Goal: Task Accomplishment & Management: Manage account settings

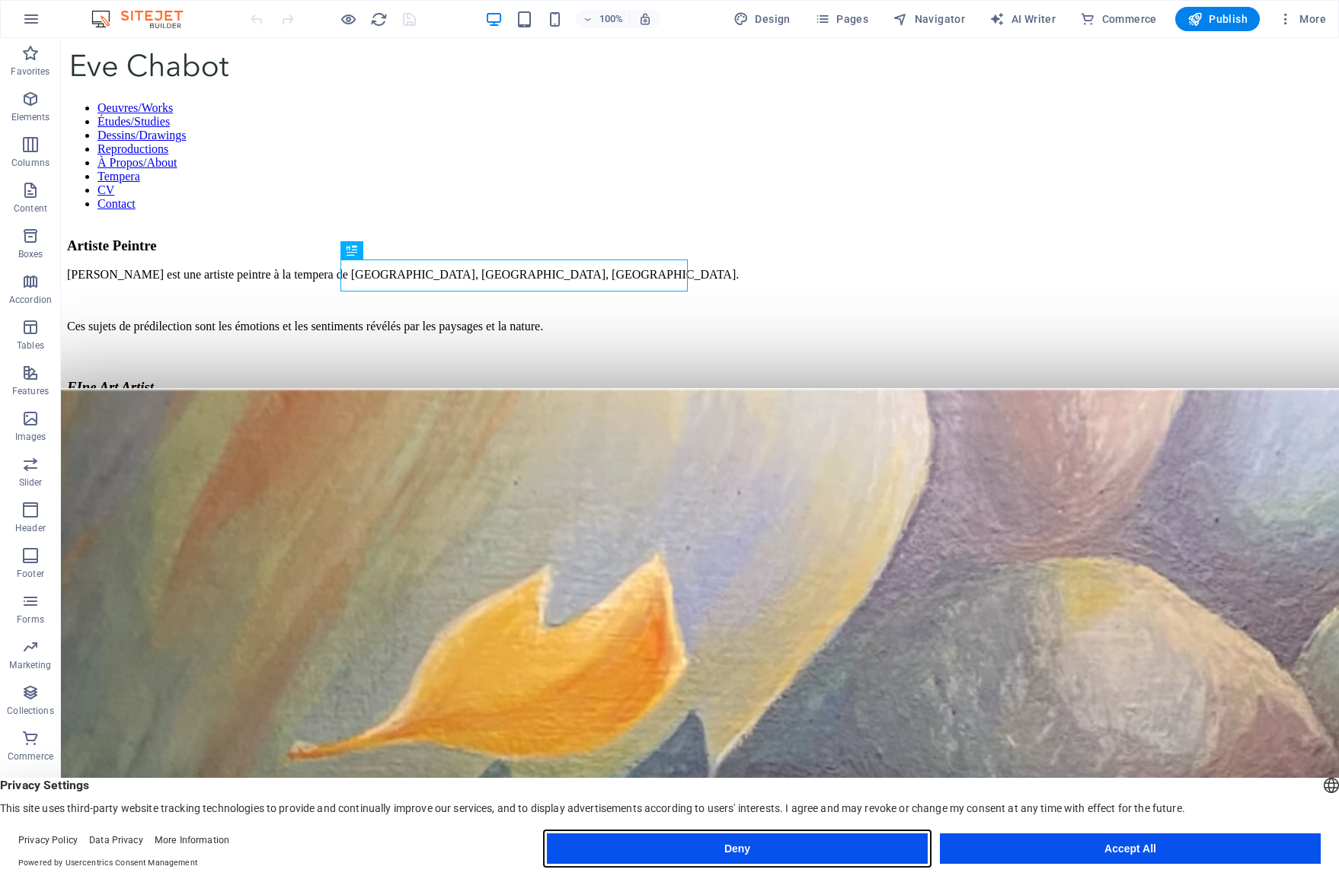
click at [758, 858] on button "Deny" at bounding box center [737, 849] width 381 height 30
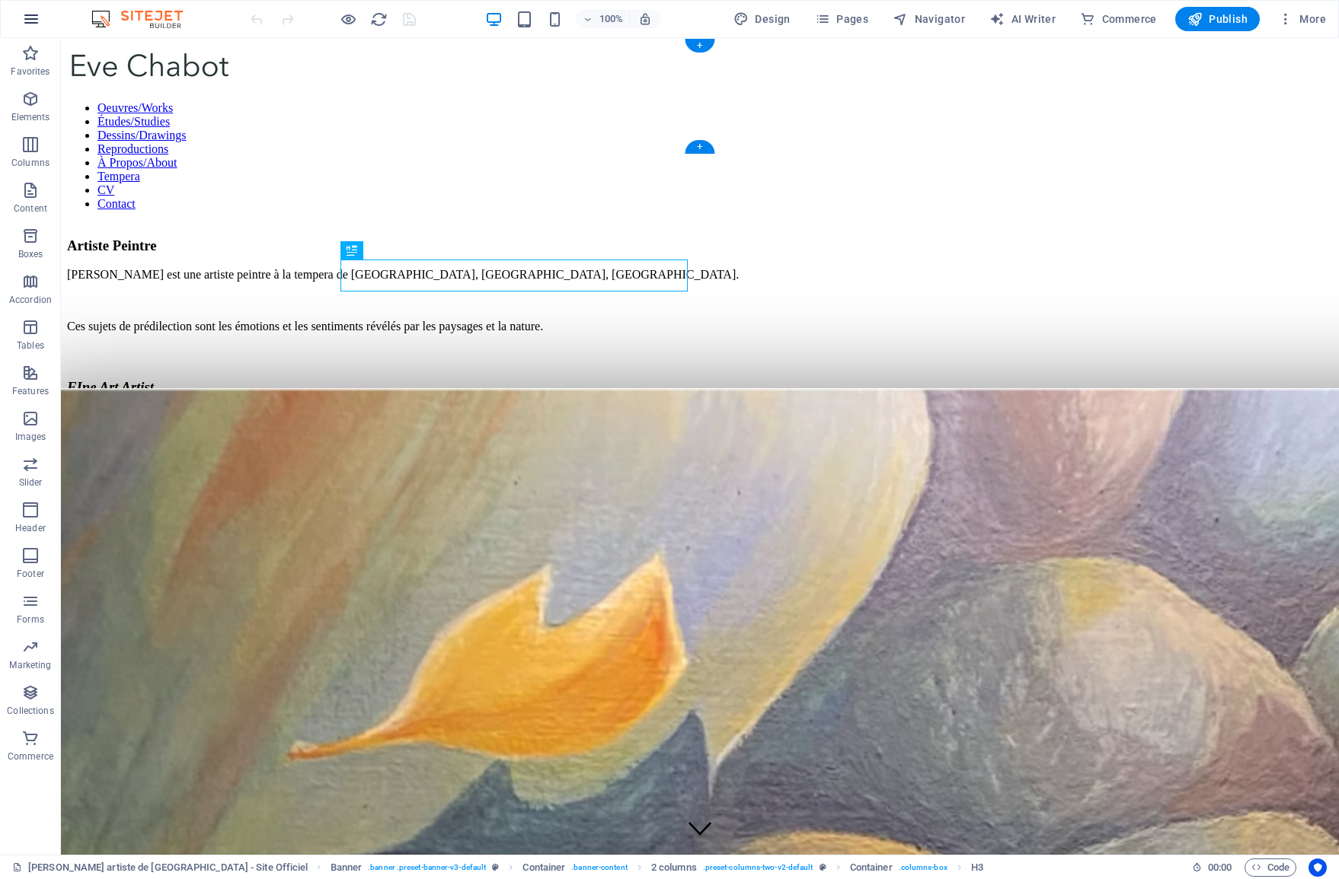
click at [28, 23] on icon "button" at bounding box center [31, 19] width 18 height 18
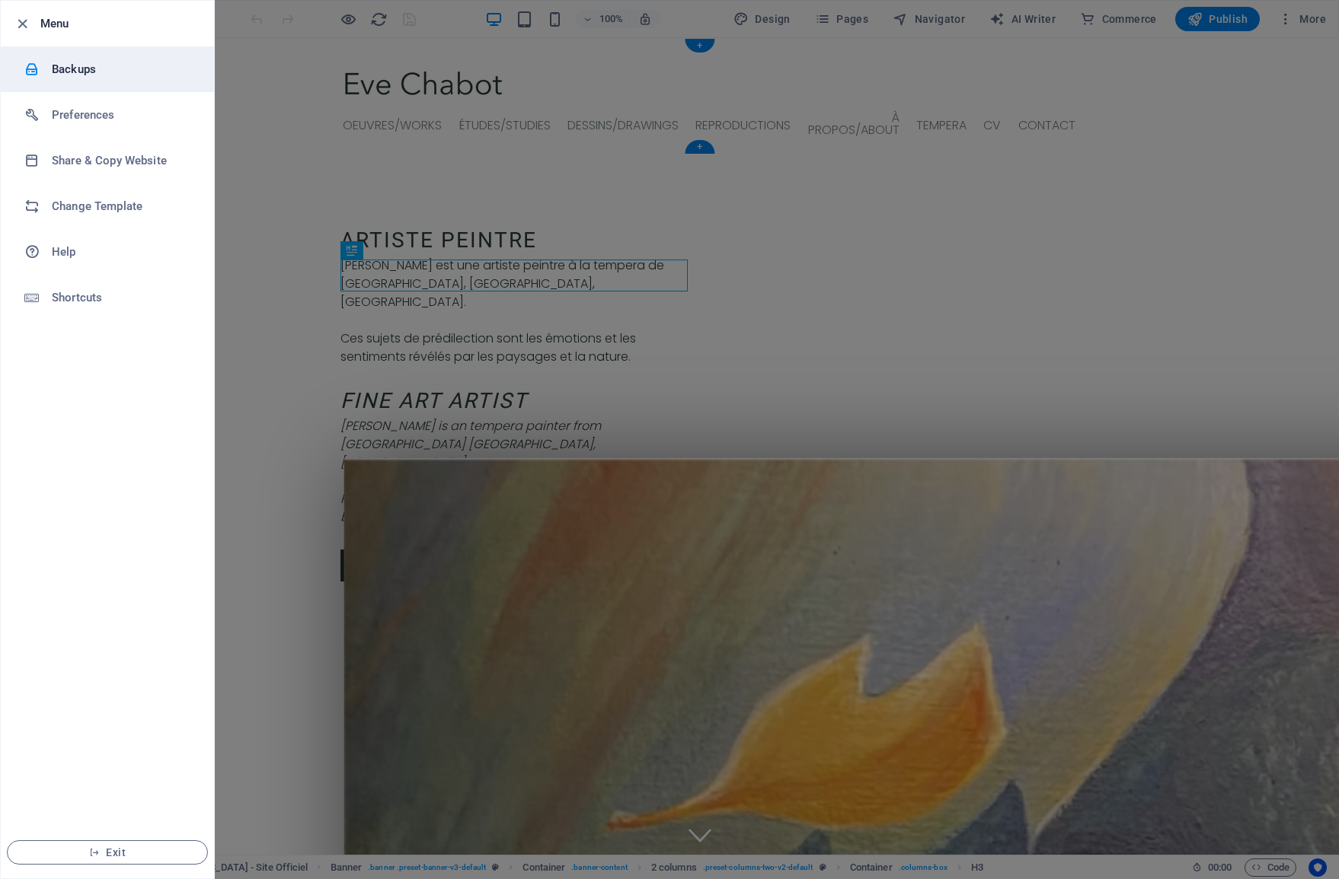
click at [67, 74] on h6 "Backups" at bounding box center [122, 69] width 141 height 18
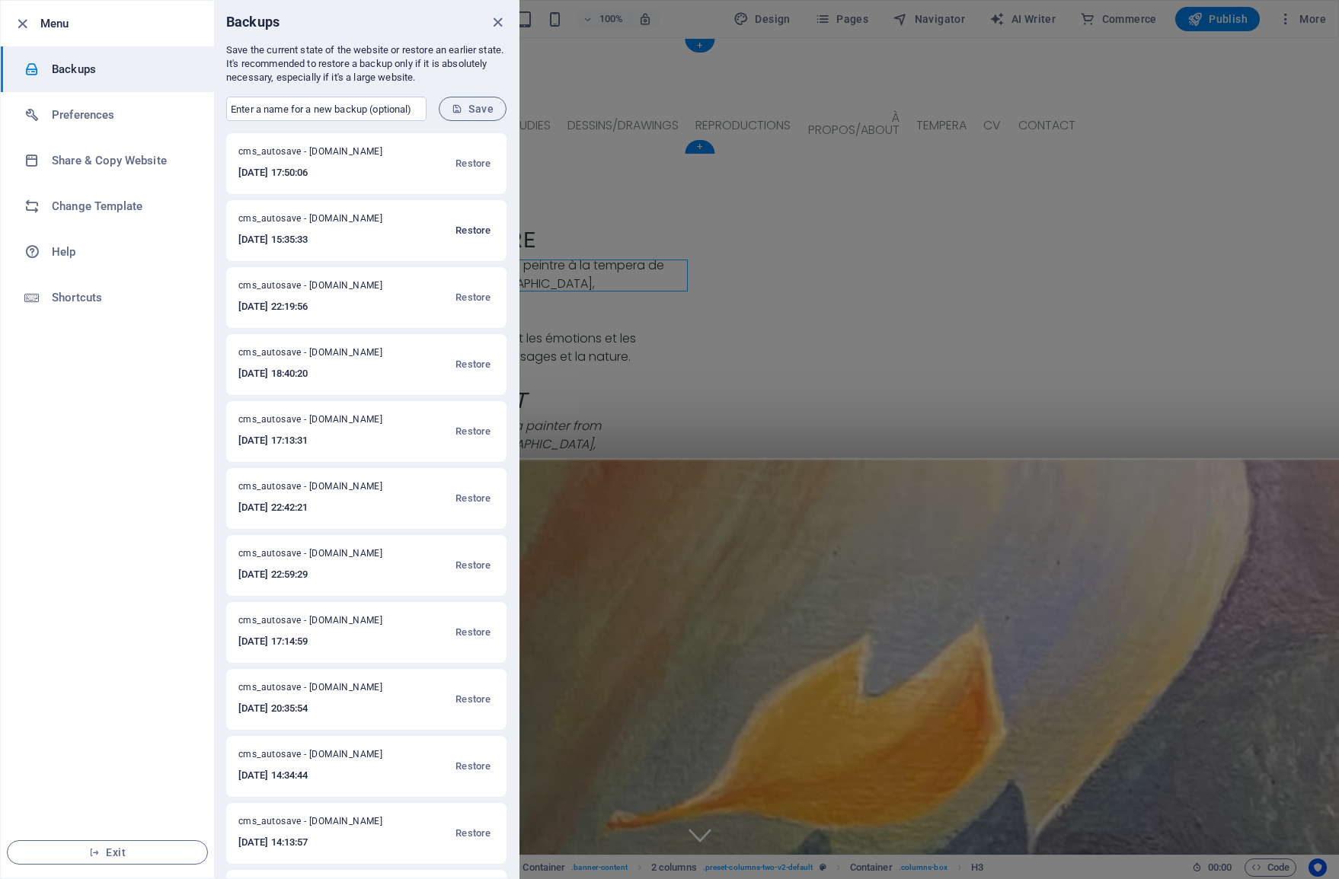
click at [480, 231] on span "Restore" at bounding box center [472, 231] width 35 height 18
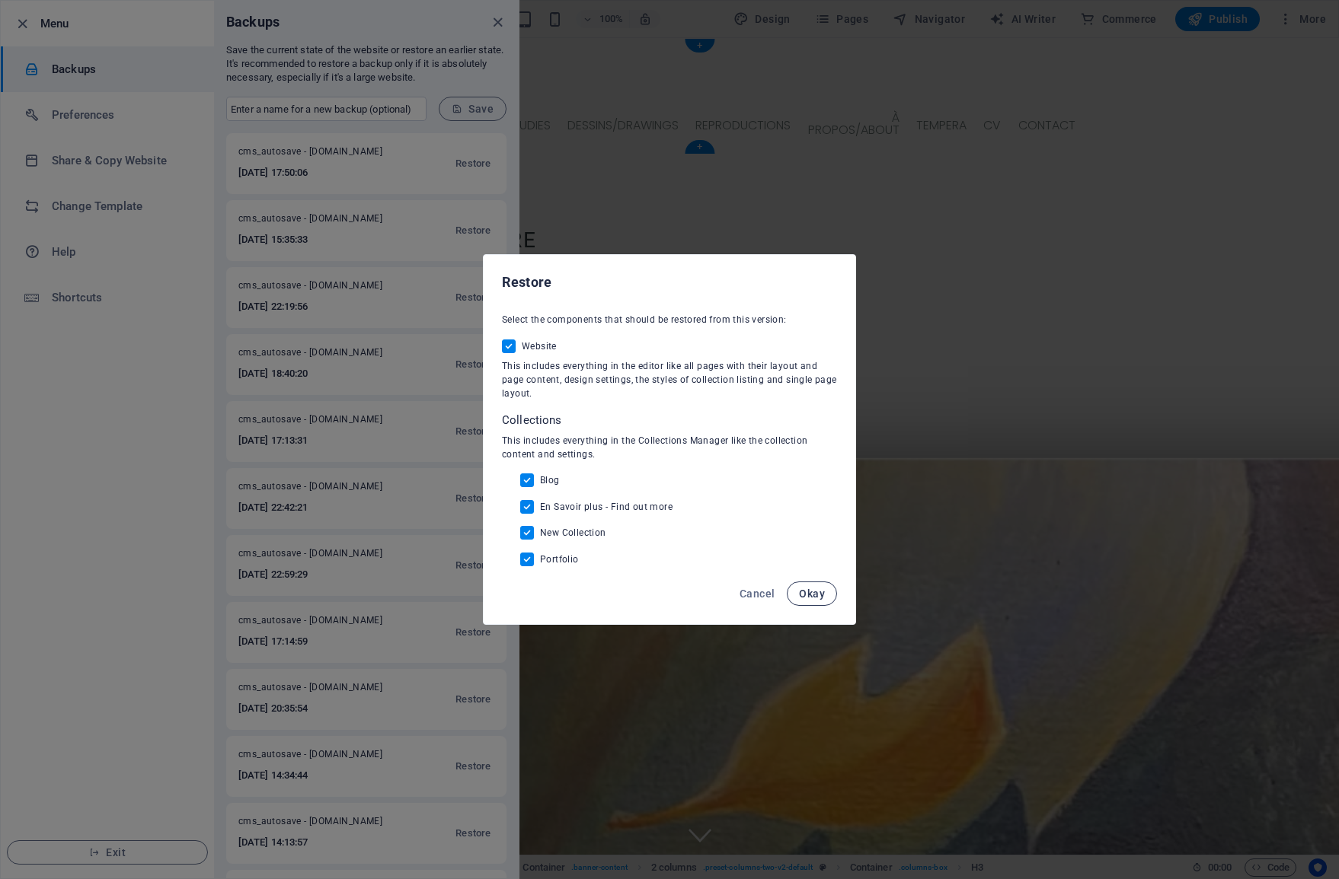
click at [815, 594] on span "Okay" at bounding box center [812, 594] width 26 height 12
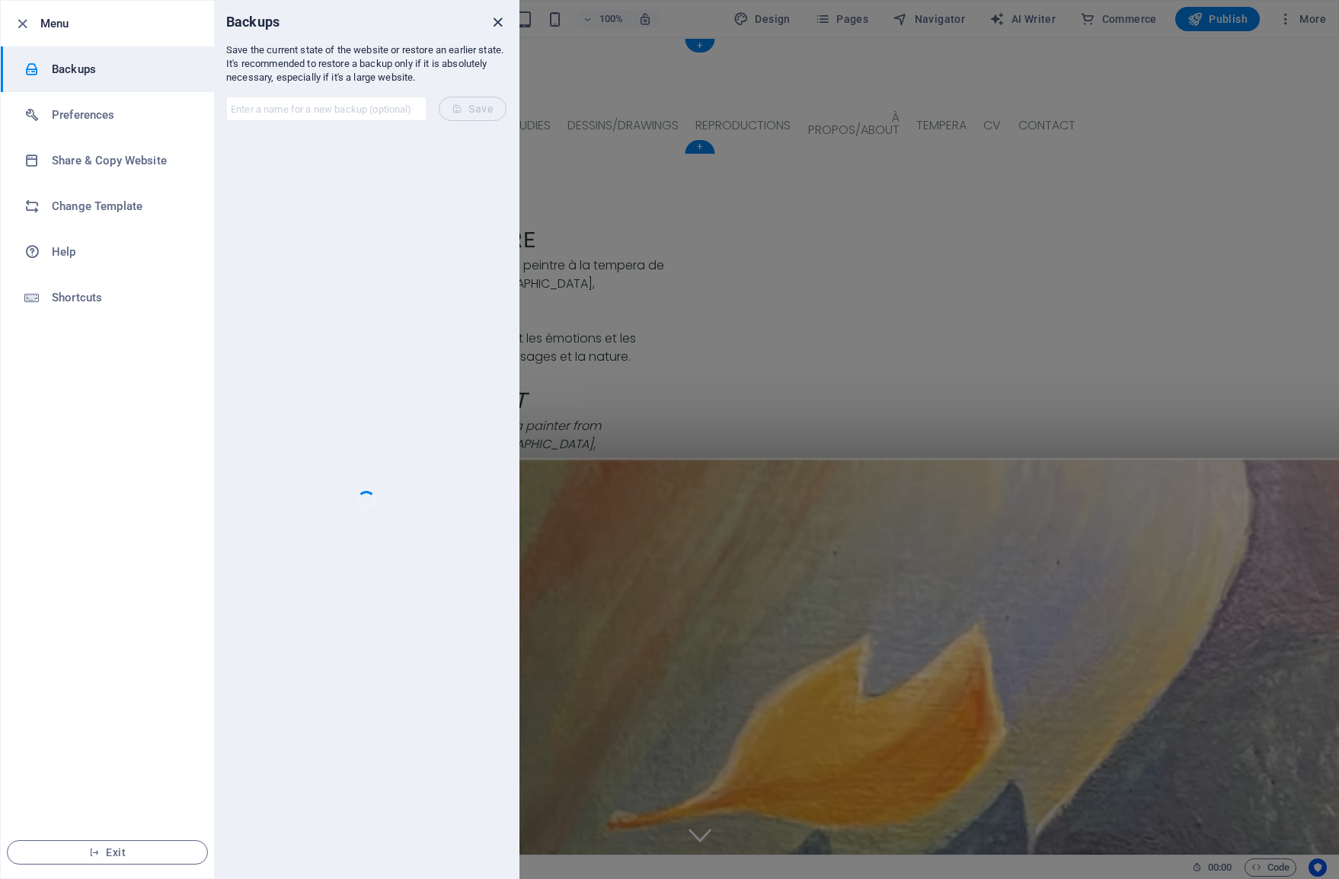
click at [493, 18] on icon "close" at bounding box center [498, 23] width 18 height 18
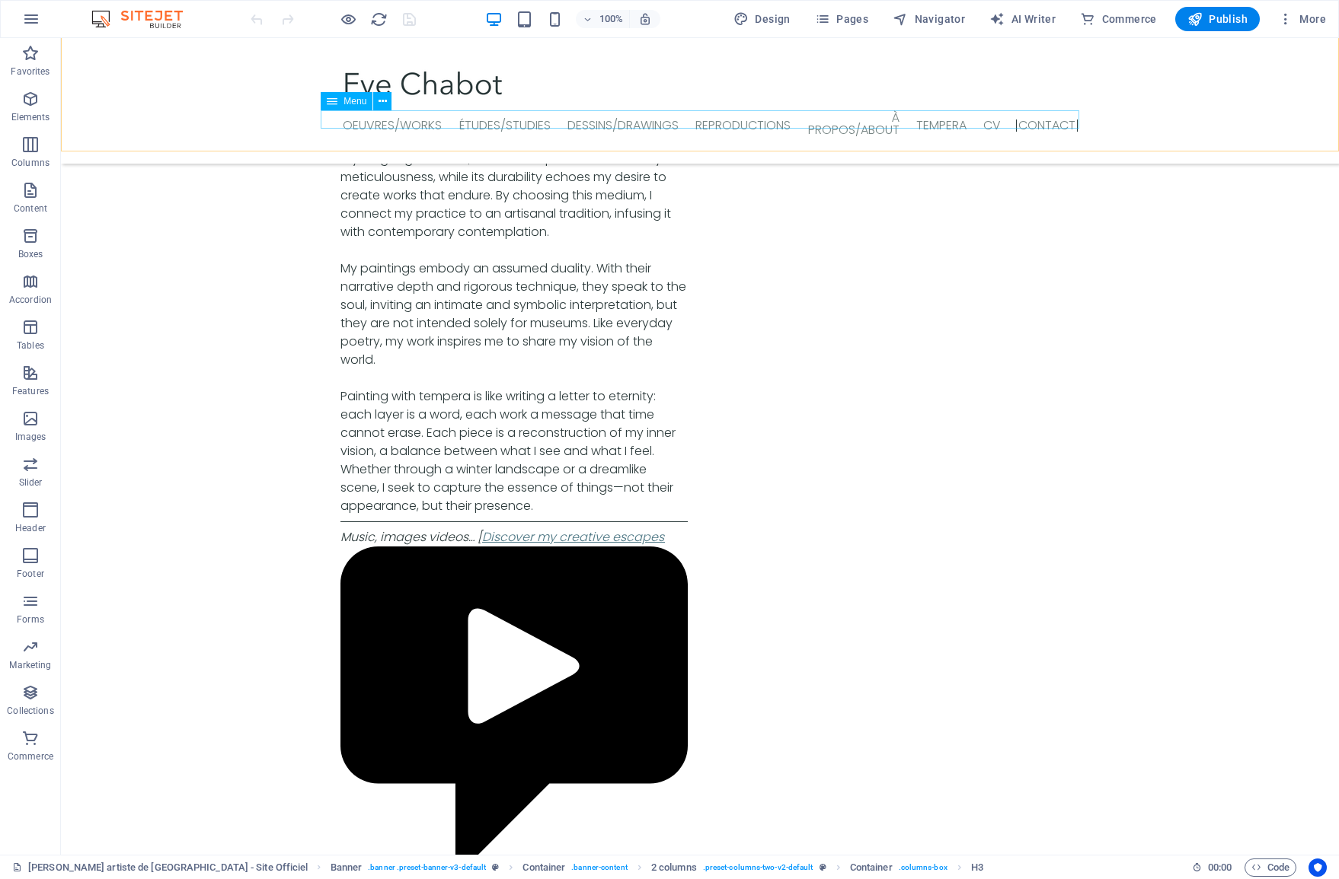
scroll to position [5794, 0]
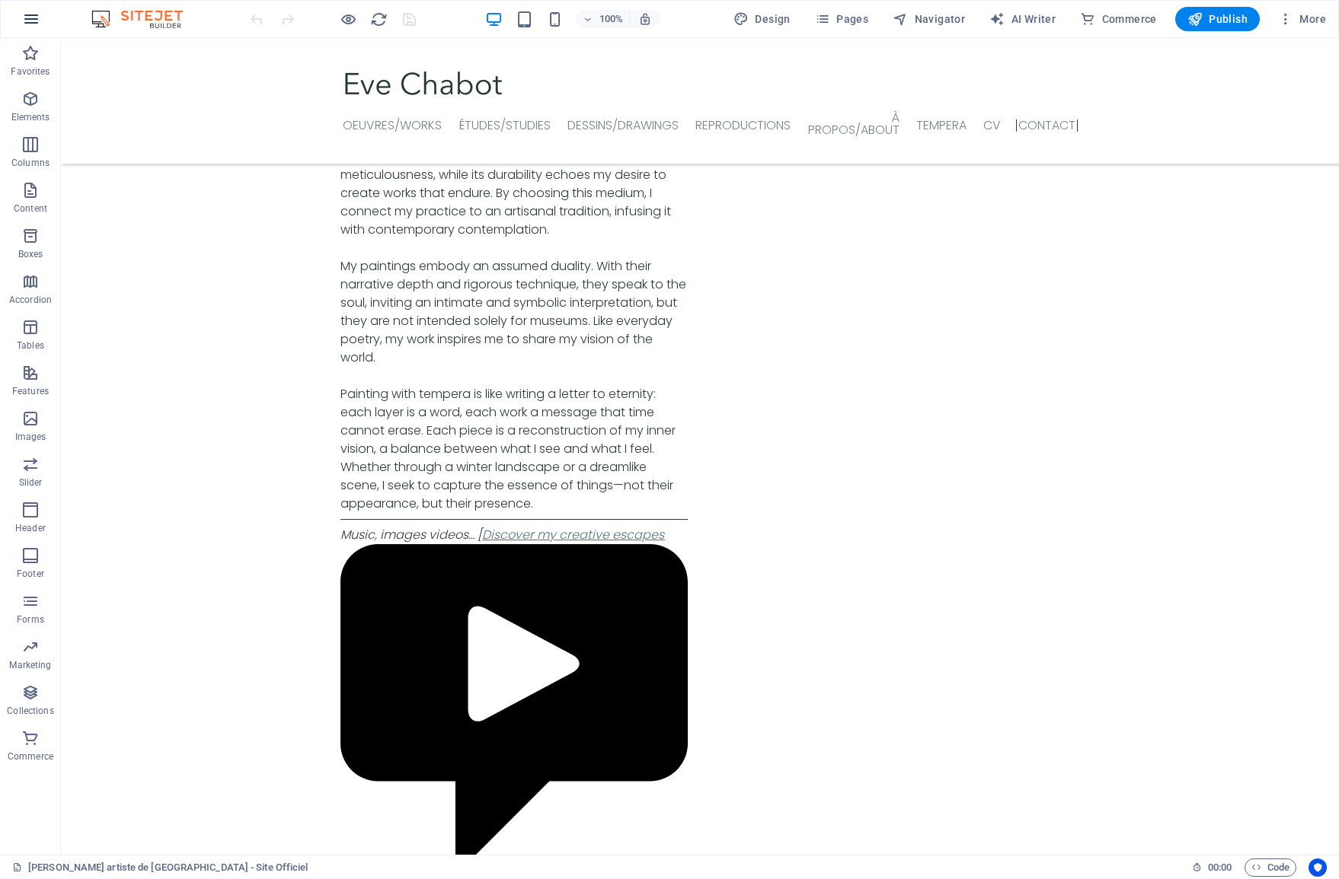
click at [31, 22] on icon "button" at bounding box center [31, 19] width 18 height 18
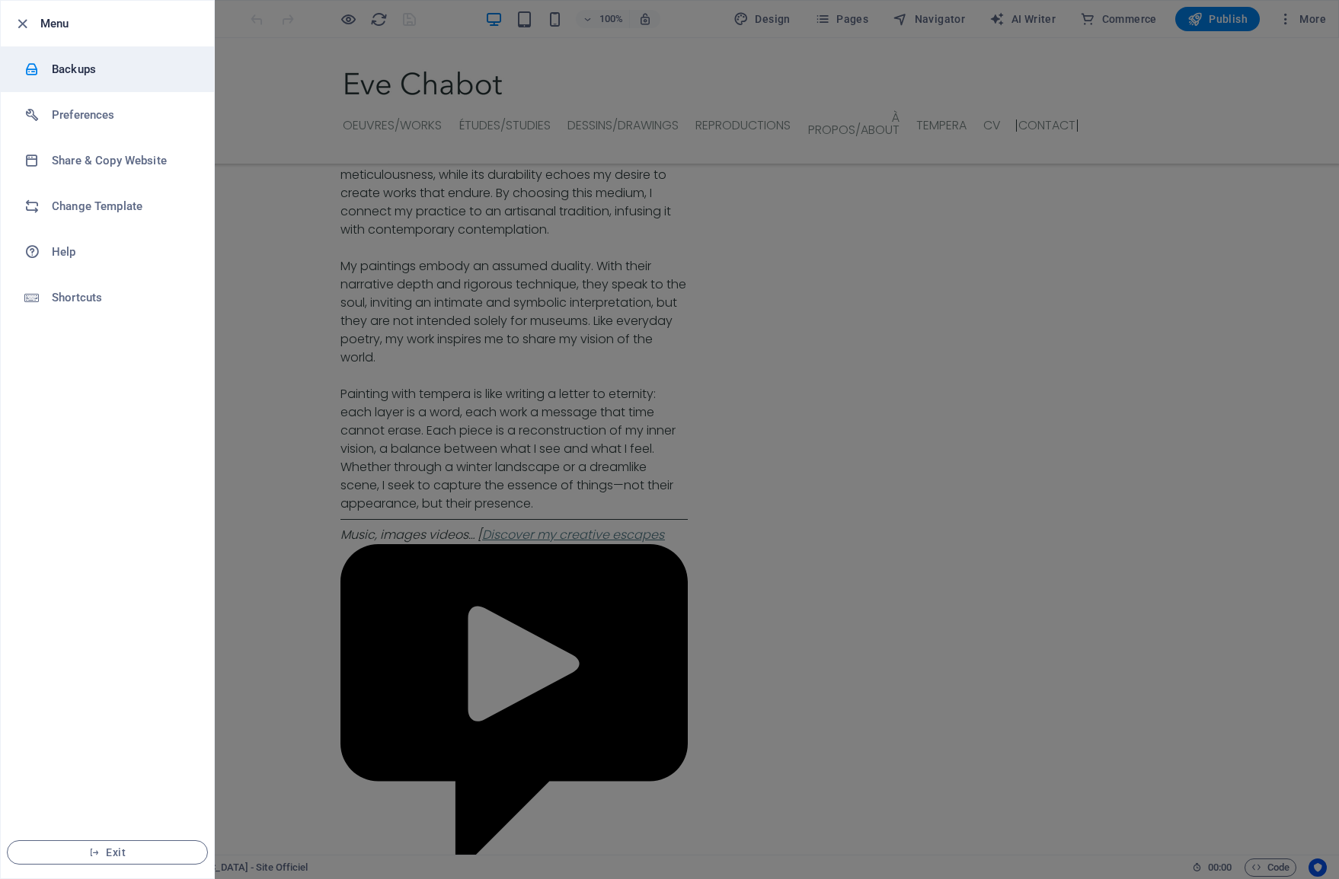
click at [90, 75] on h6 "Backups" at bounding box center [122, 69] width 141 height 18
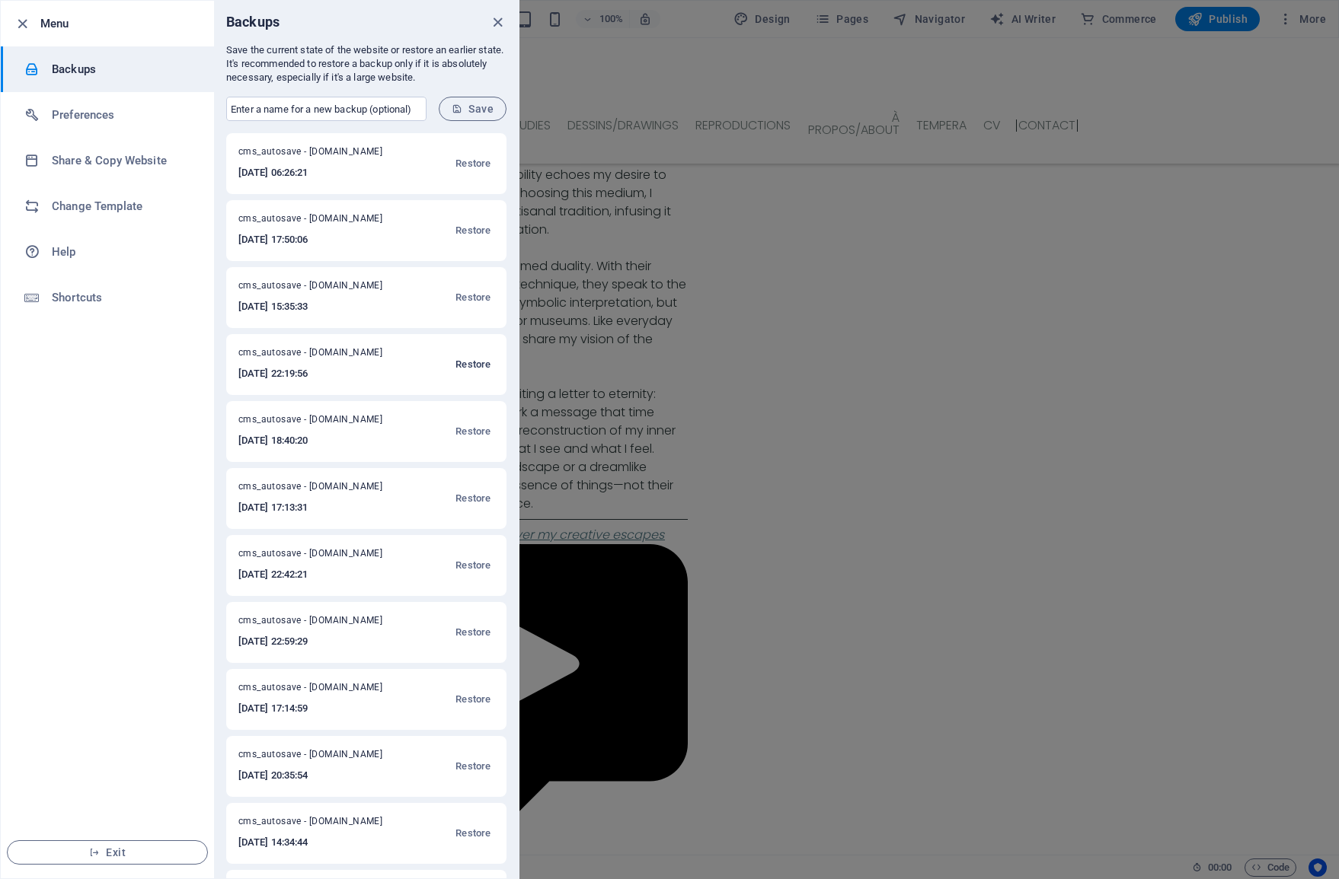
click at [464, 358] on span "Restore" at bounding box center [472, 365] width 35 height 18
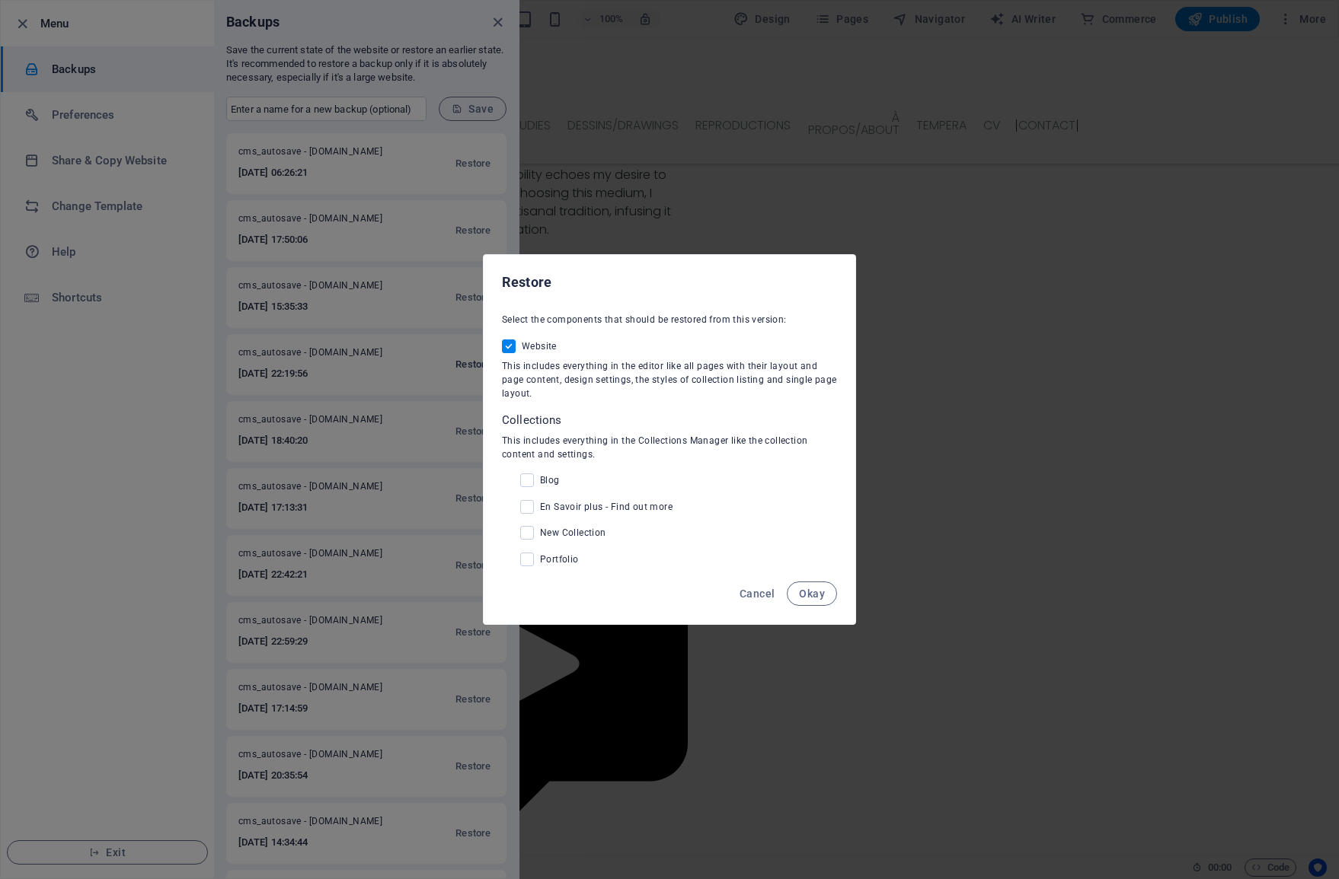
checkbox input "true"
click at [827, 598] on button "Okay" at bounding box center [812, 594] width 50 height 24
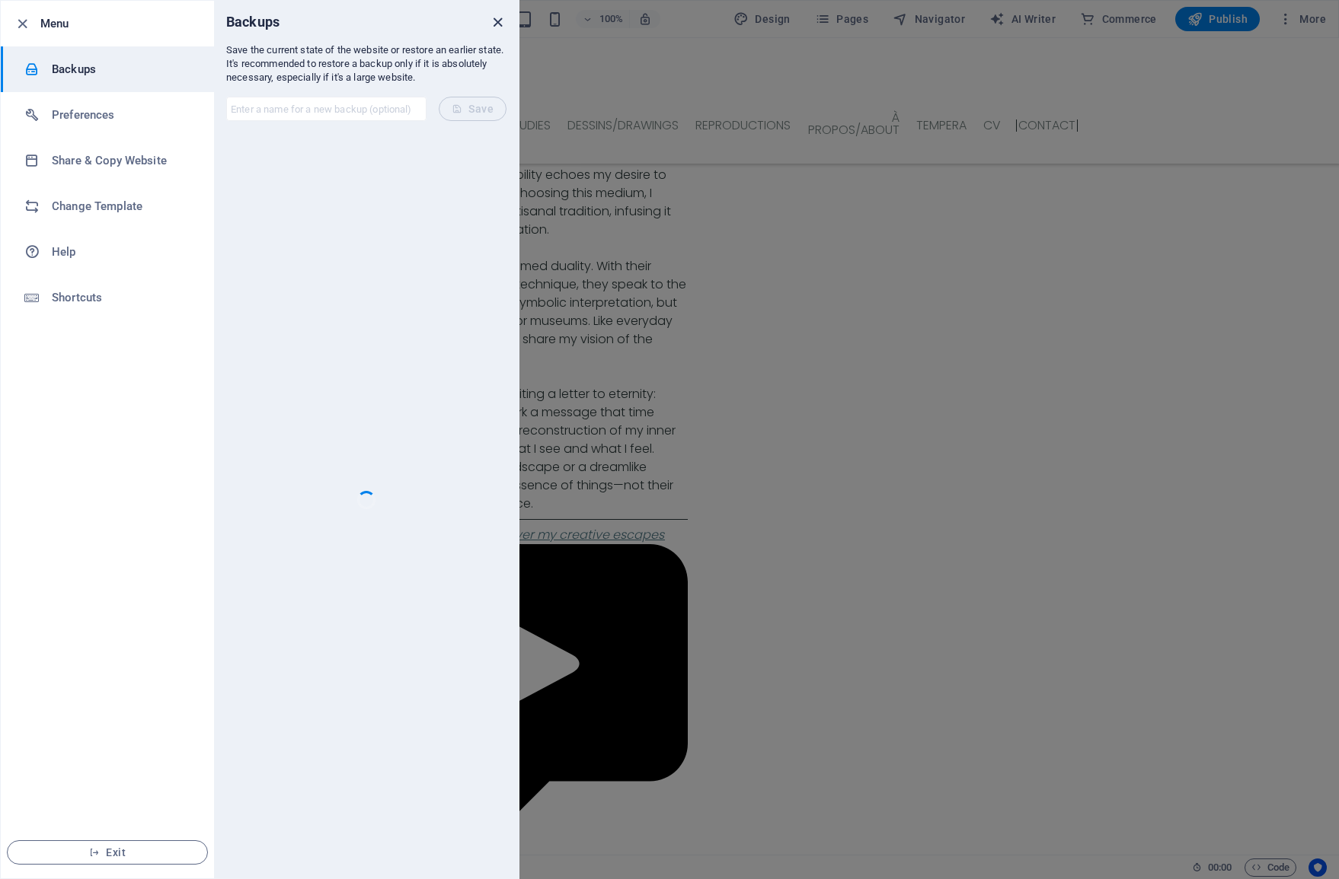
click at [495, 23] on icon "close" at bounding box center [498, 23] width 18 height 18
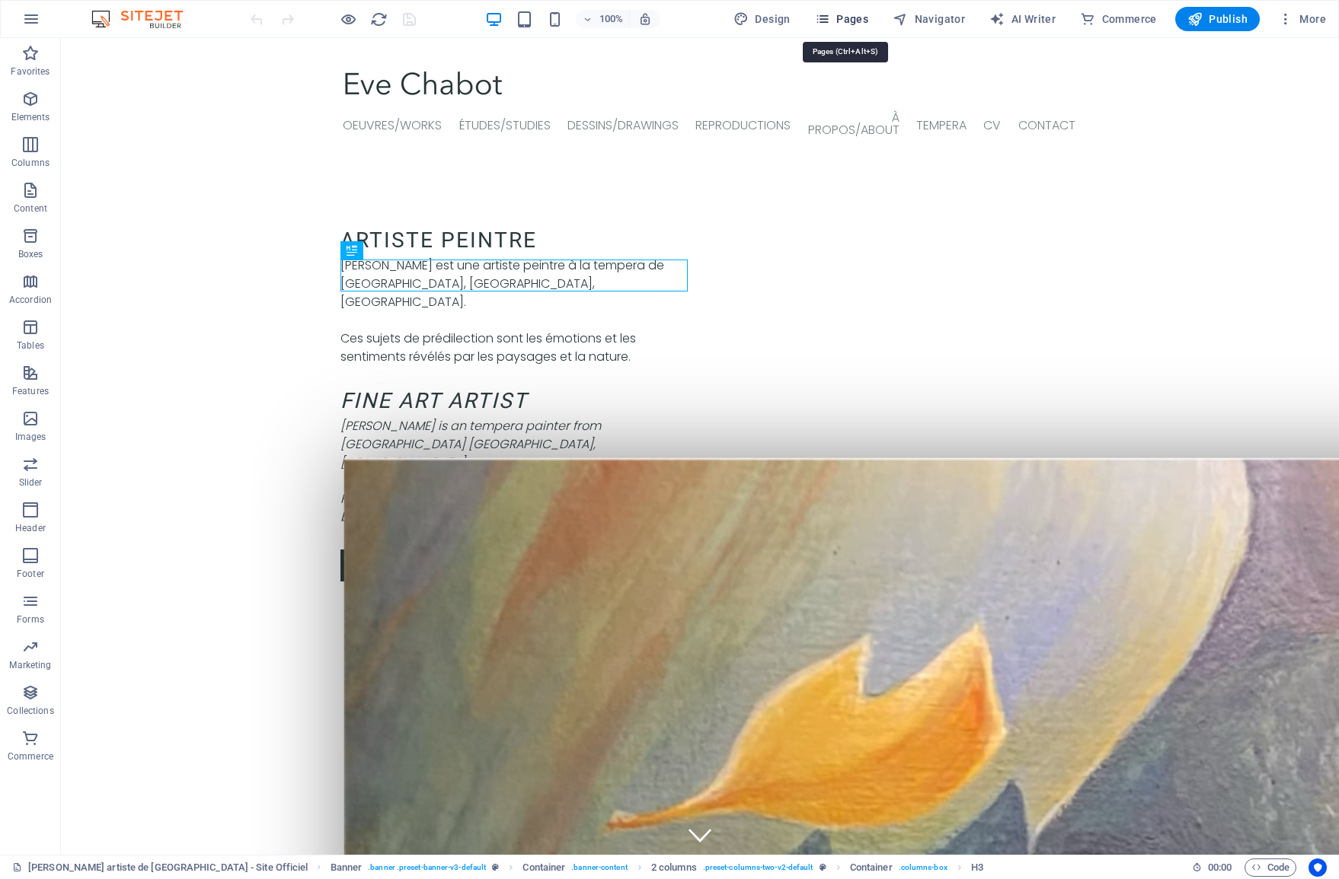
click at [844, 25] on span "Pages" at bounding box center [841, 18] width 53 height 15
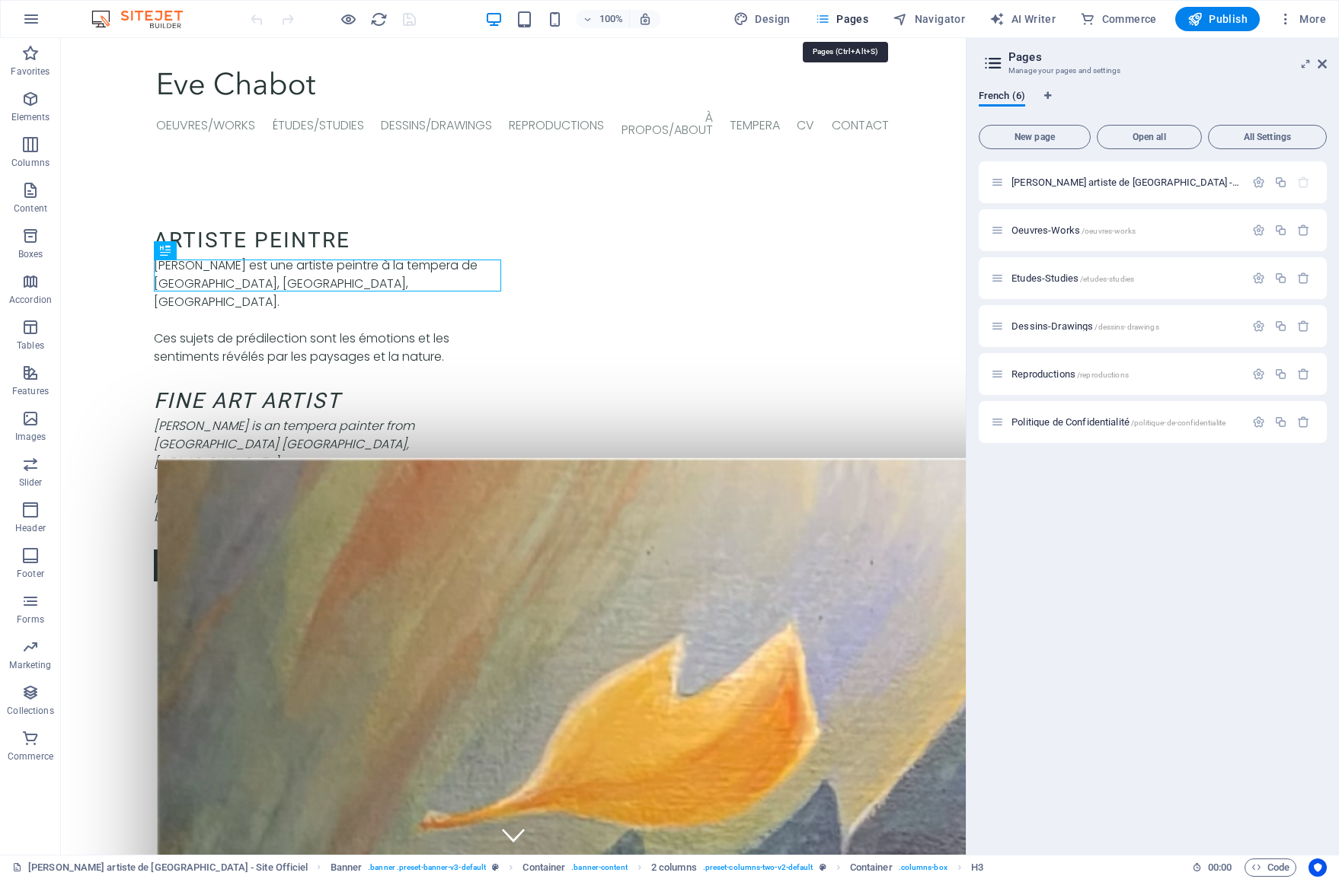
click at [849, 26] on span "Pages" at bounding box center [841, 18] width 53 height 15
drag, startPoint x: 1323, startPoint y: 68, endPoint x: 1177, endPoint y: 132, distance: 158.9
click at [1323, 68] on icon at bounding box center [1321, 64] width 9 height 12
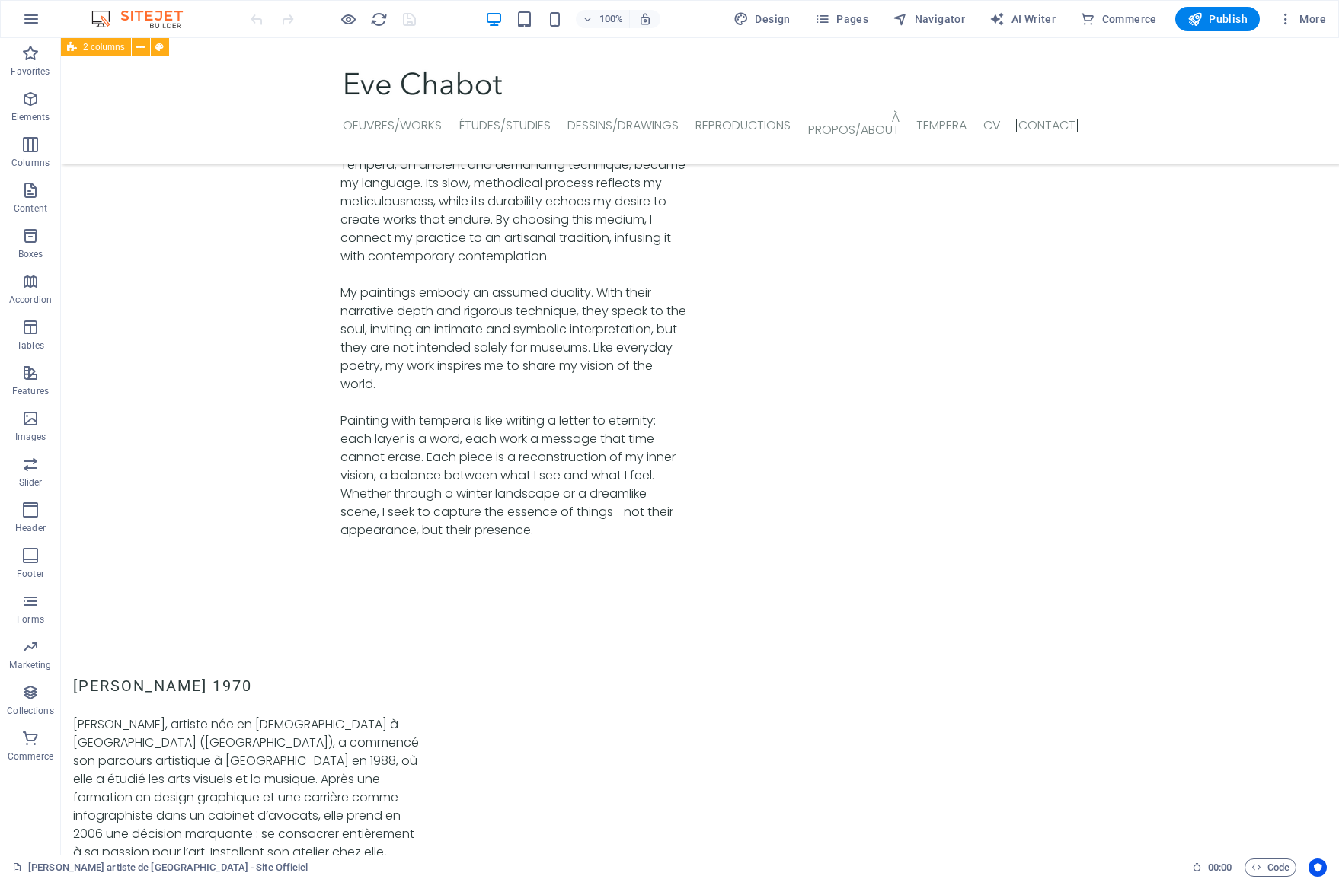
scroll to position [5363, 0]
click at [1220, 26] on span "Publish" at bounding box center [1217, 18] width 60 height 15
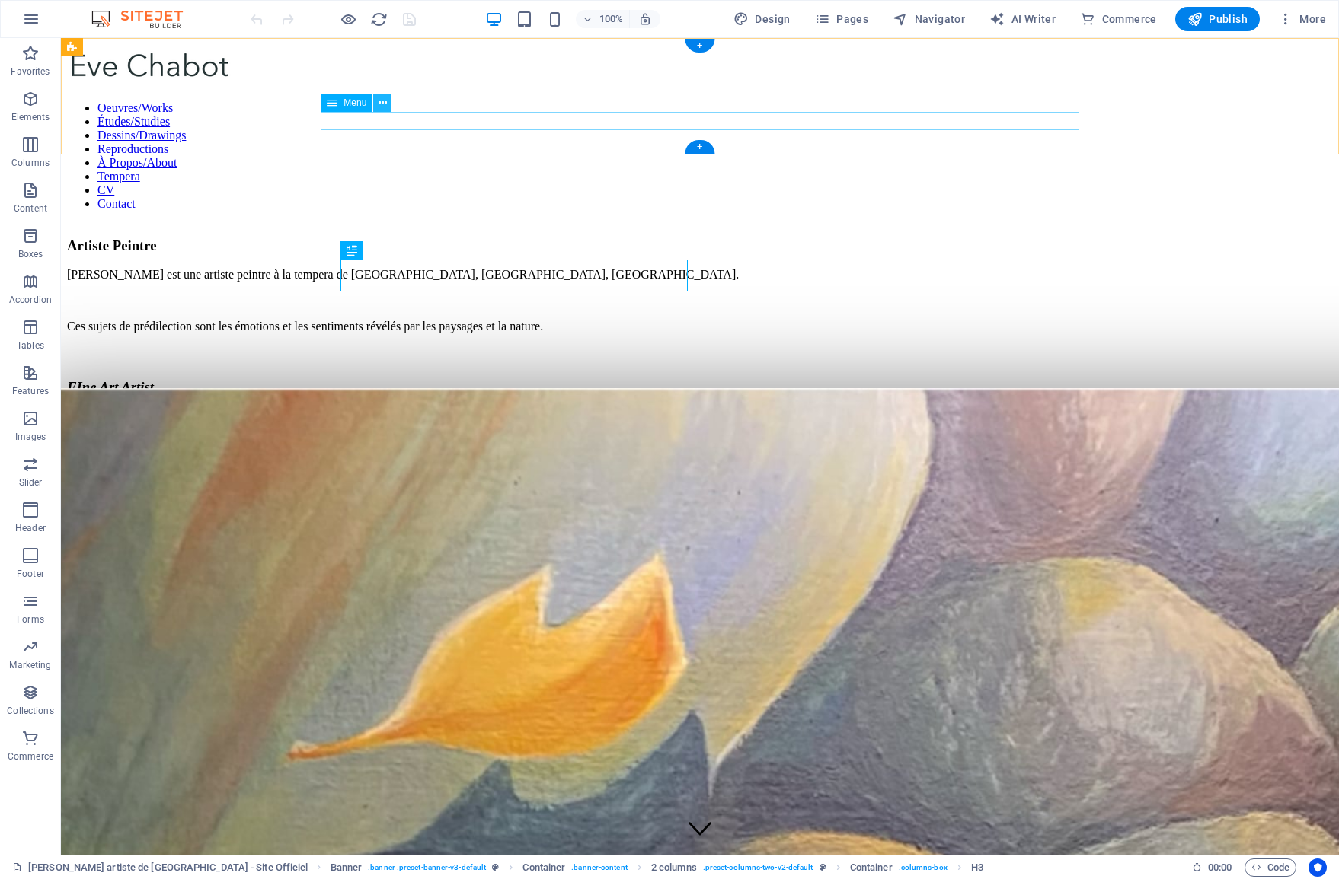
click at [382, 101] on icon at bounding box center [382, 103] width 8 height 16
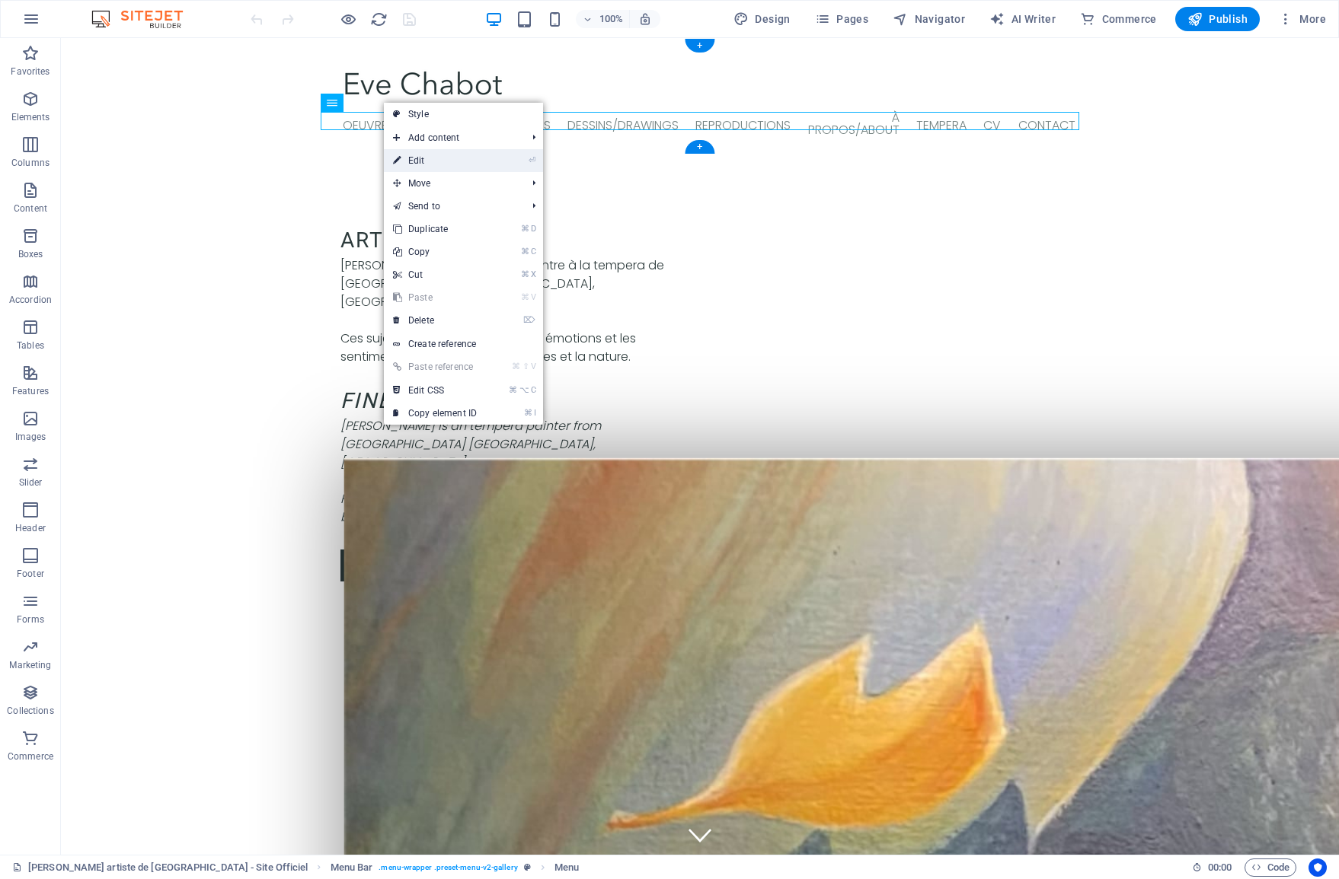
click at [428, 161] on link "⏎ Edit" at bounding box center [435, 160] width 102 height 23
select select "1"
select select
select select "2"
select select
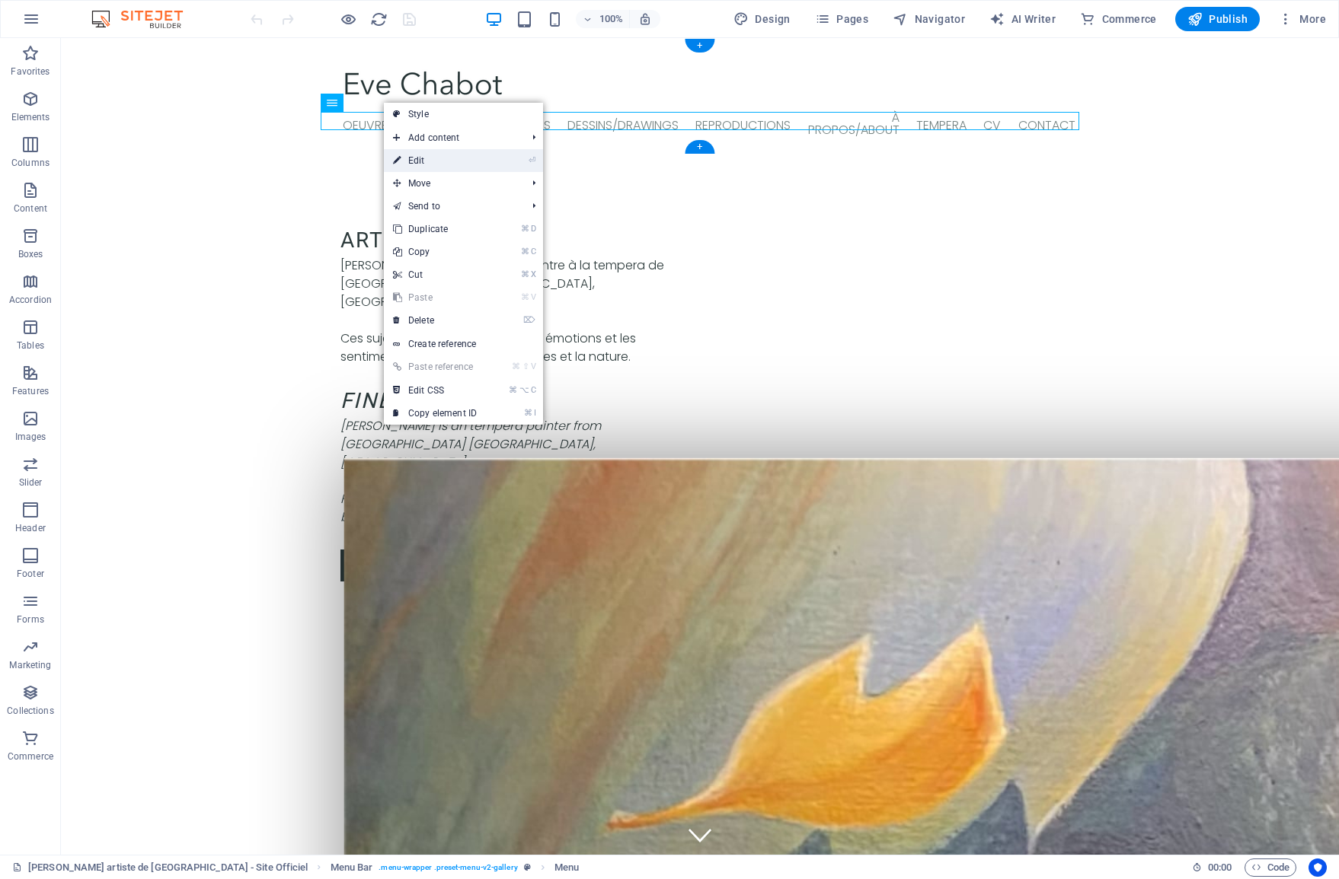
select select "3"
select select
select select "4"
select select
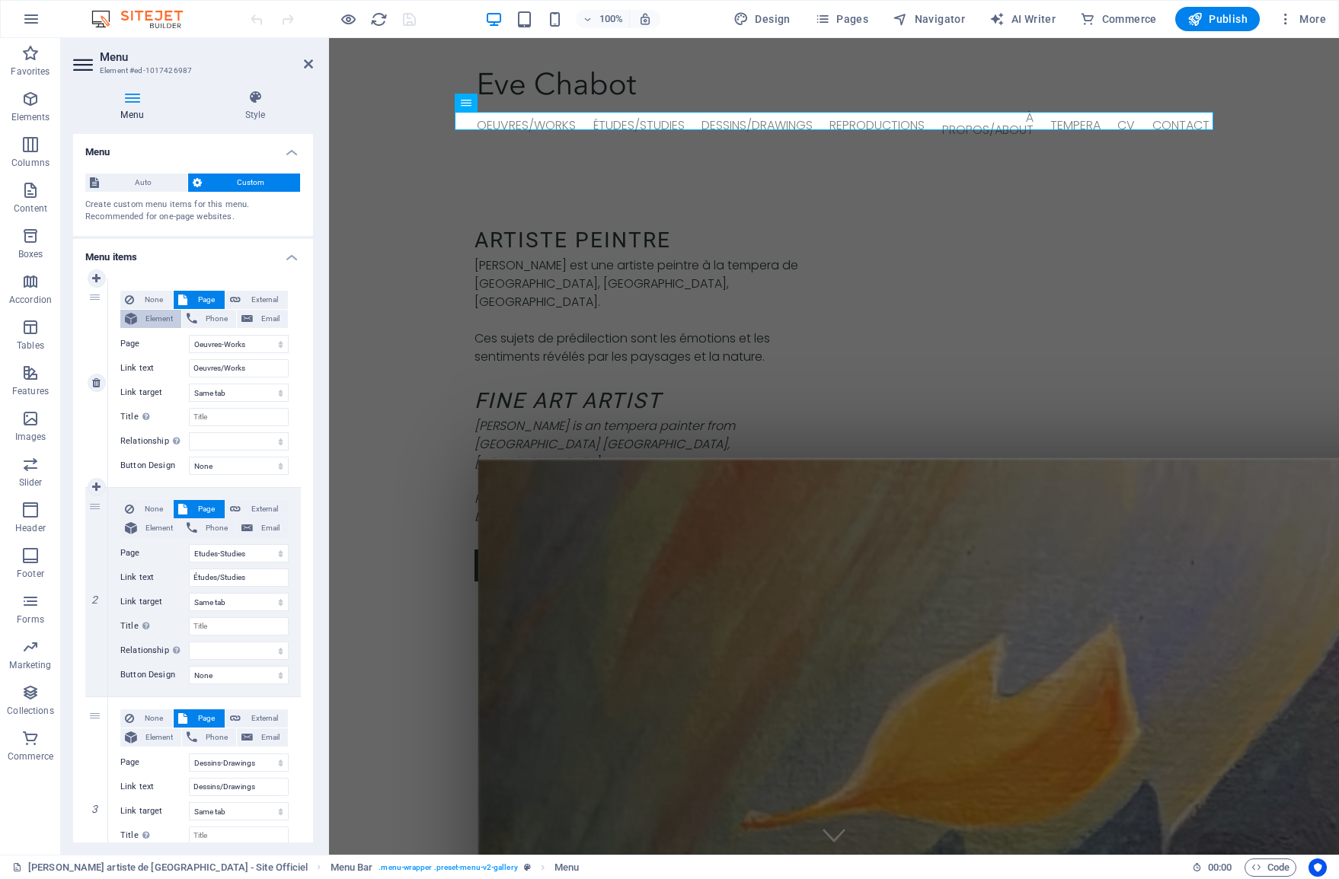
click at [169, 318] on span "Element" at bounding box center [159, 319] width 35 height 18
select select
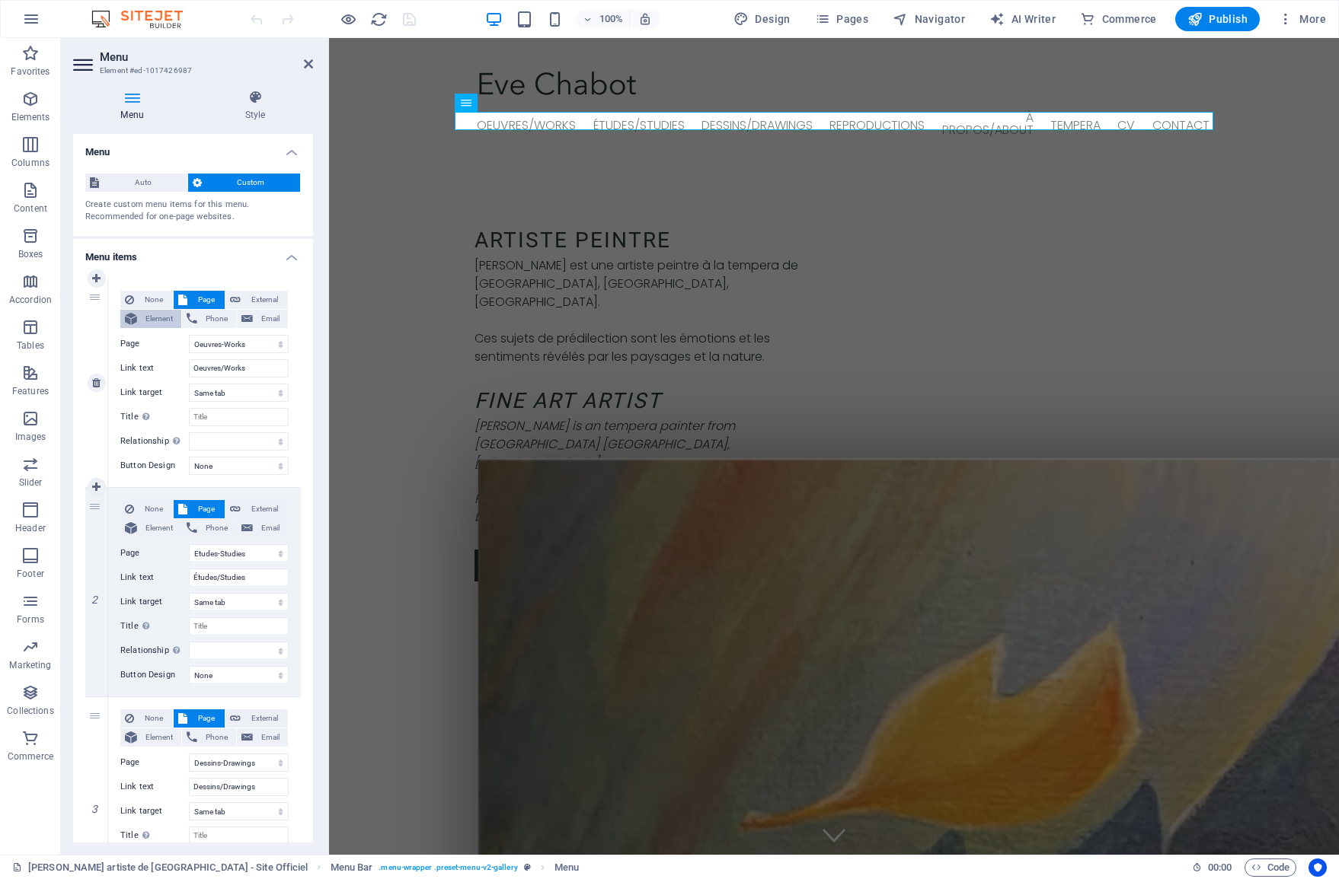
select select
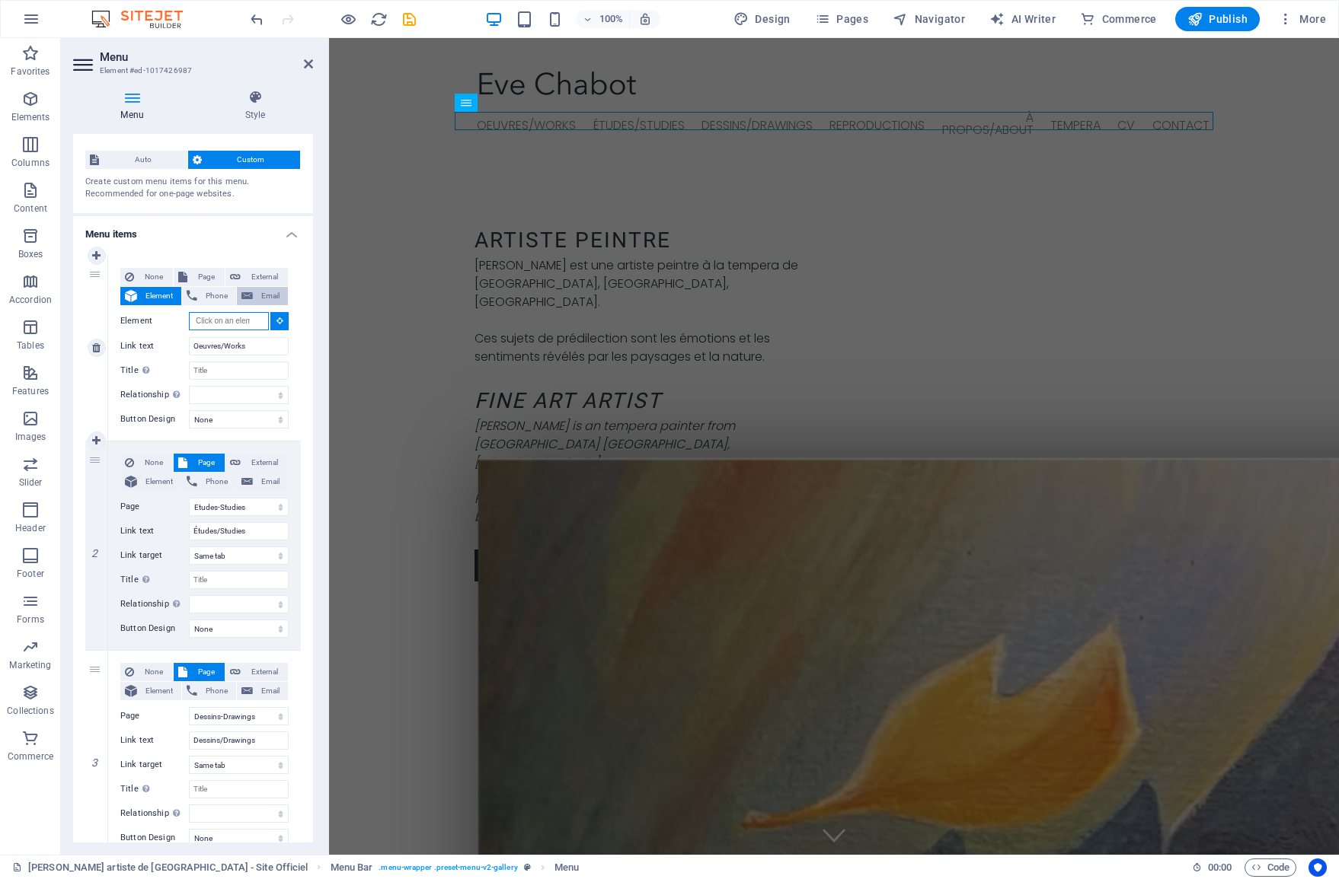
scroll to position [21, 0]
click at [266, 279] on span "External" at bounding box center [264, 279] width 38 height 18
select select "blank"
select select
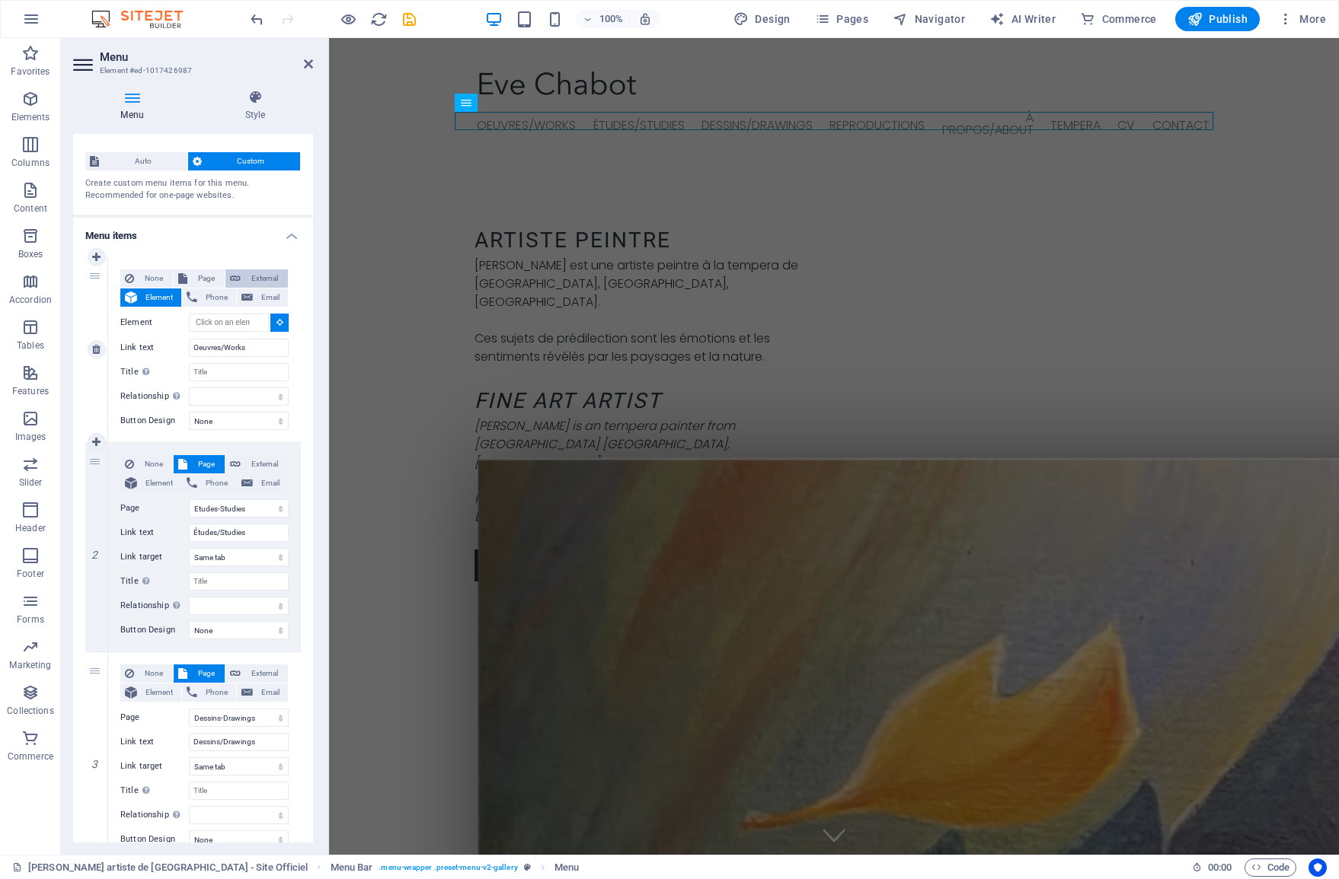
select select
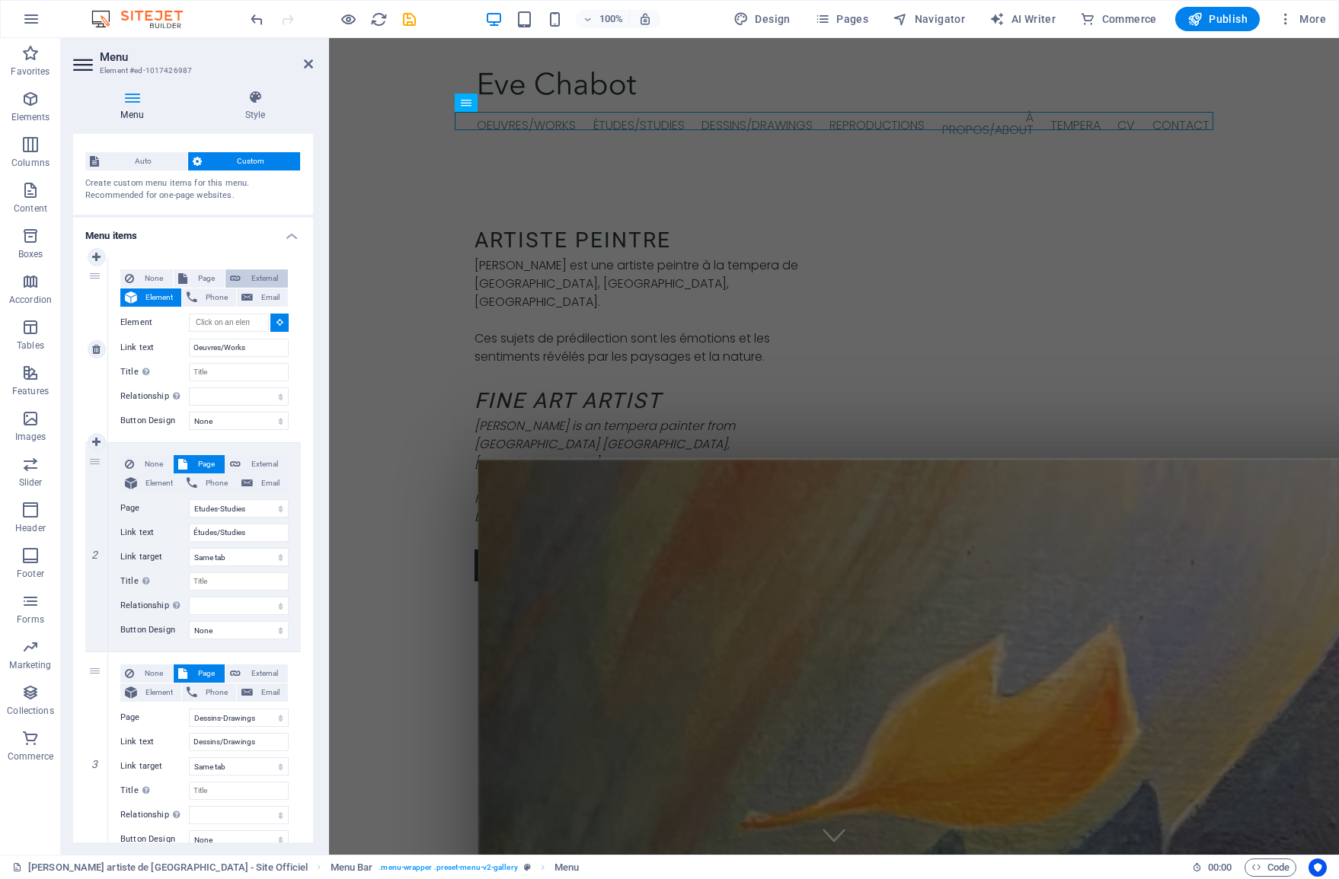
select select
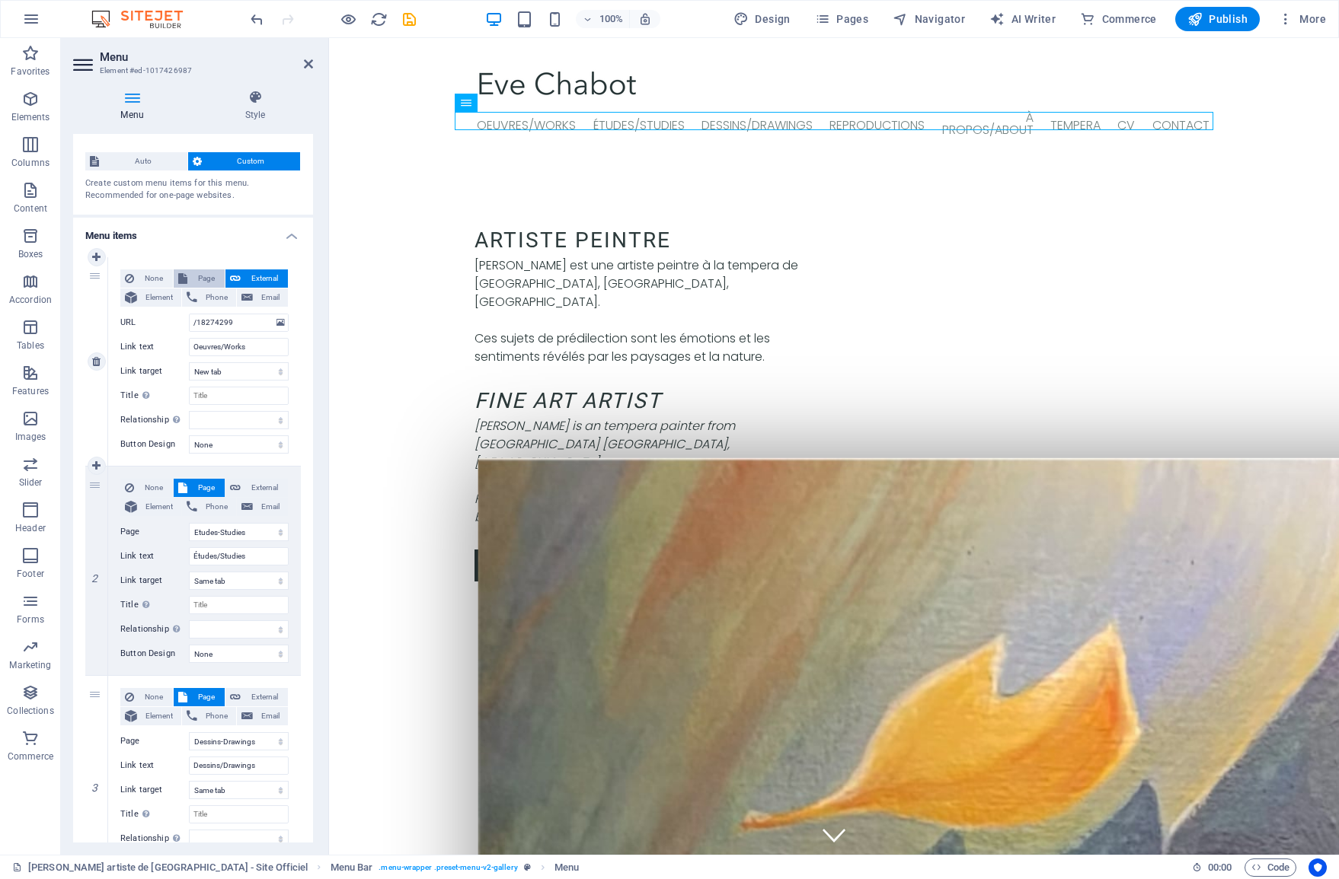
click at [212, 277] on span "Page" at bounding box center [206, 279] width 28 height 18
select select
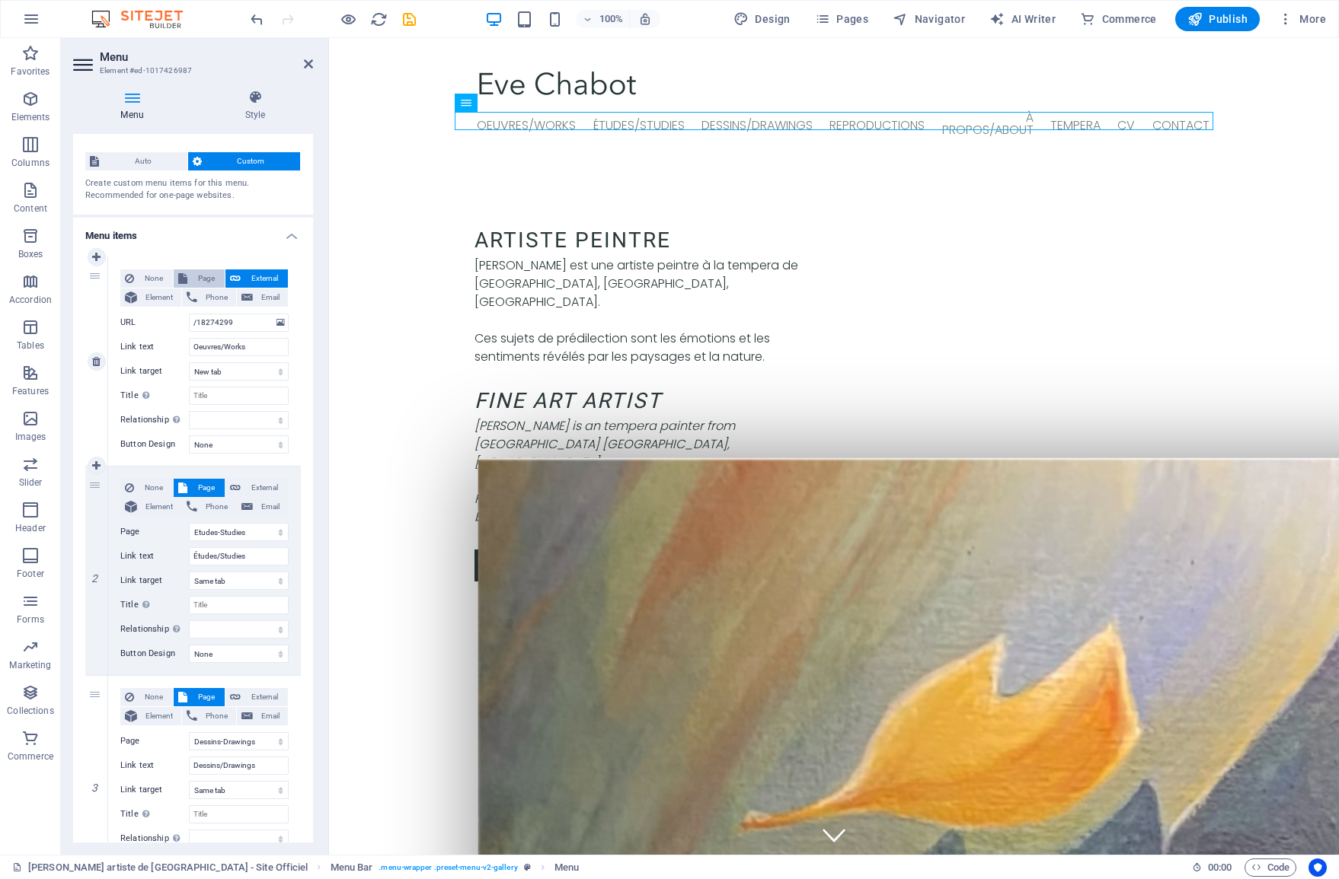
select select
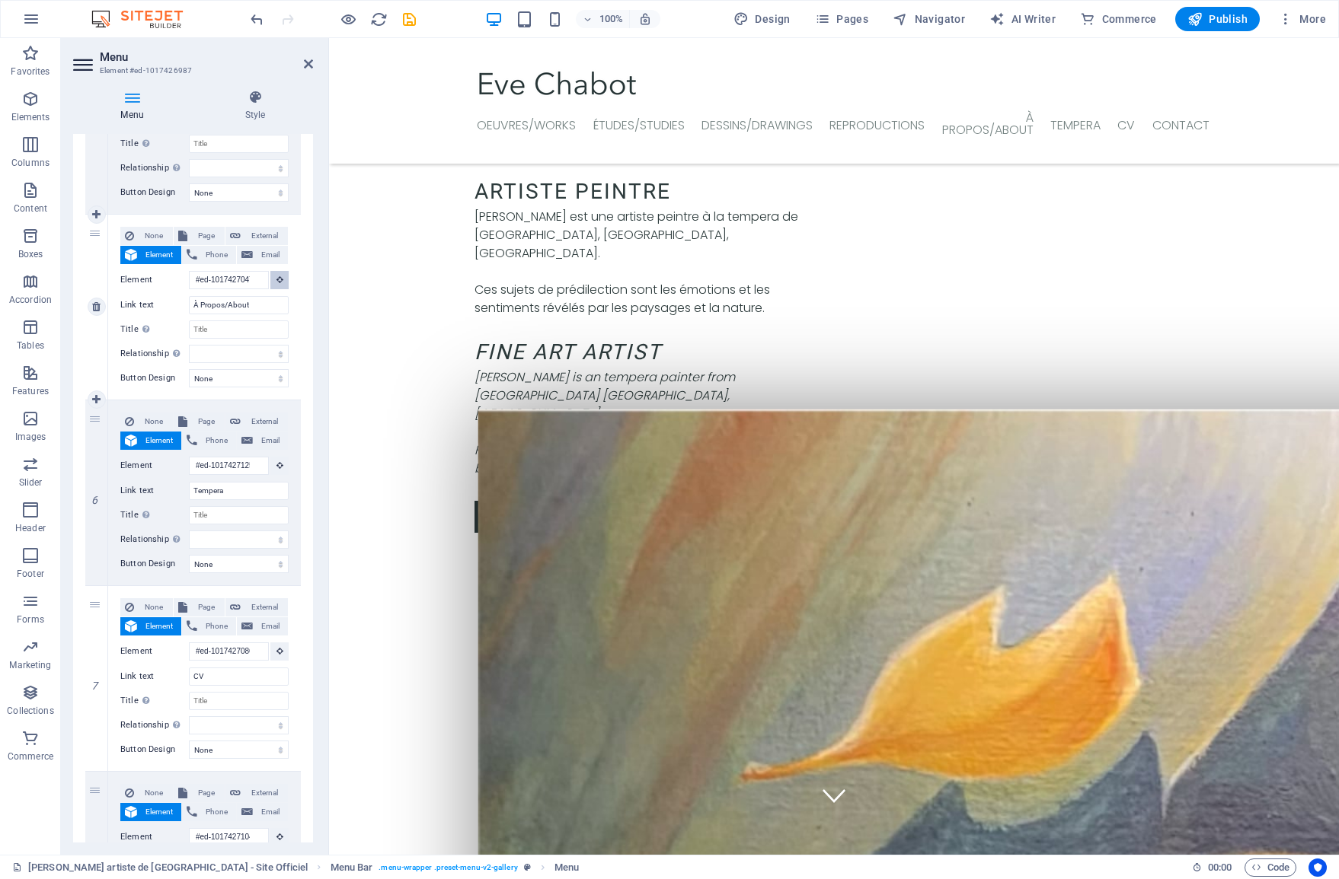
scroll to position [0, 0]
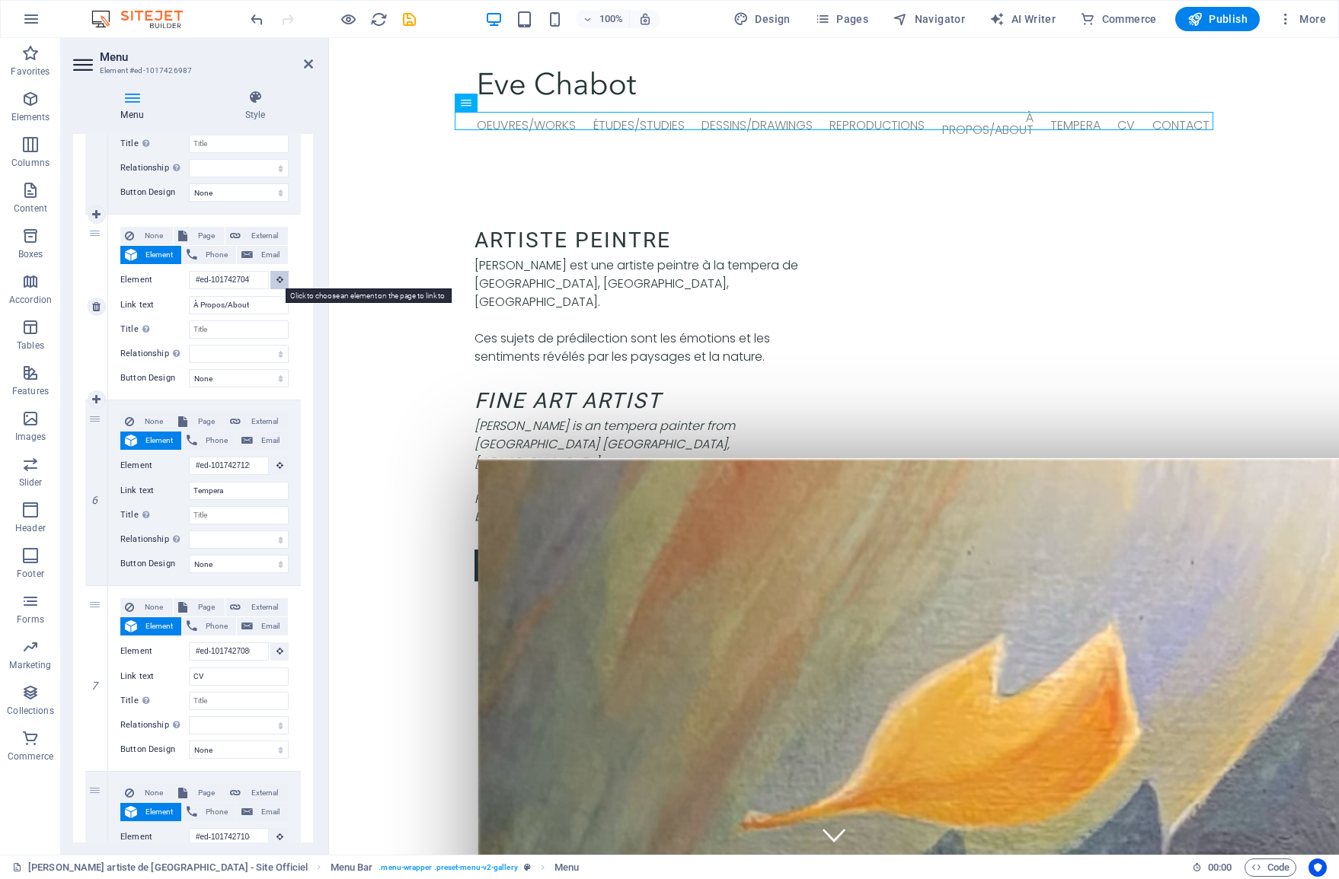
click at [276, 276] on icon at bounding box center [279, 280] width 7 height 8
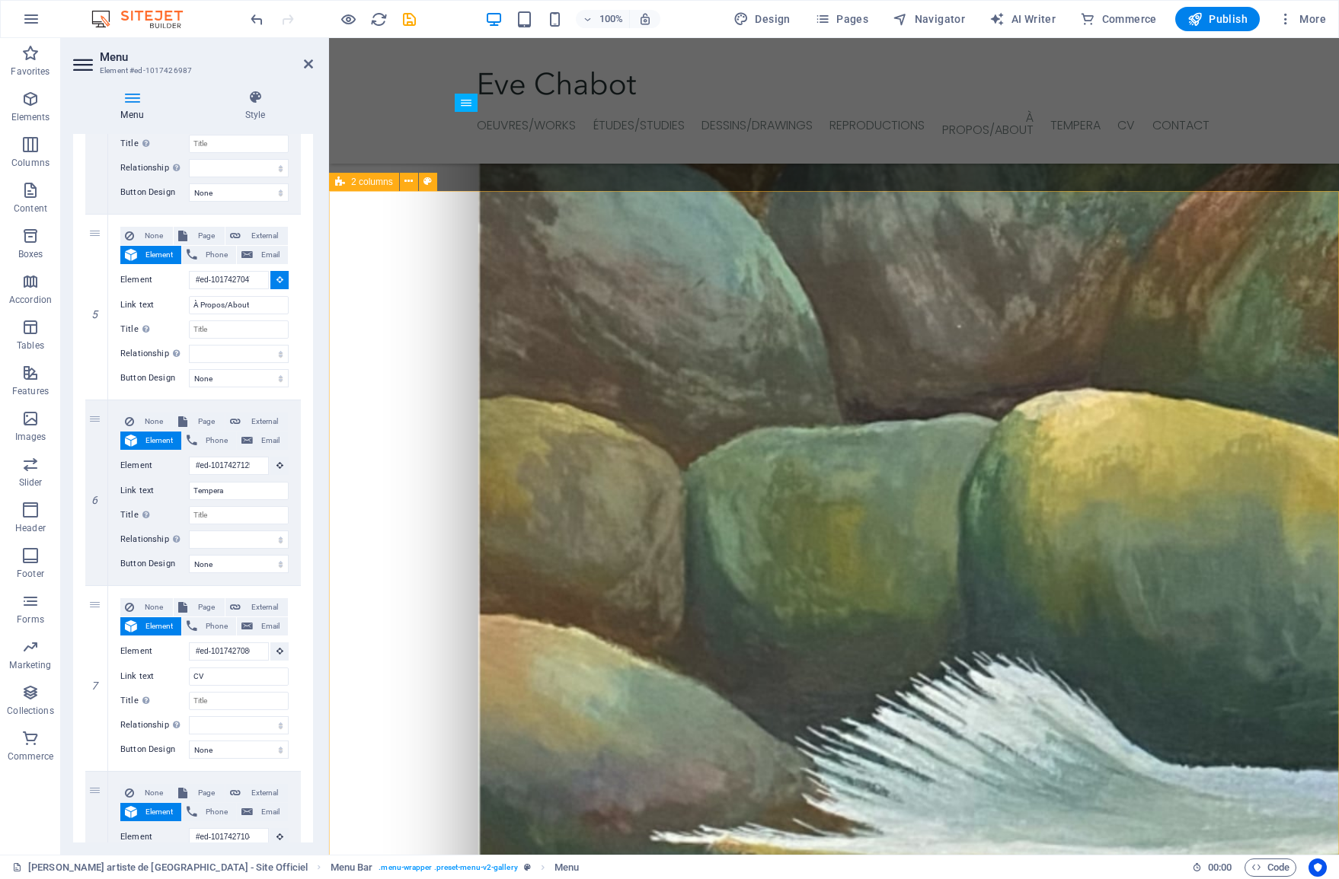
scroll to position [2145, 0]
select select
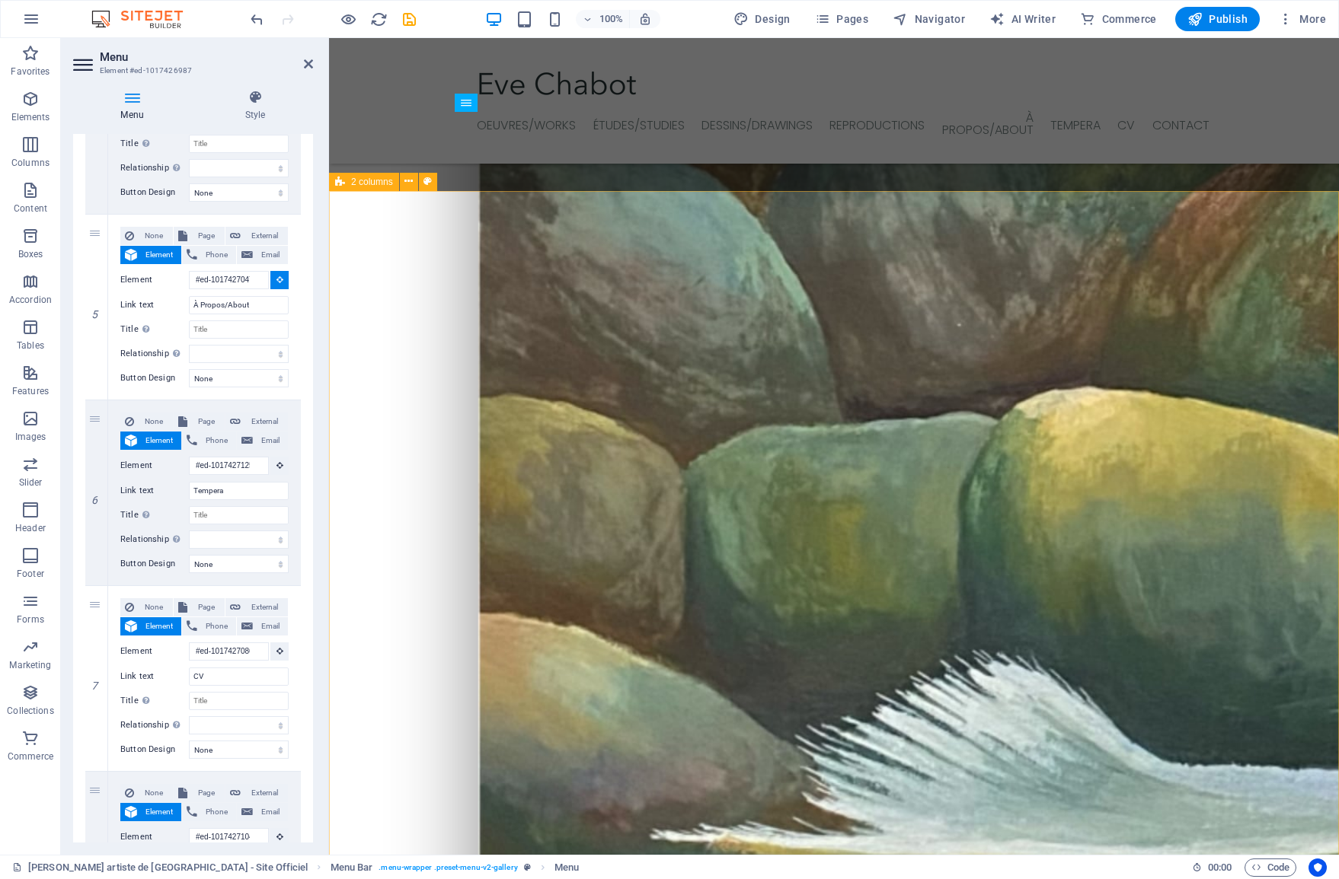
select select
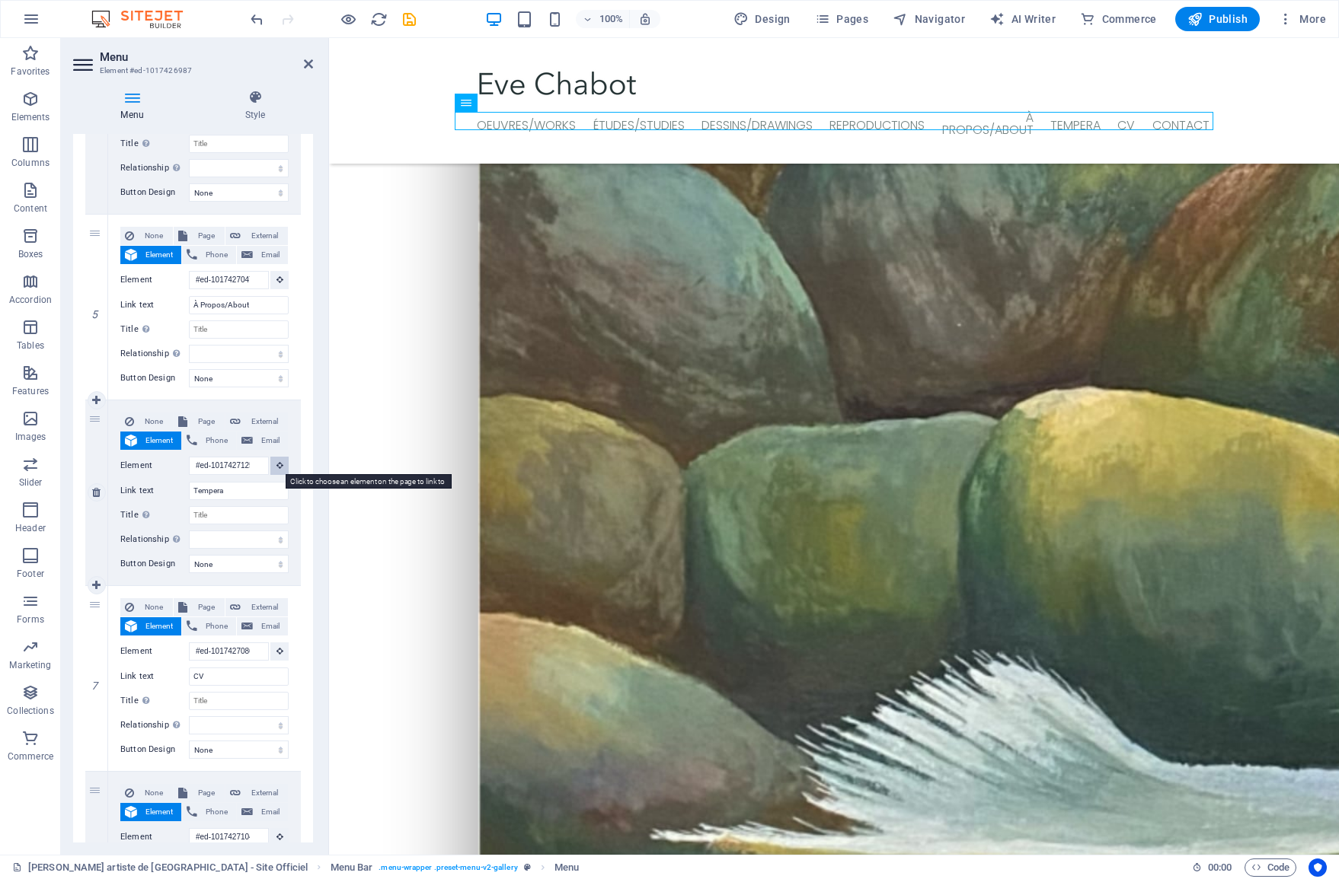
click at [276, 465] on icon at bounding box center [279, 465] width 7 height 8
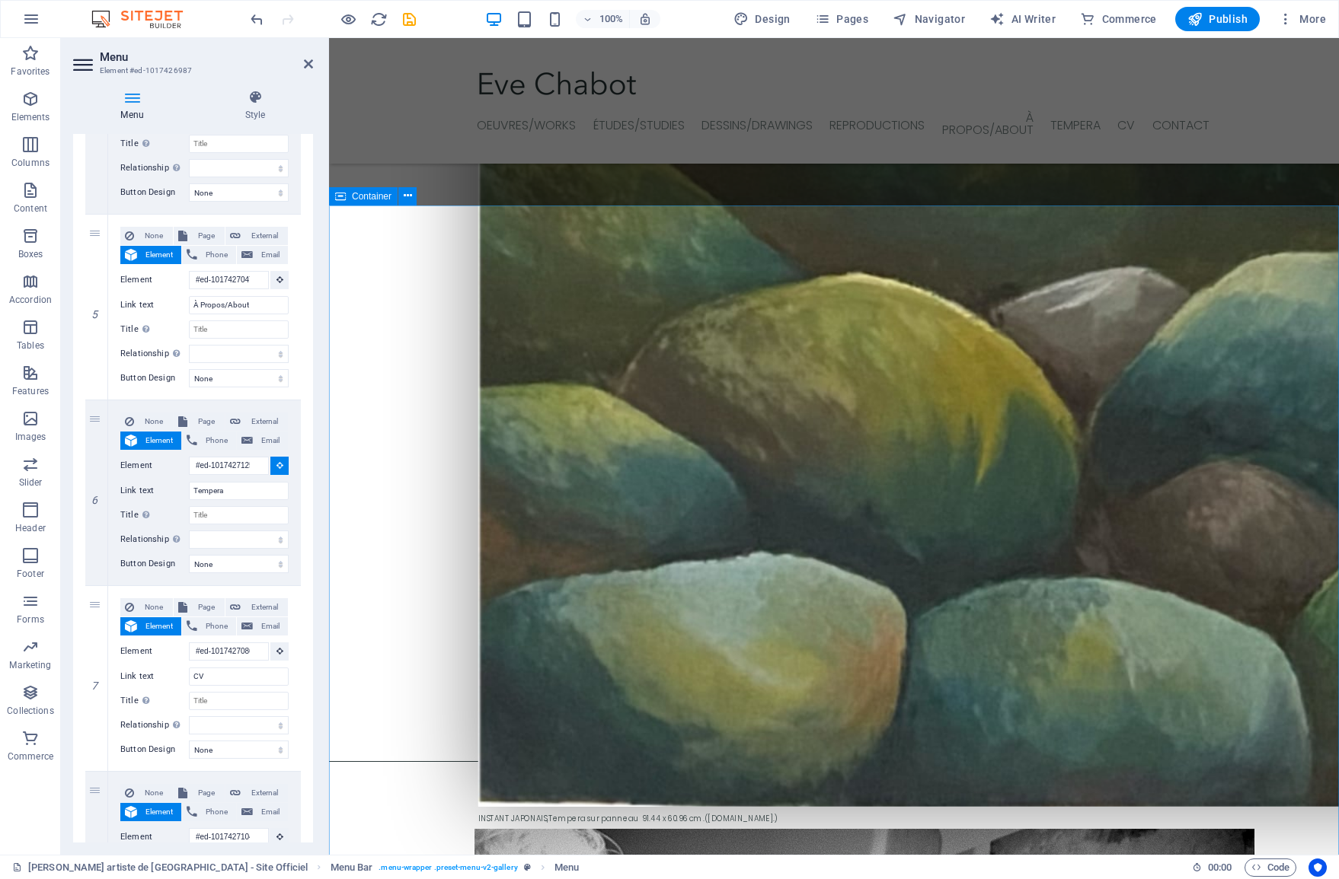
scroll to position [2995, 0]
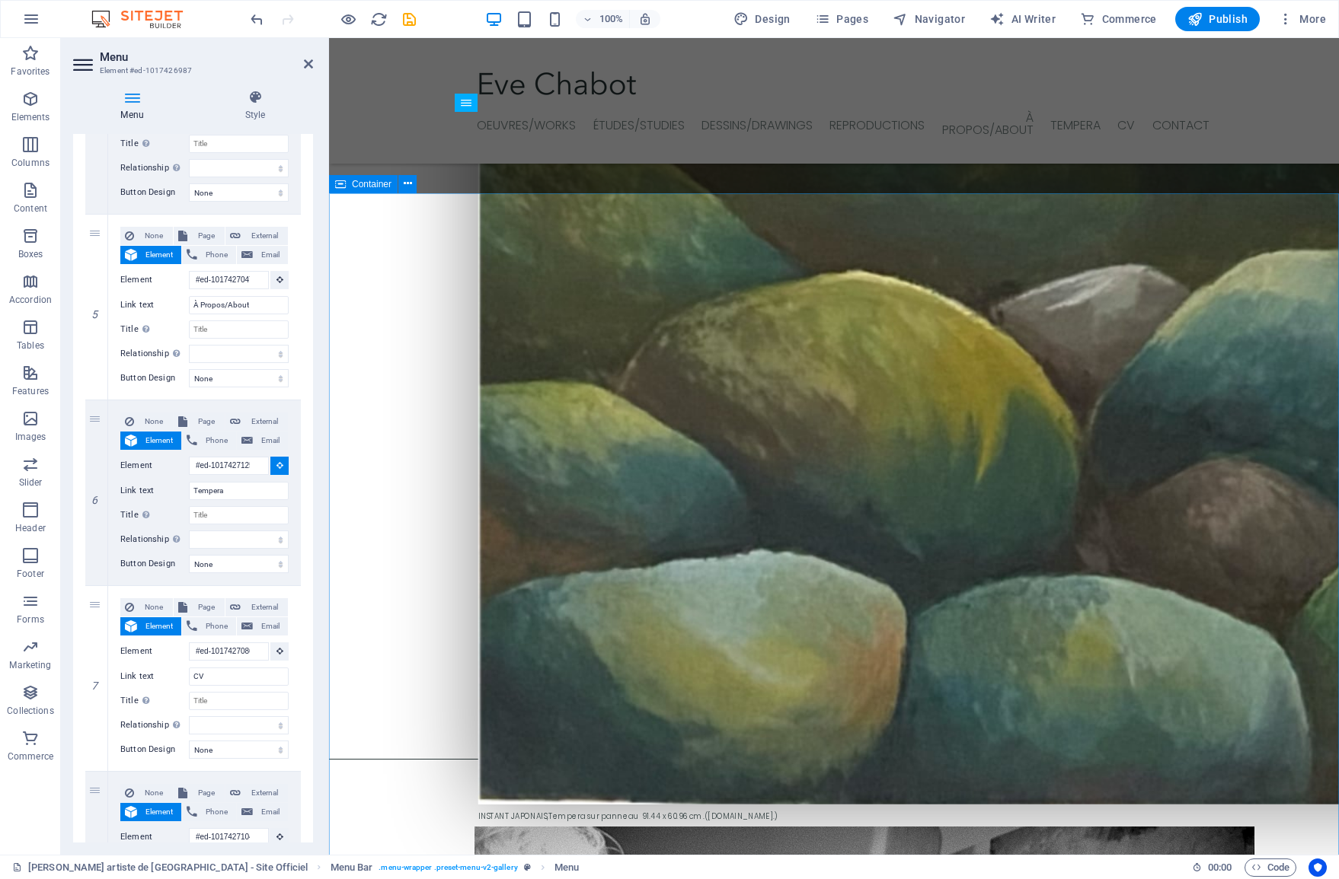
select select
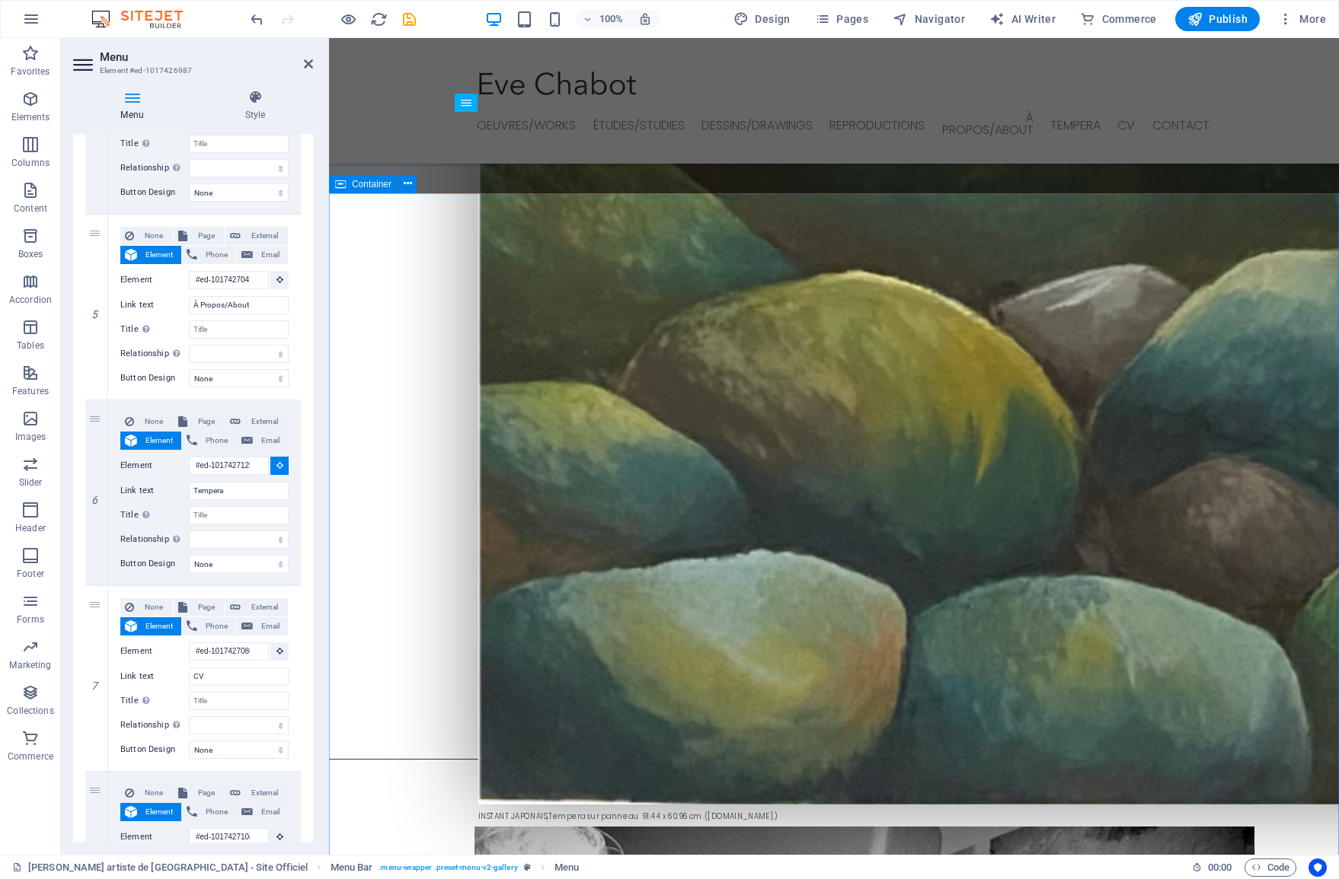
select select
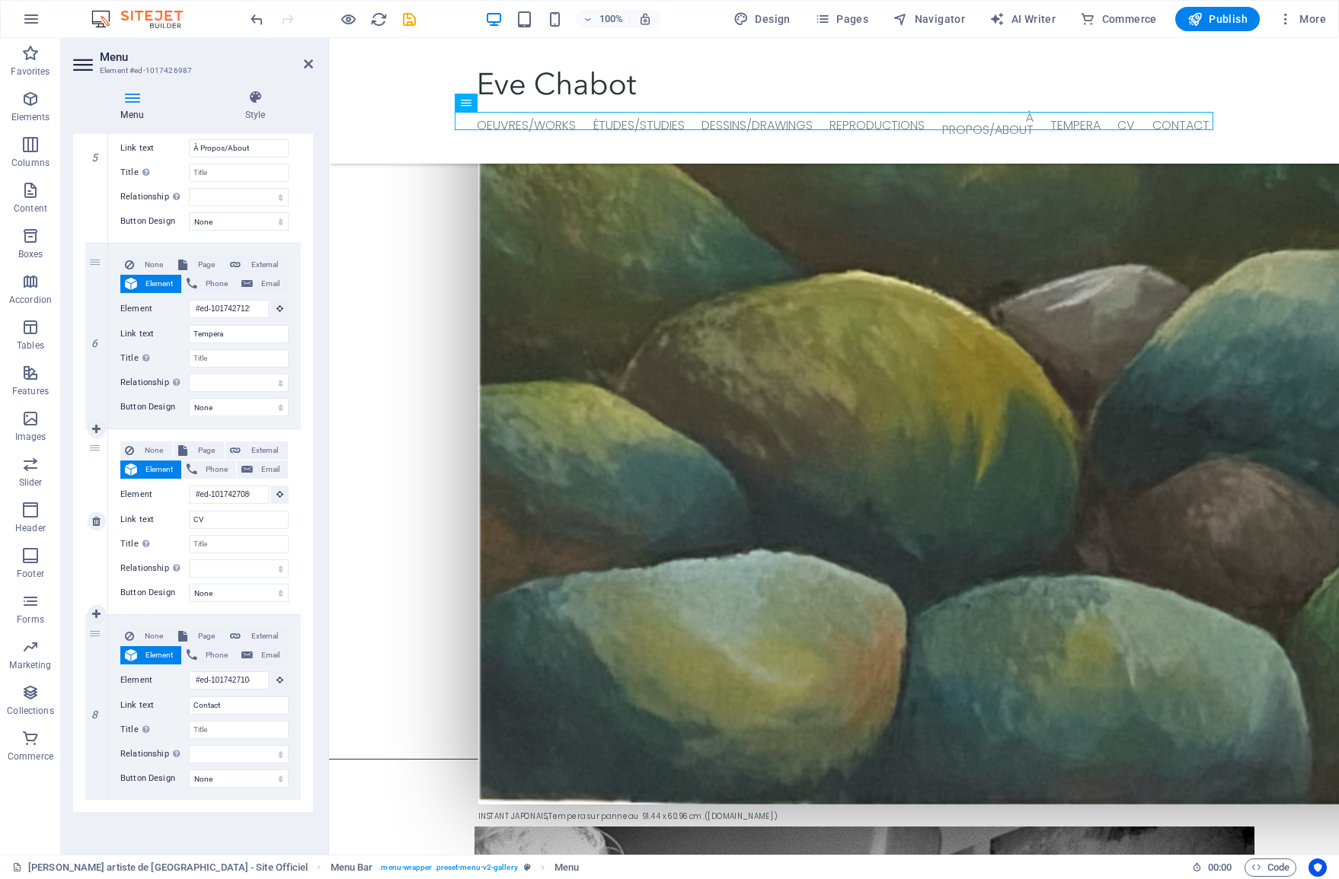
scroll to position [1058, 0]
click at [276, 493] on icon at bounding box center [279, 494] width 7 height 8
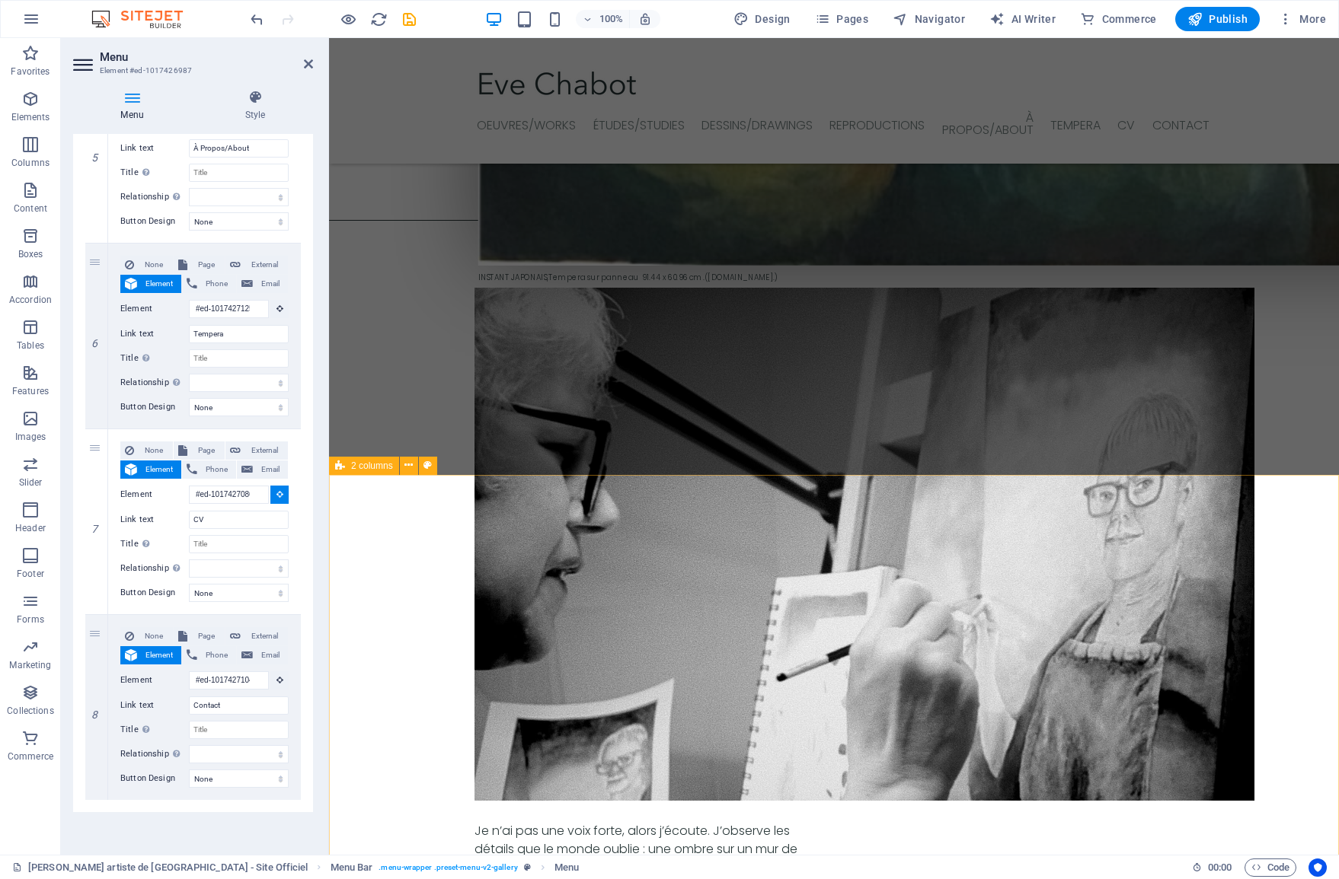
scroll to position [3535, 0]
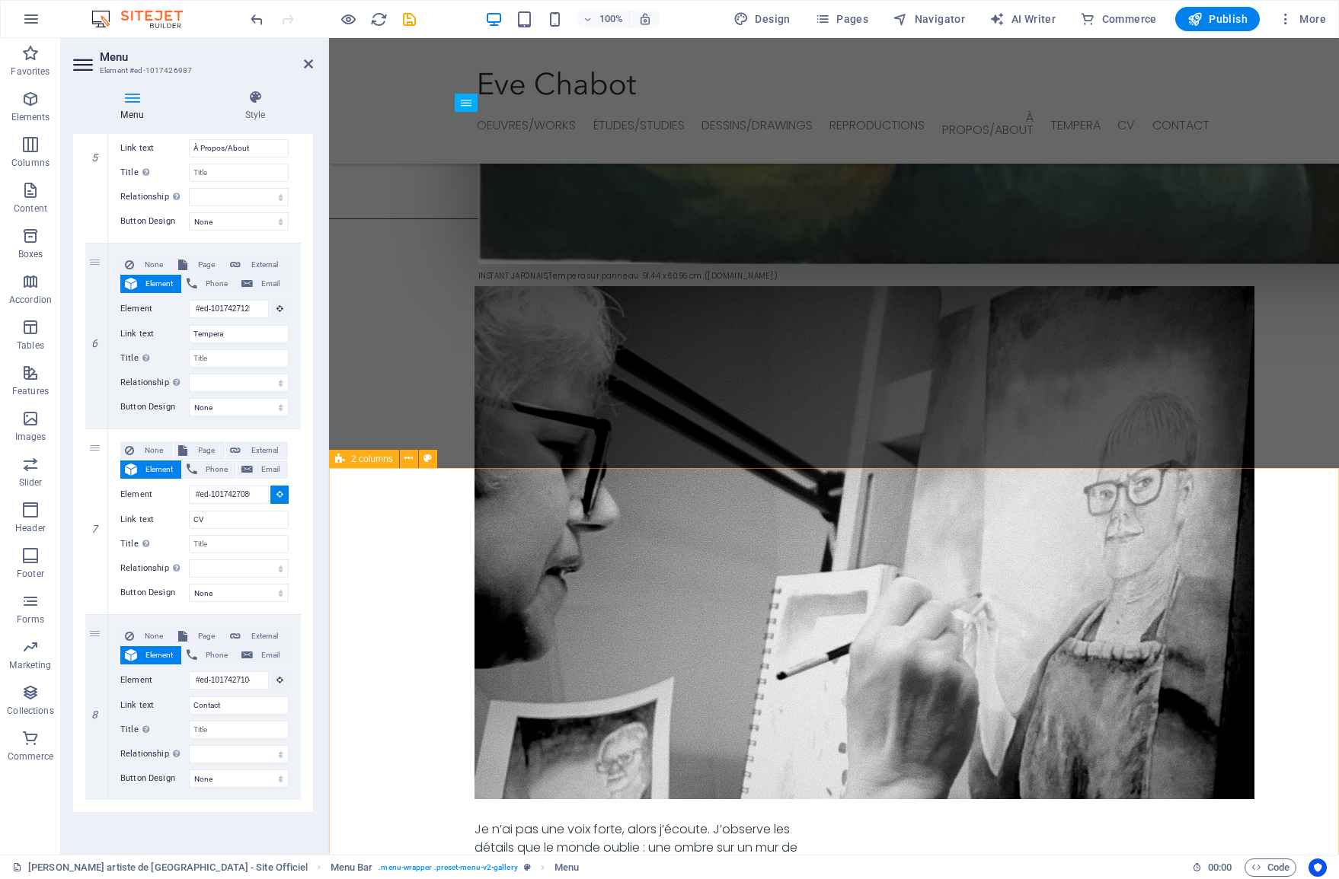
select select
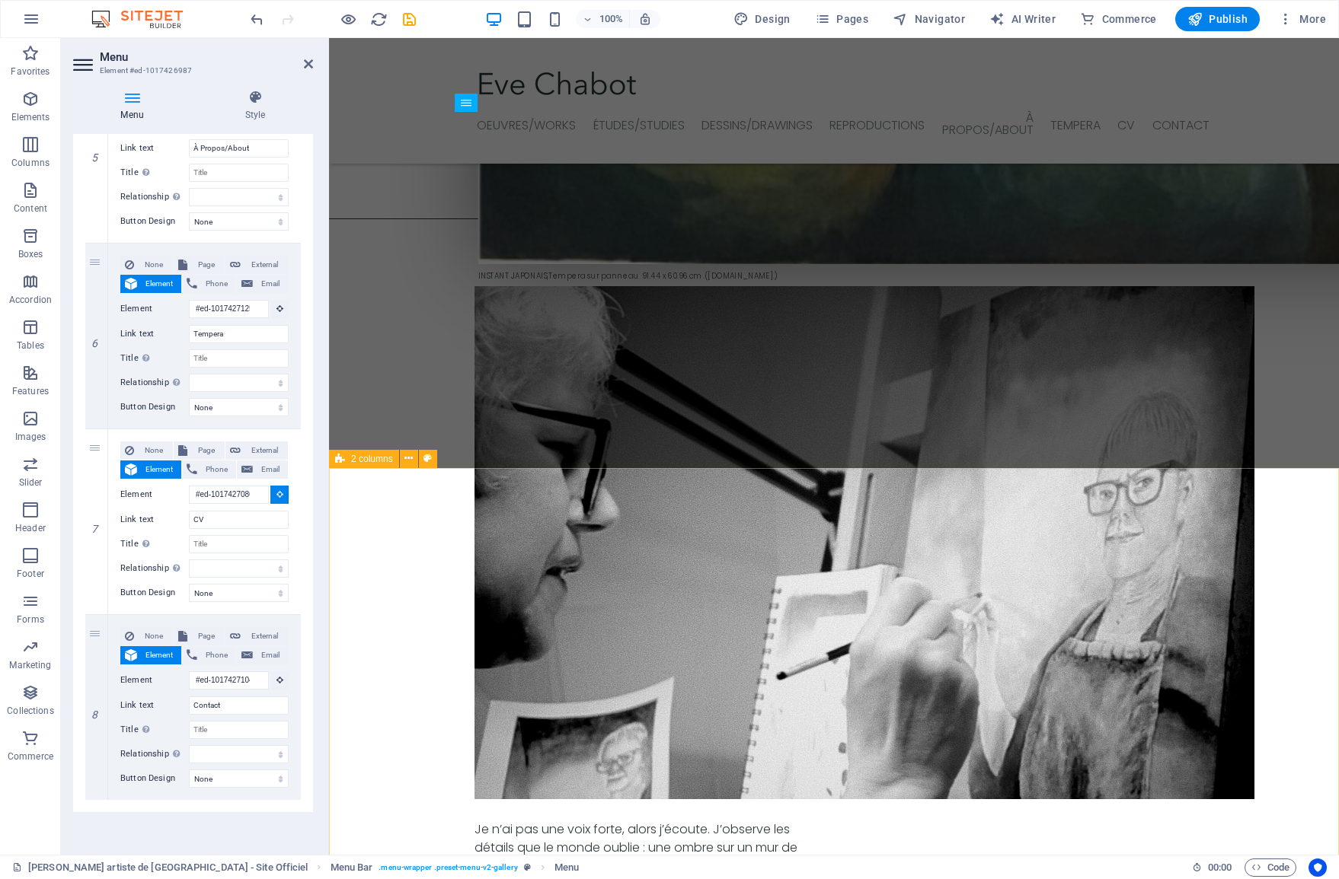
select select
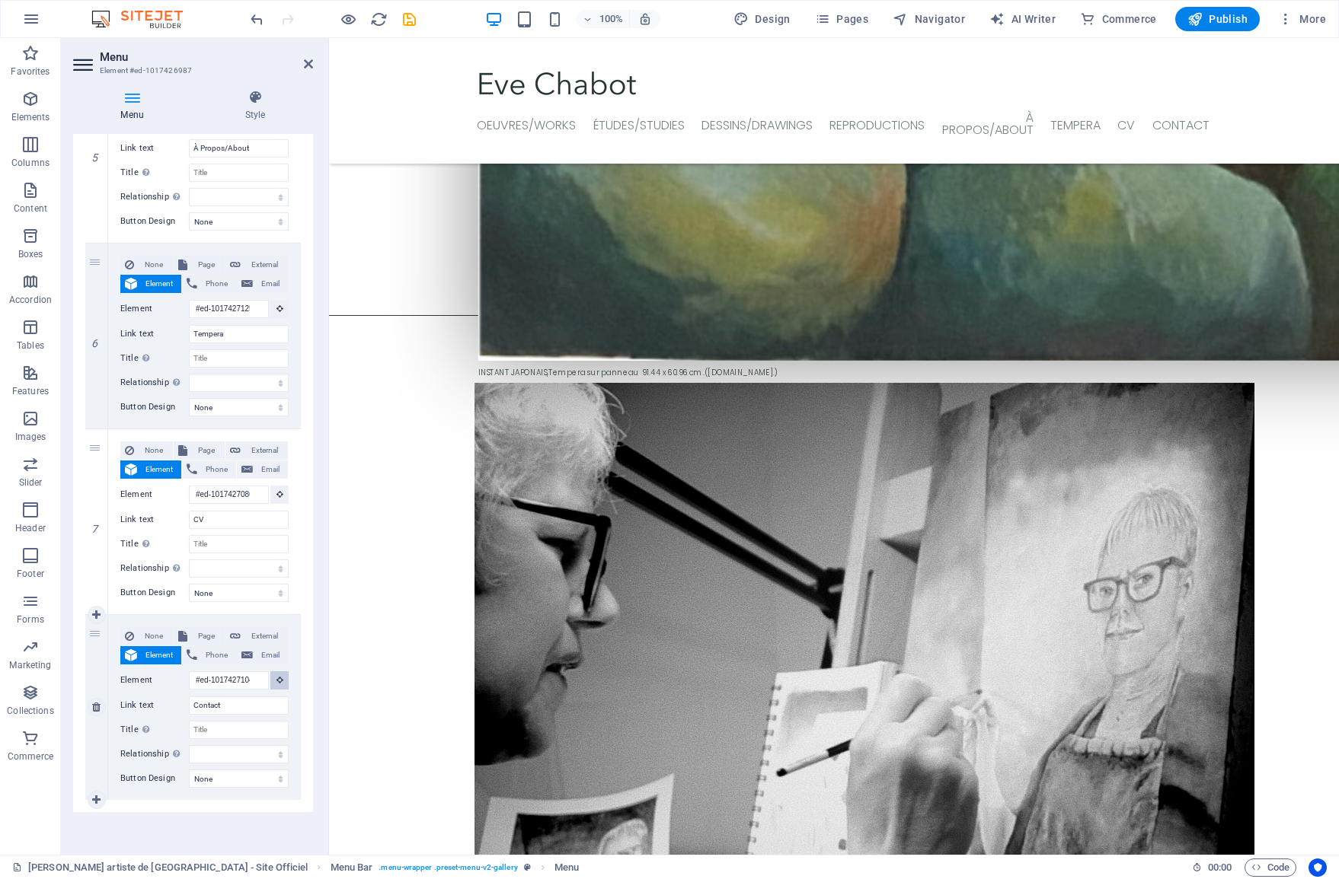
scroll to position [3419, 0]
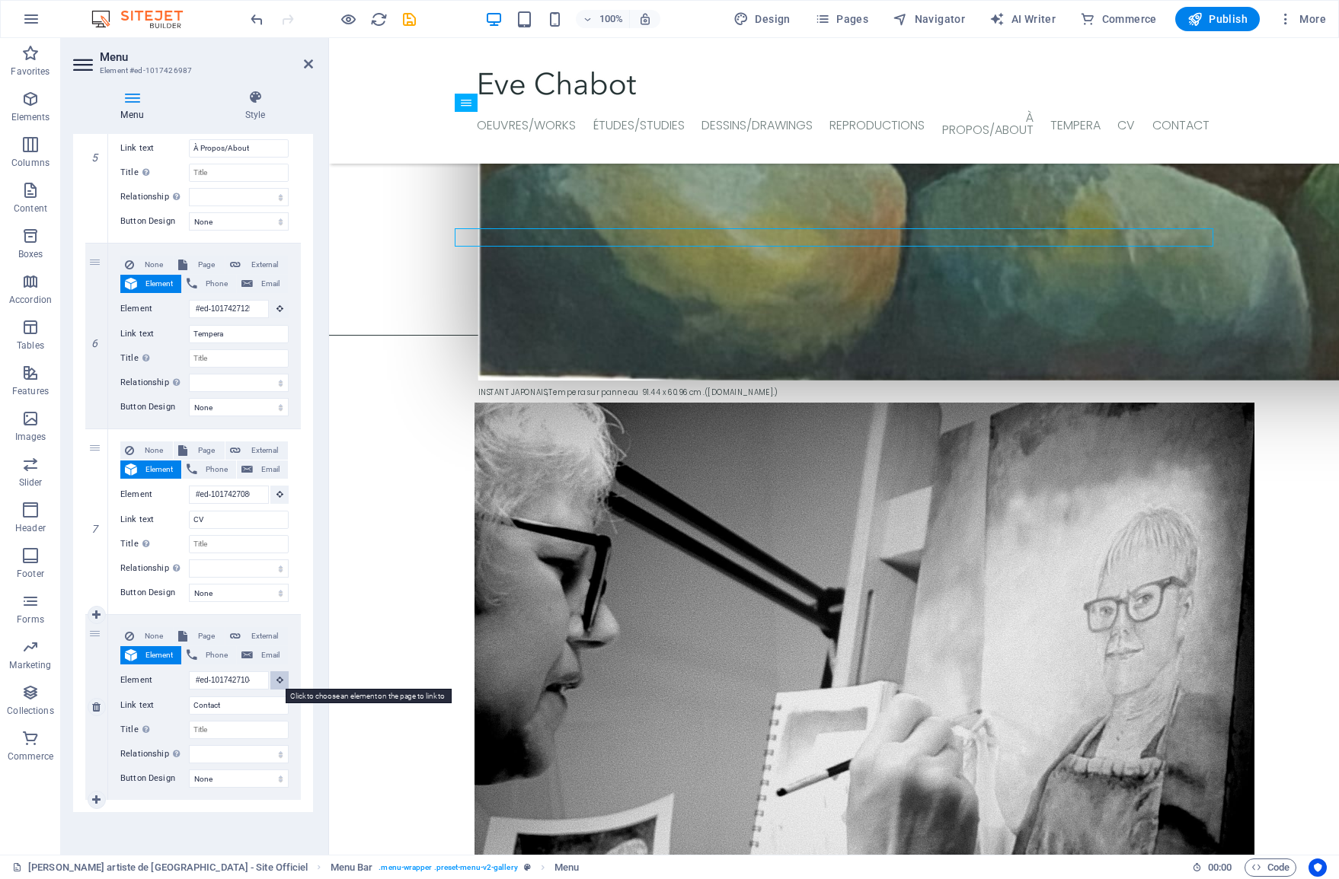
click at [276, 680] on icon at bounding box center [279, 680] width 7 height 8
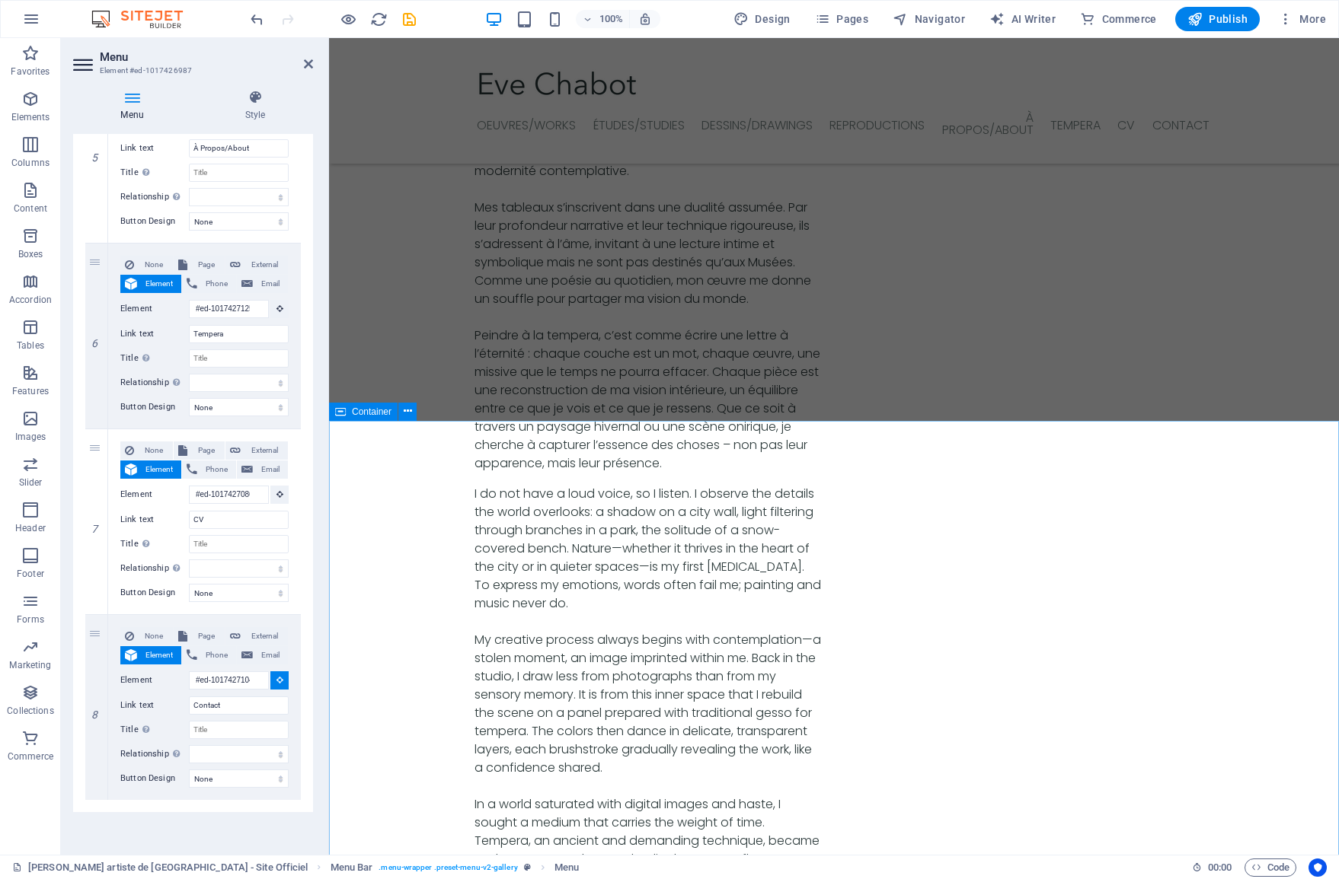
scroll to position [4692, 0]
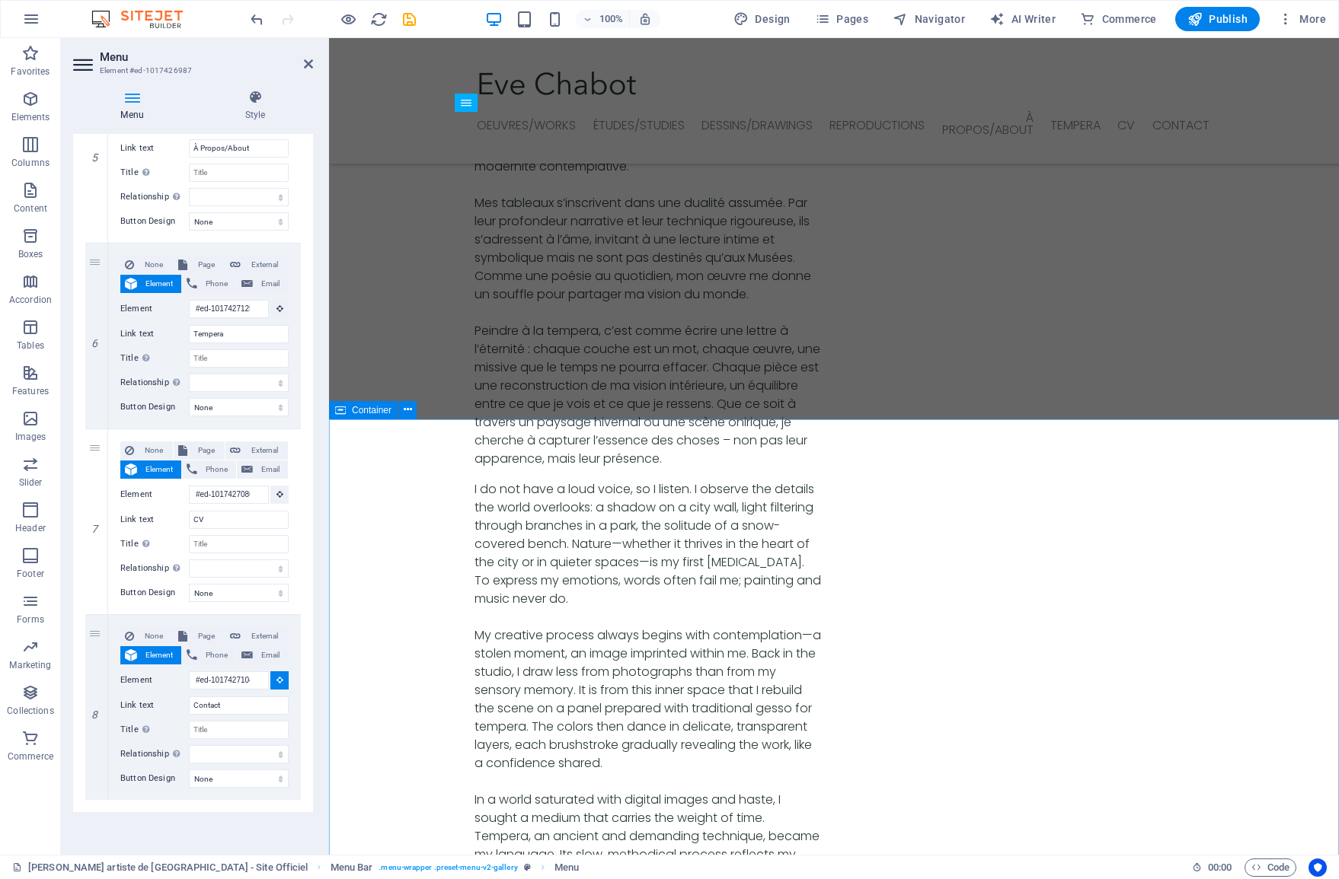
select select
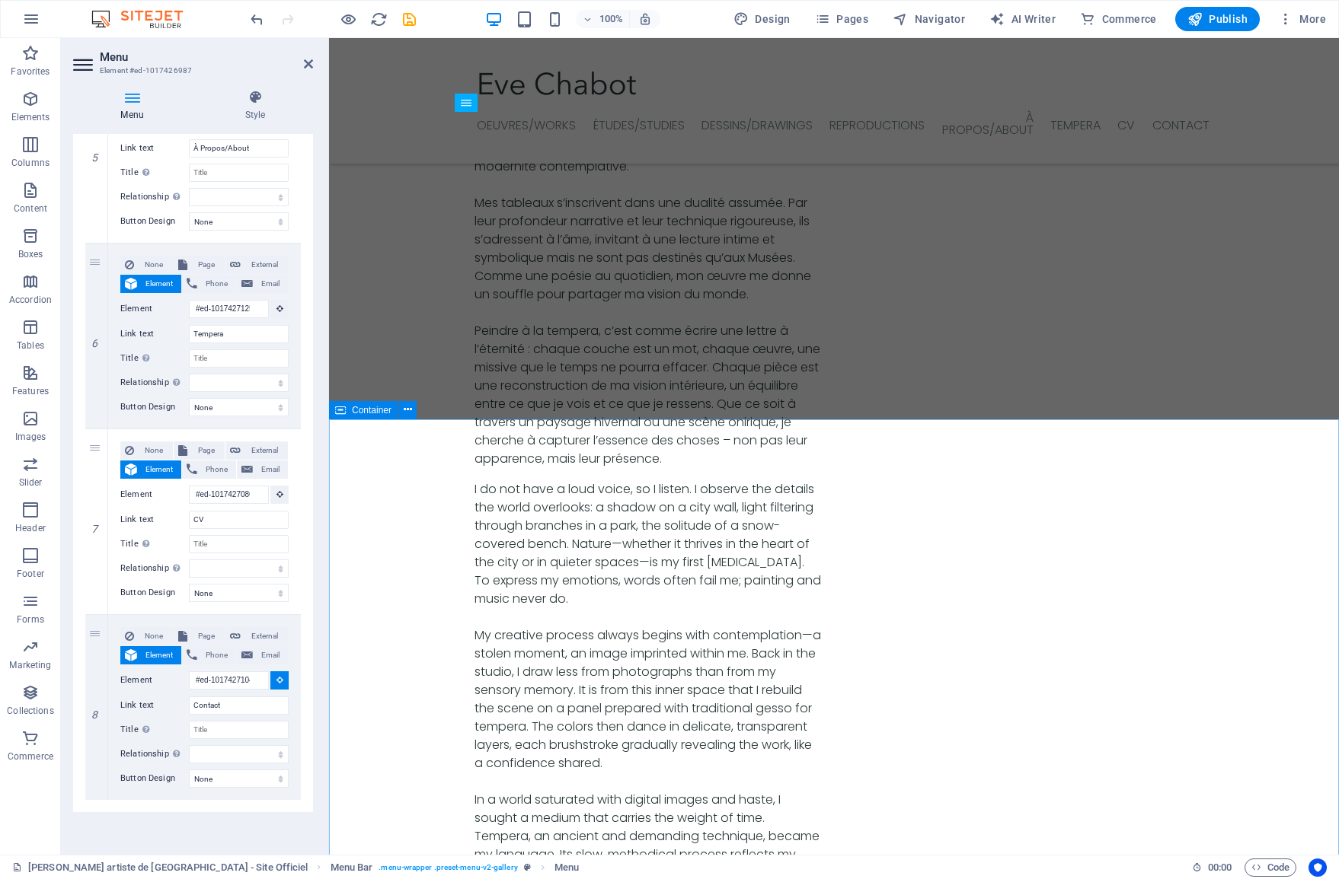
select select
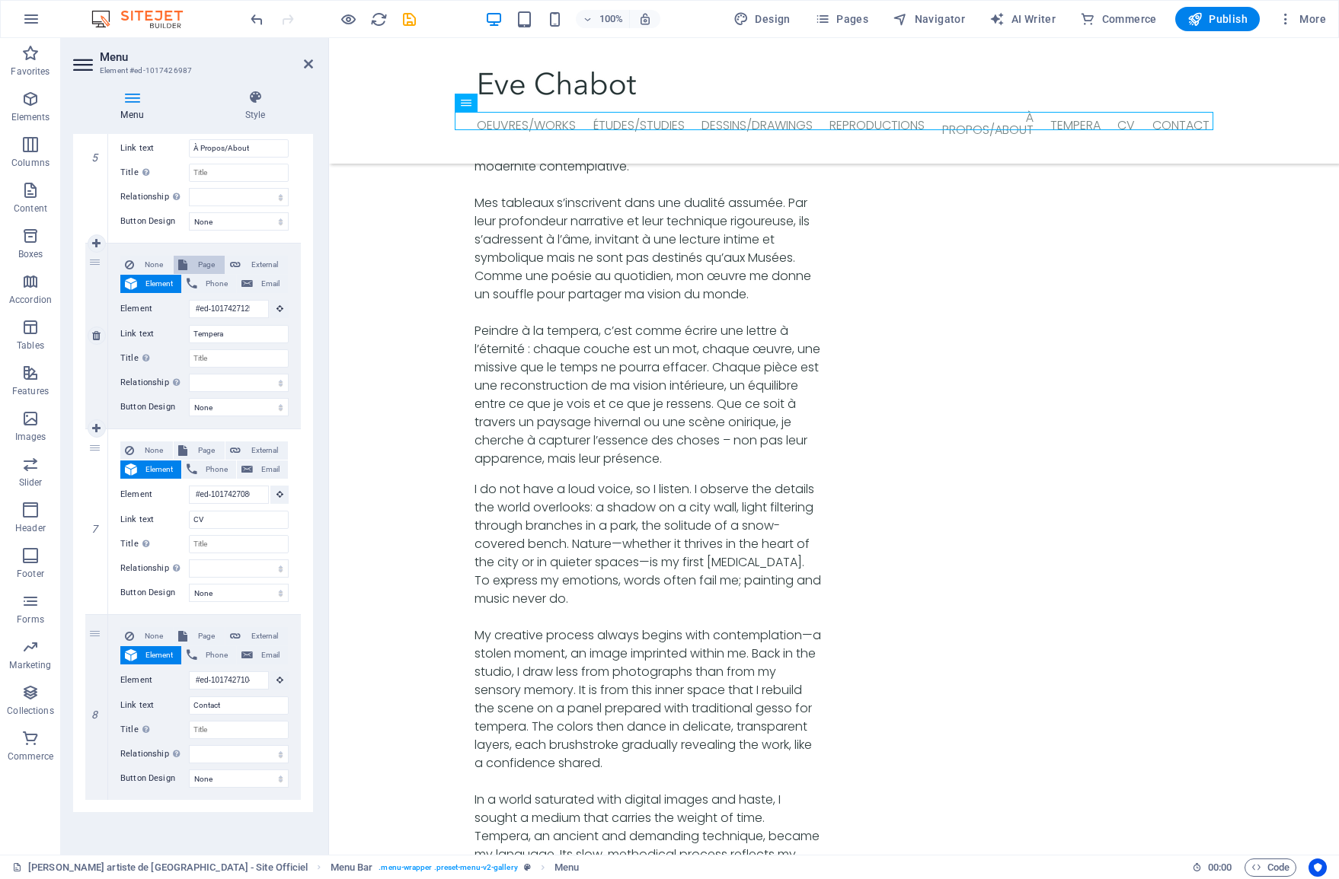
click at [208, 261] on span "Page" at bounding box center [206, 265] width 28 height 18
select select
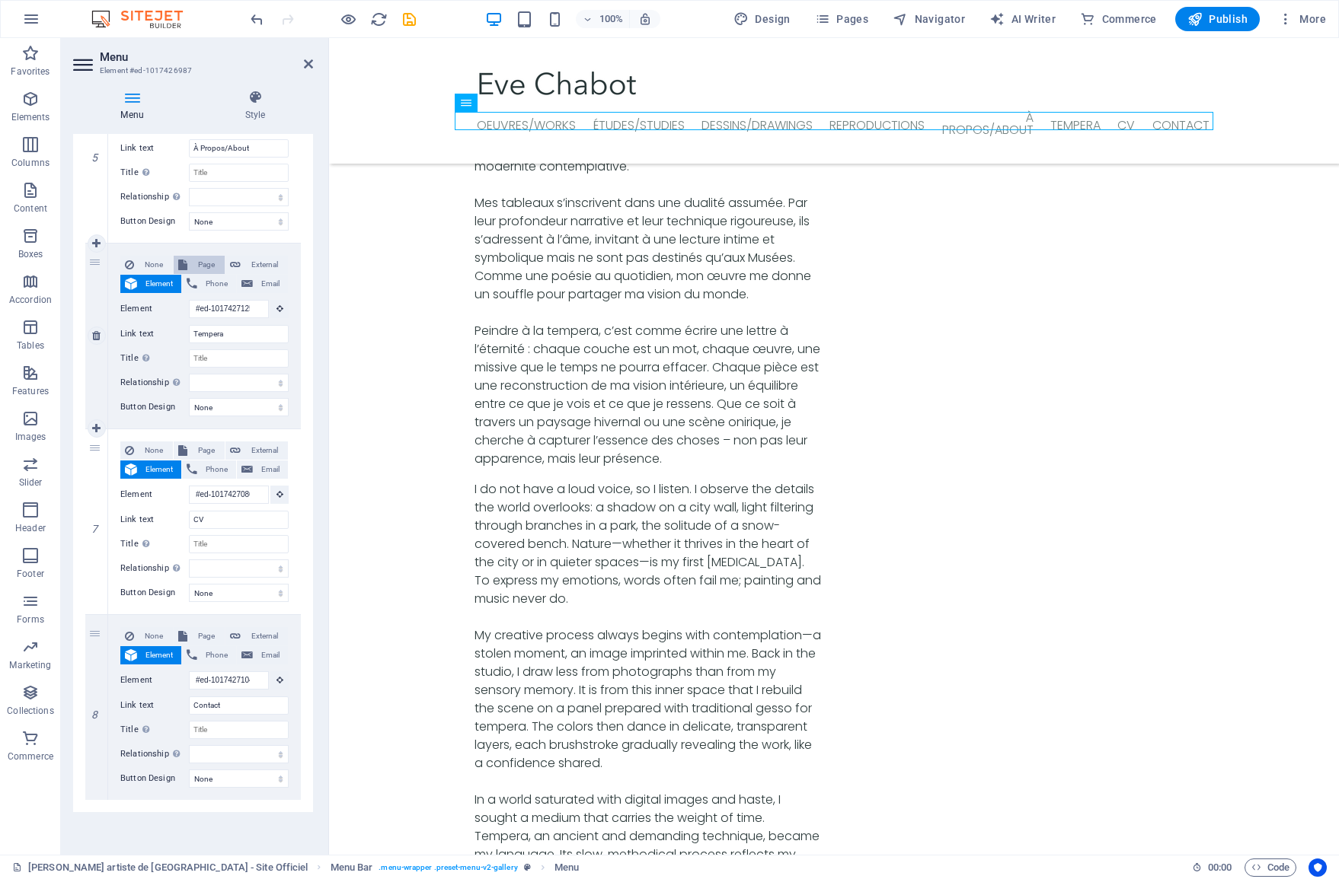
select select
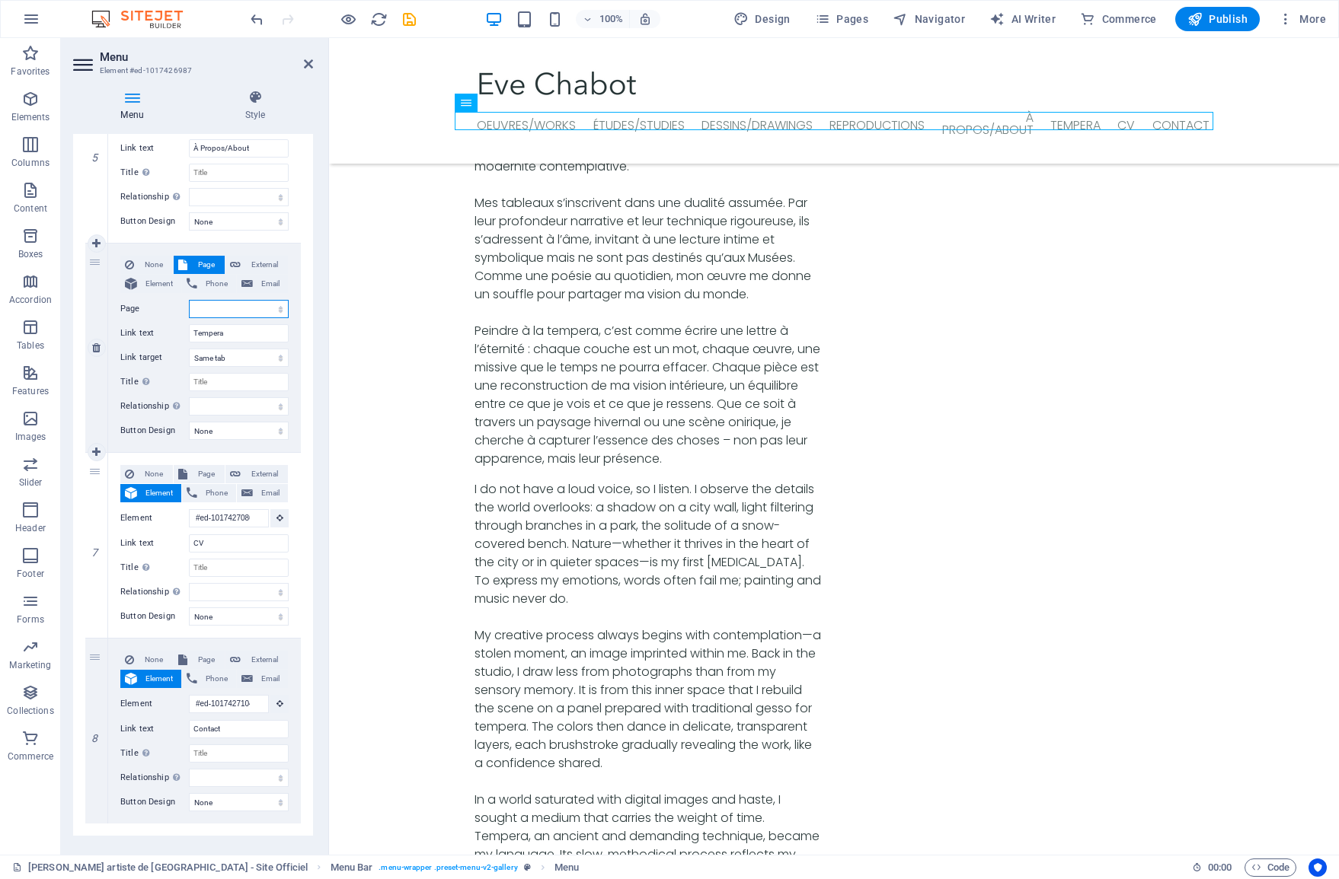
select select "0"
select select
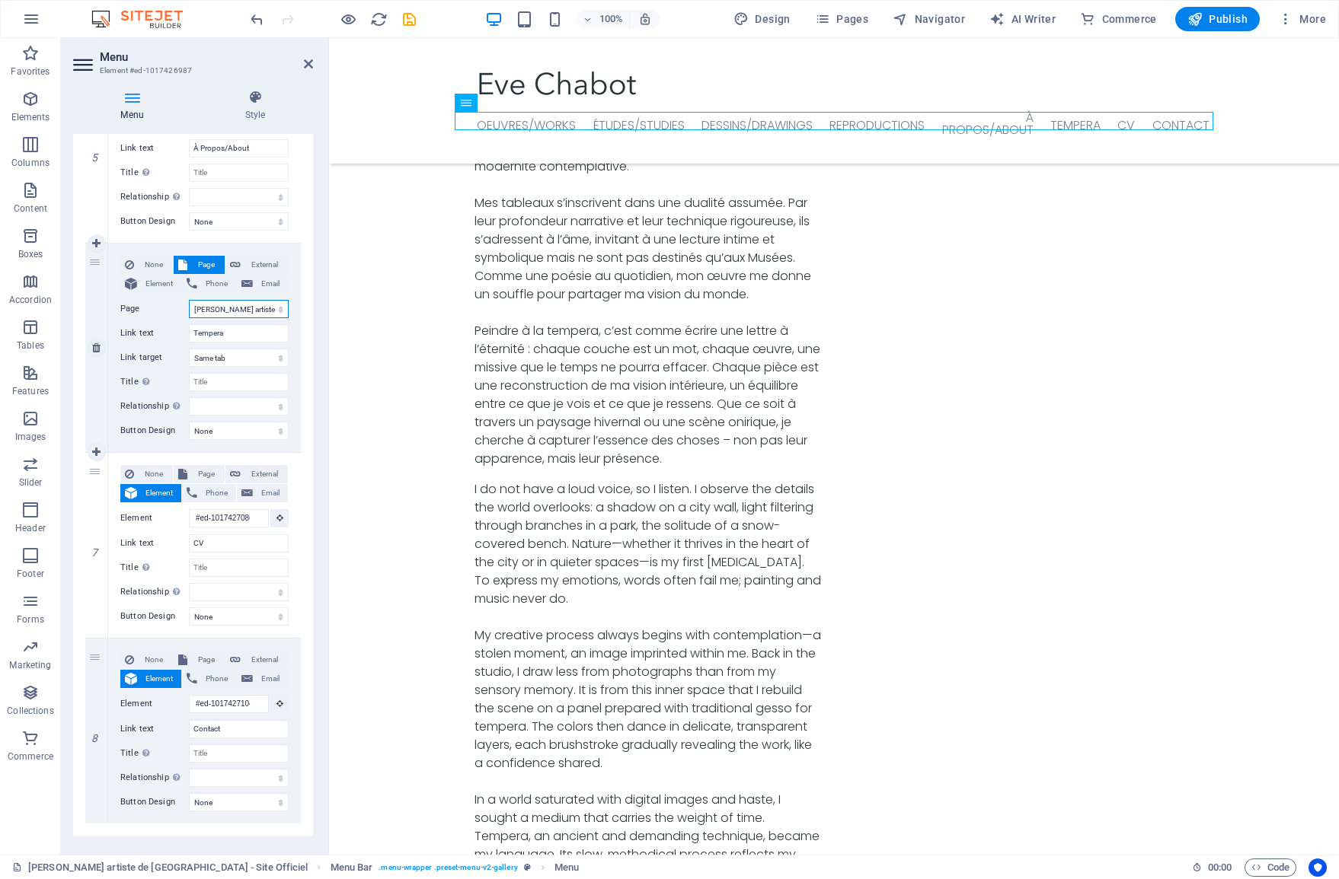
select select
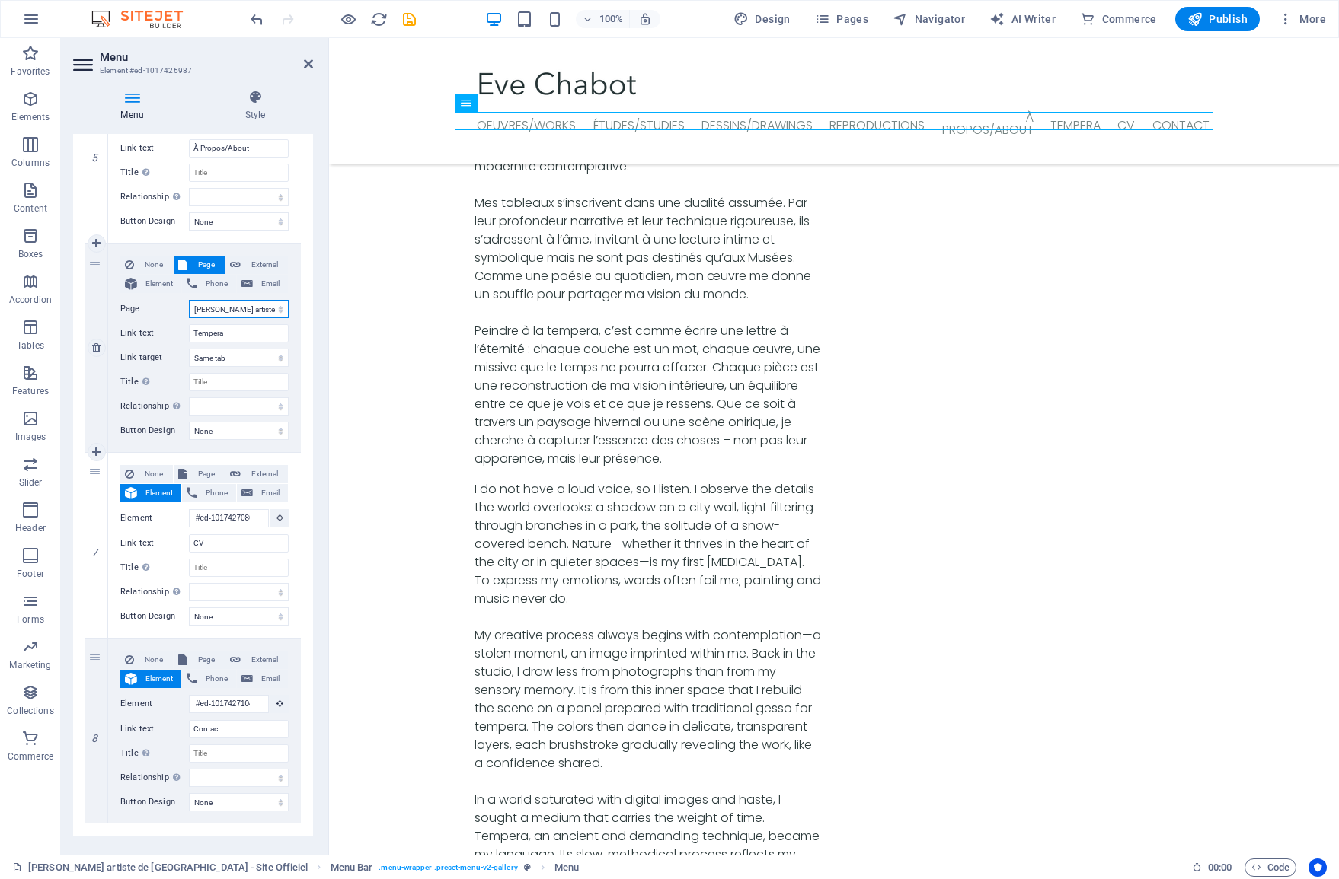
select select
click at [199, 475] on span "Page" at bounding box center [206, 474] width 28 height 18
select select
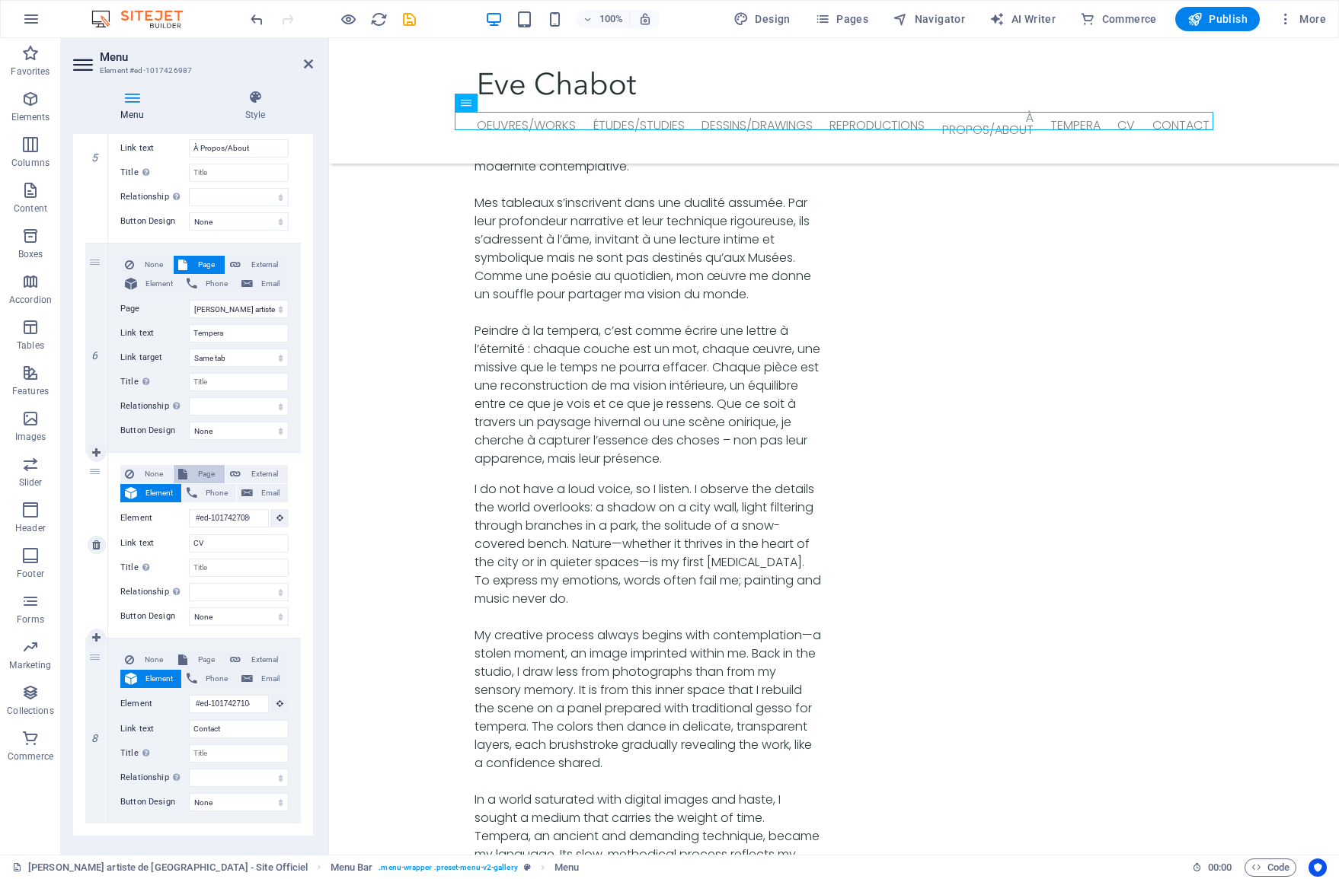
select select
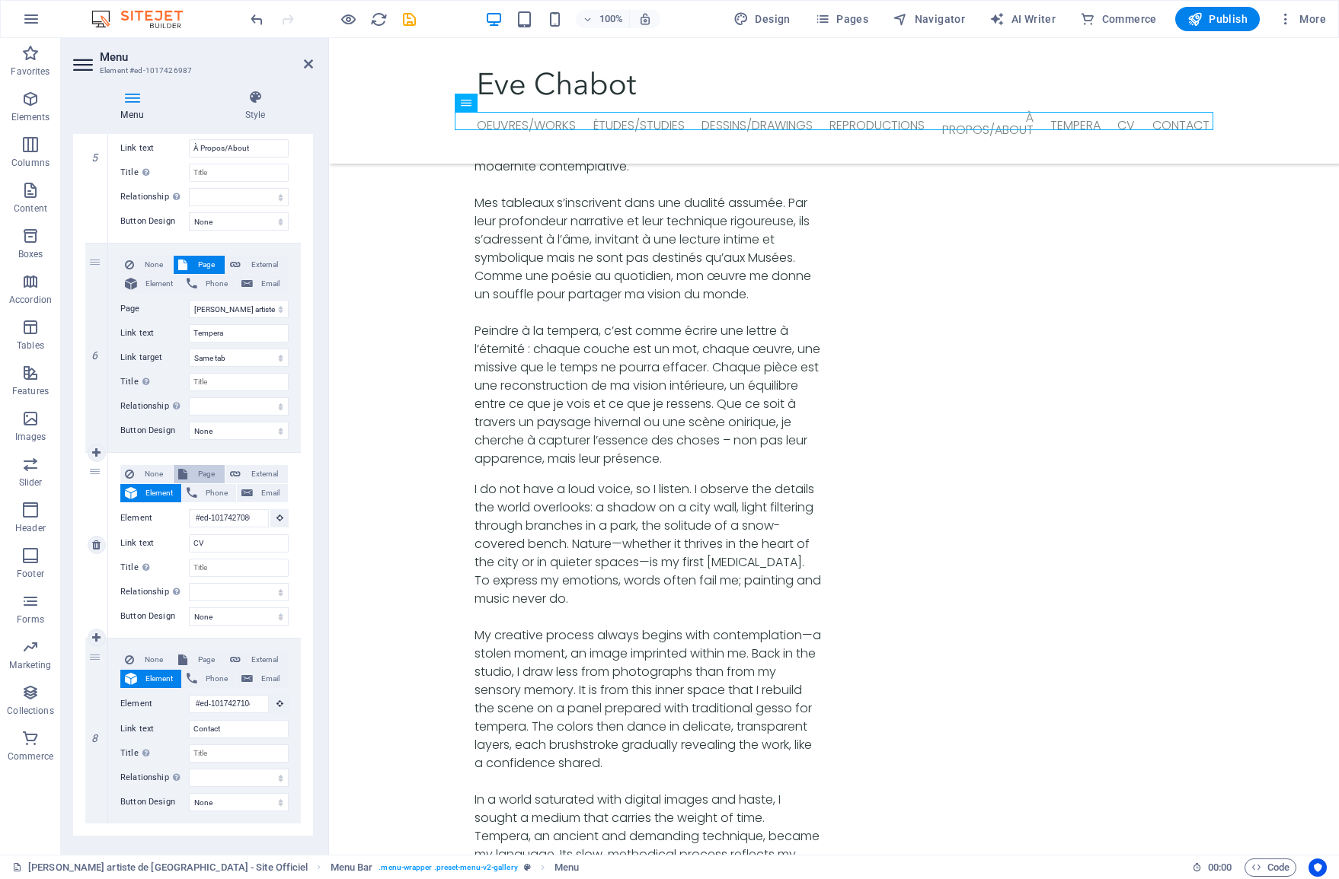
select select
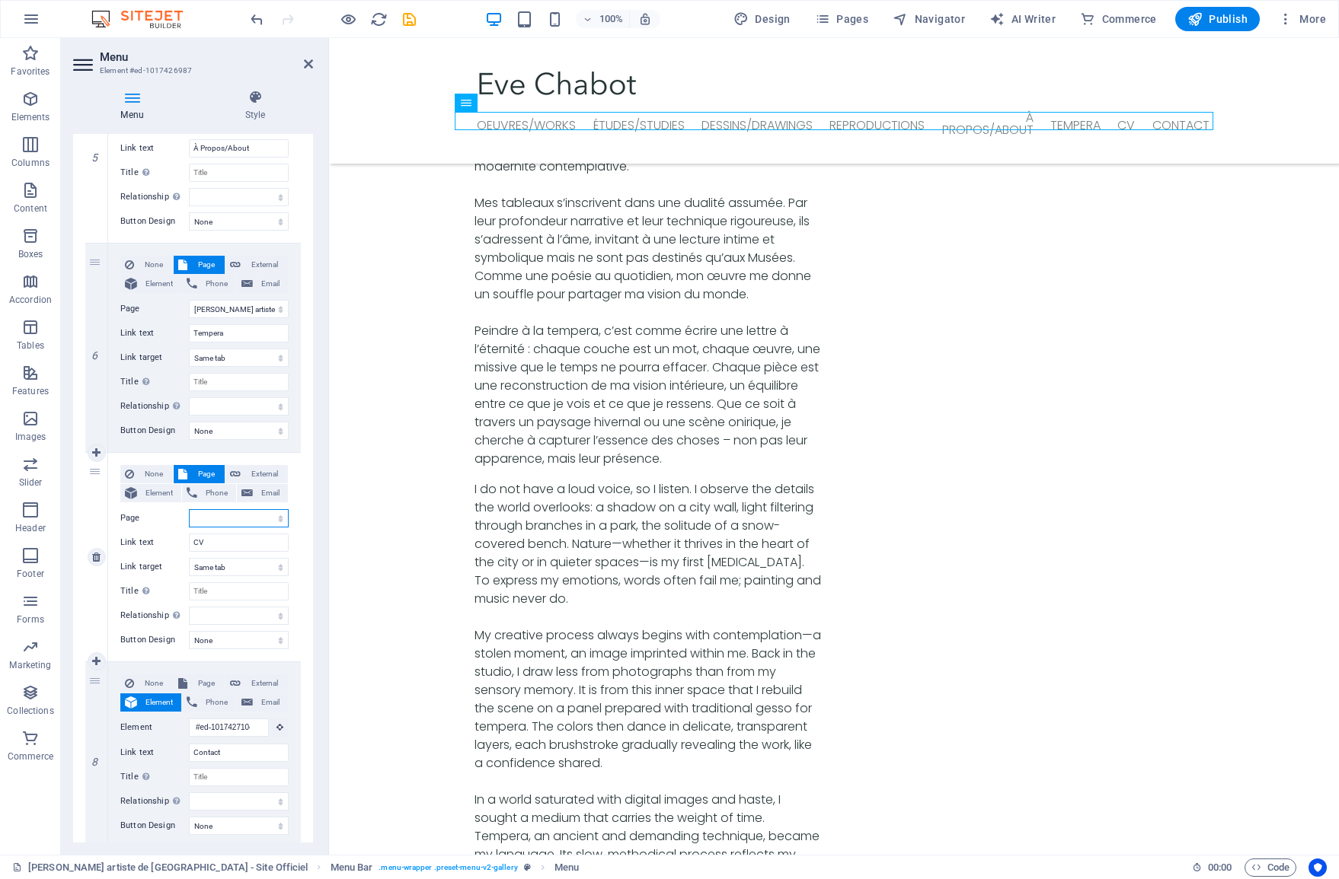
select select "0"
select select
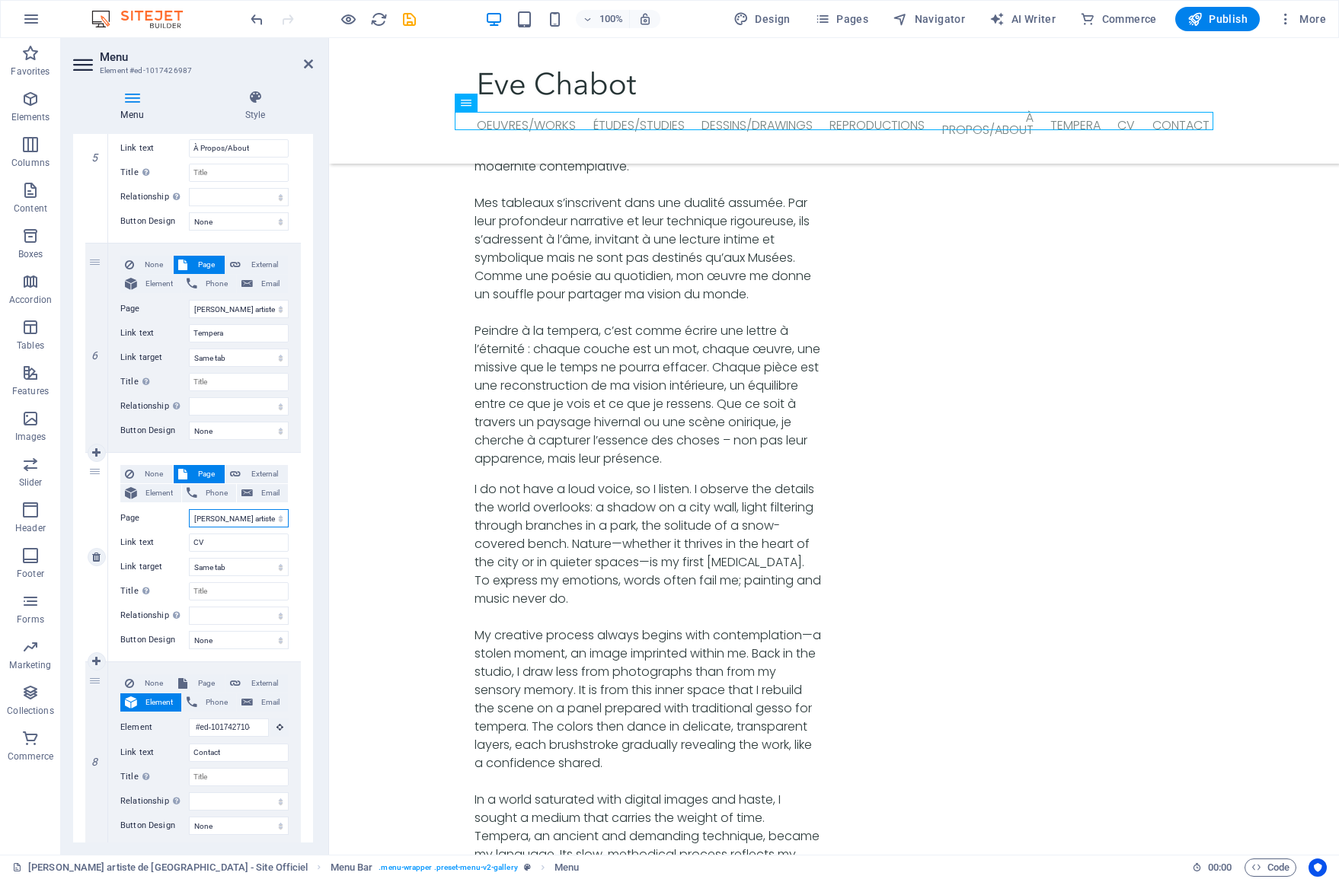
select select
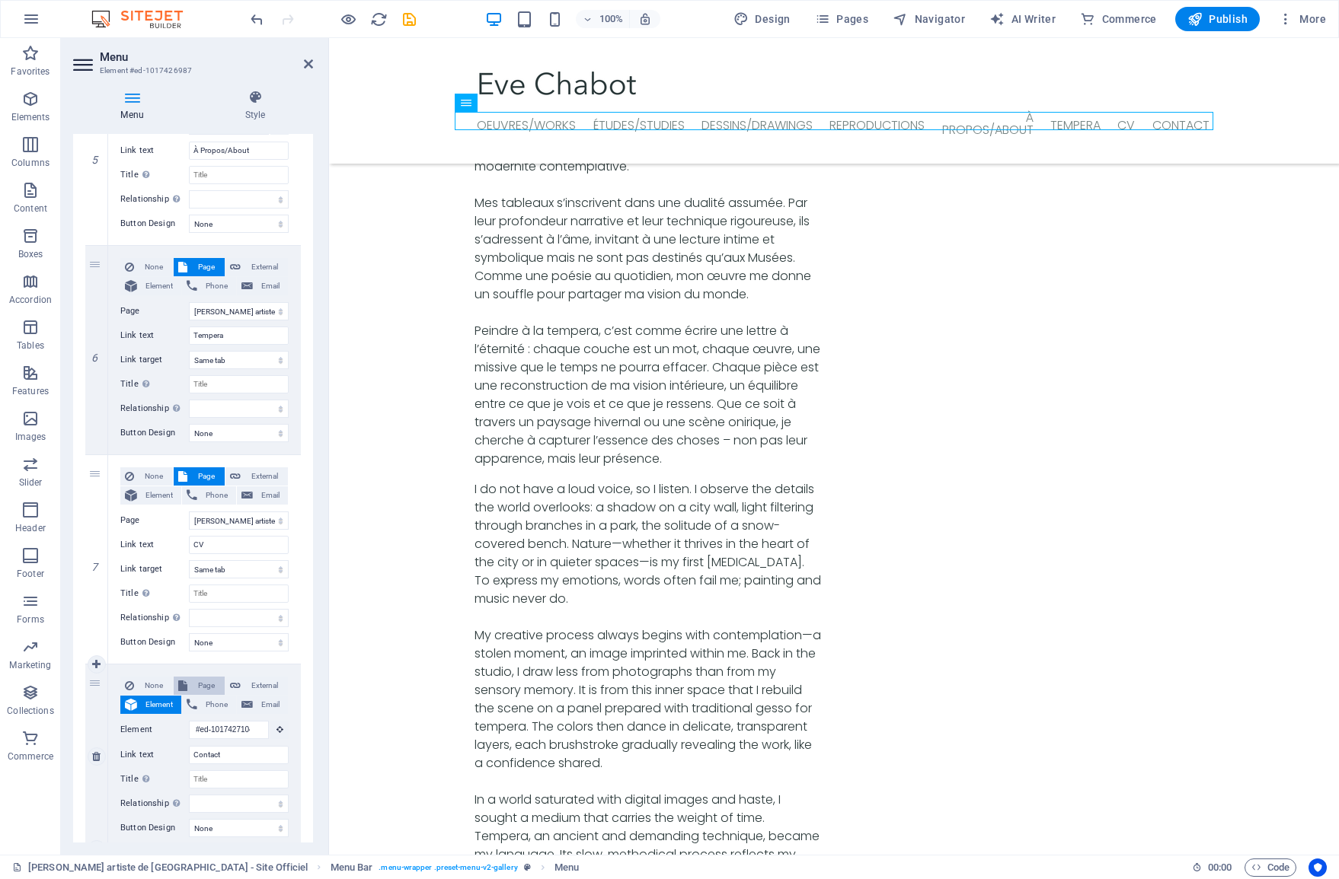
click at [206, 681] on span "Page" at bounding box center [206, 686] width 28 height 18
select select
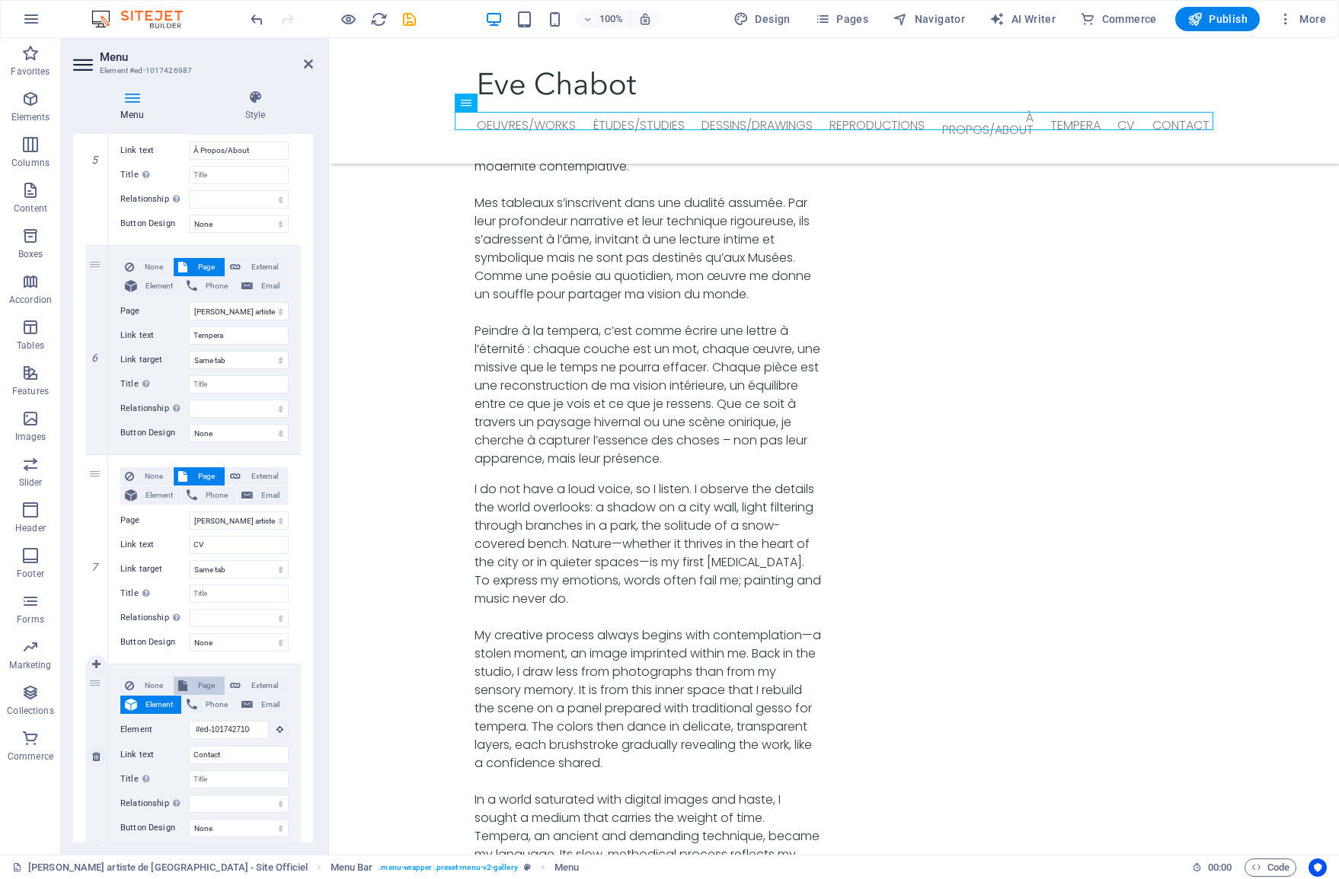
select select
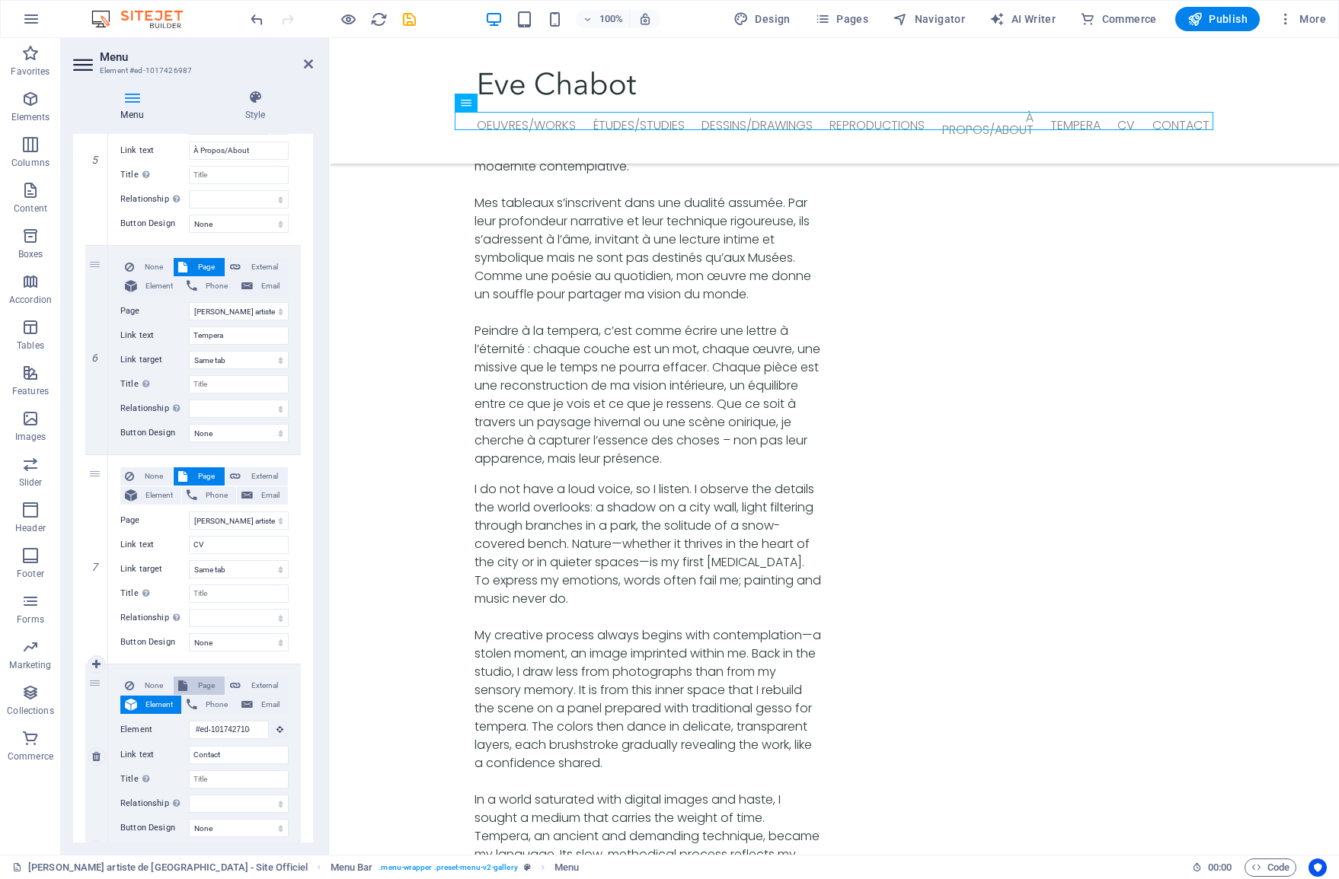
select select
select select "0"
select select
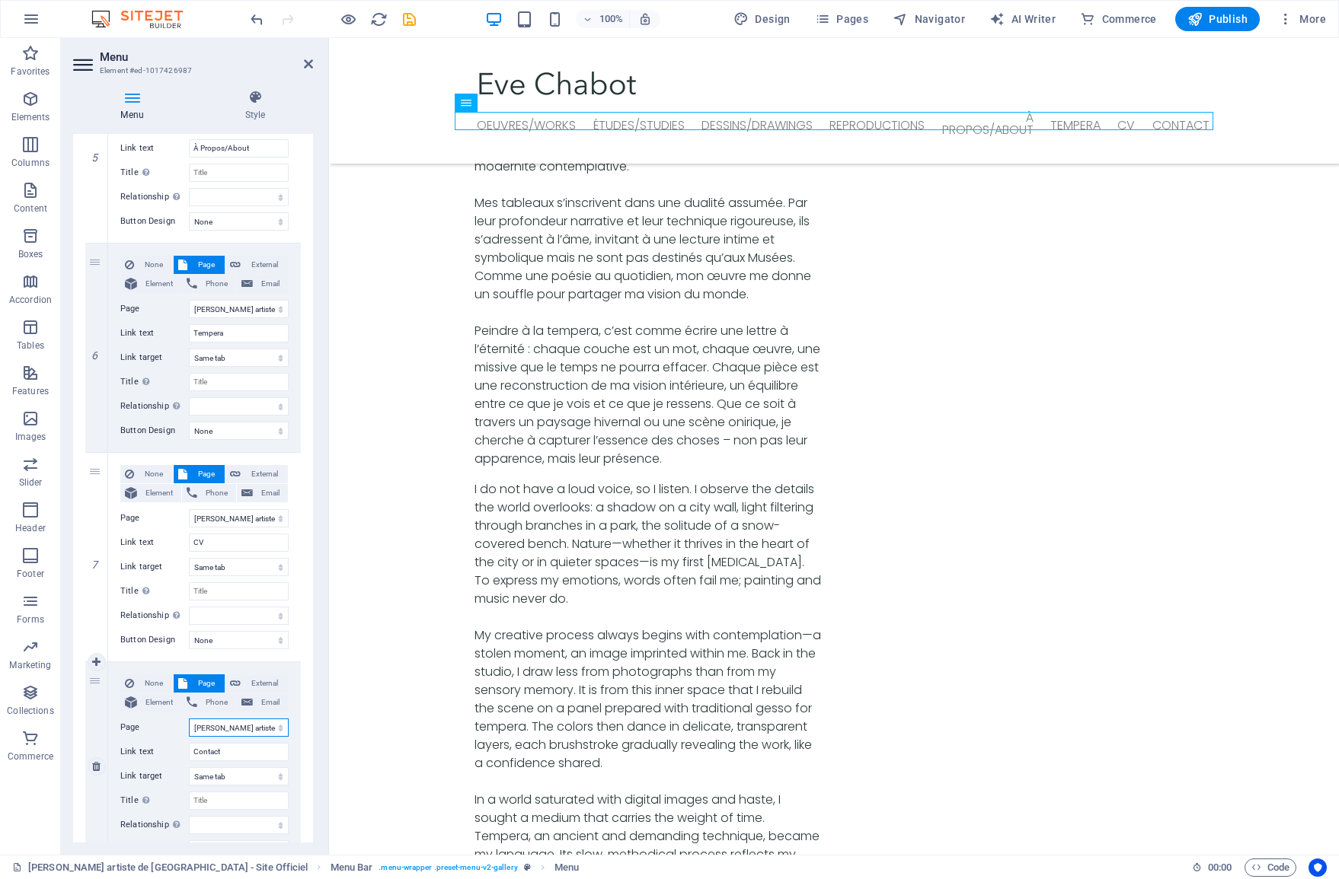
select select
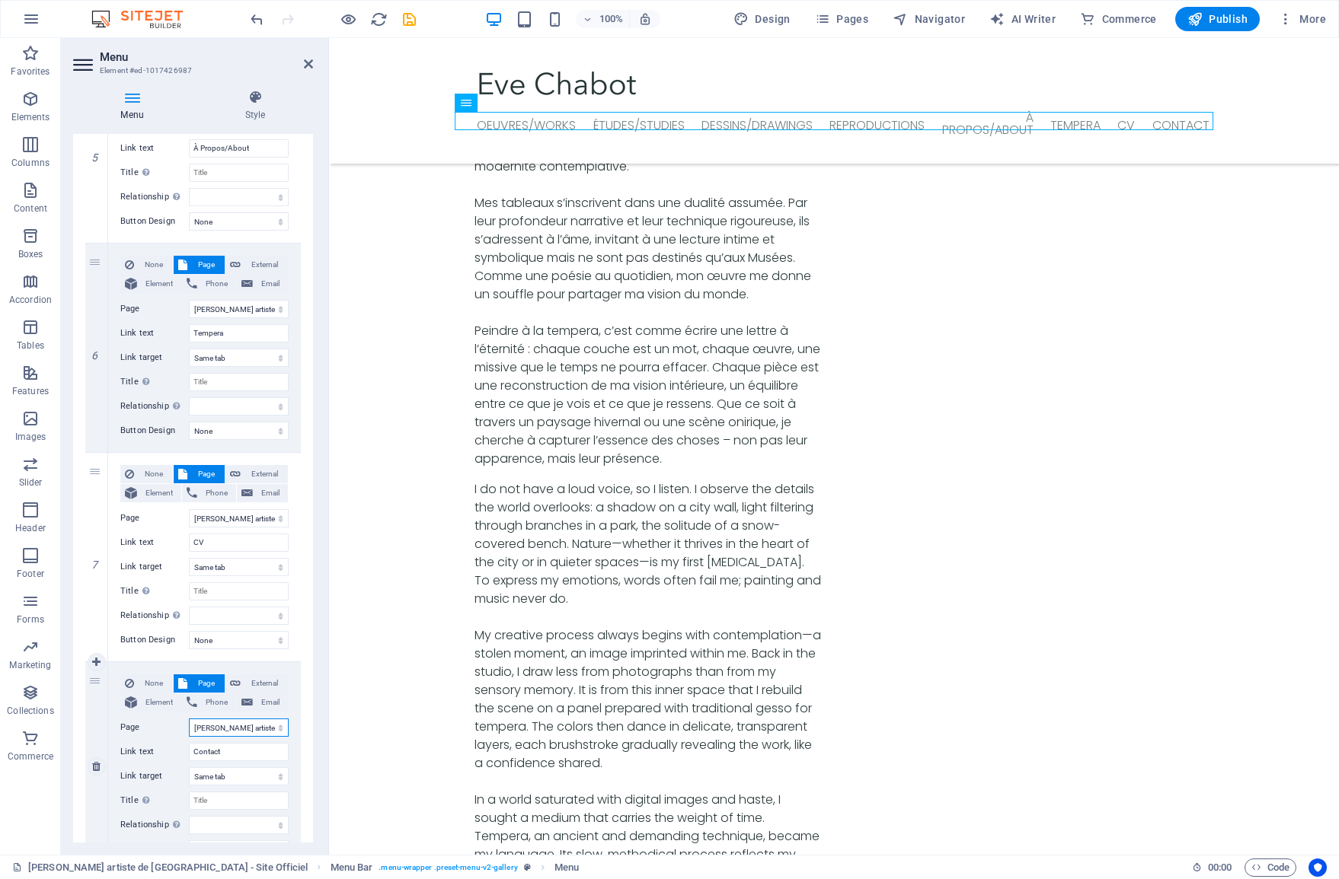
select select
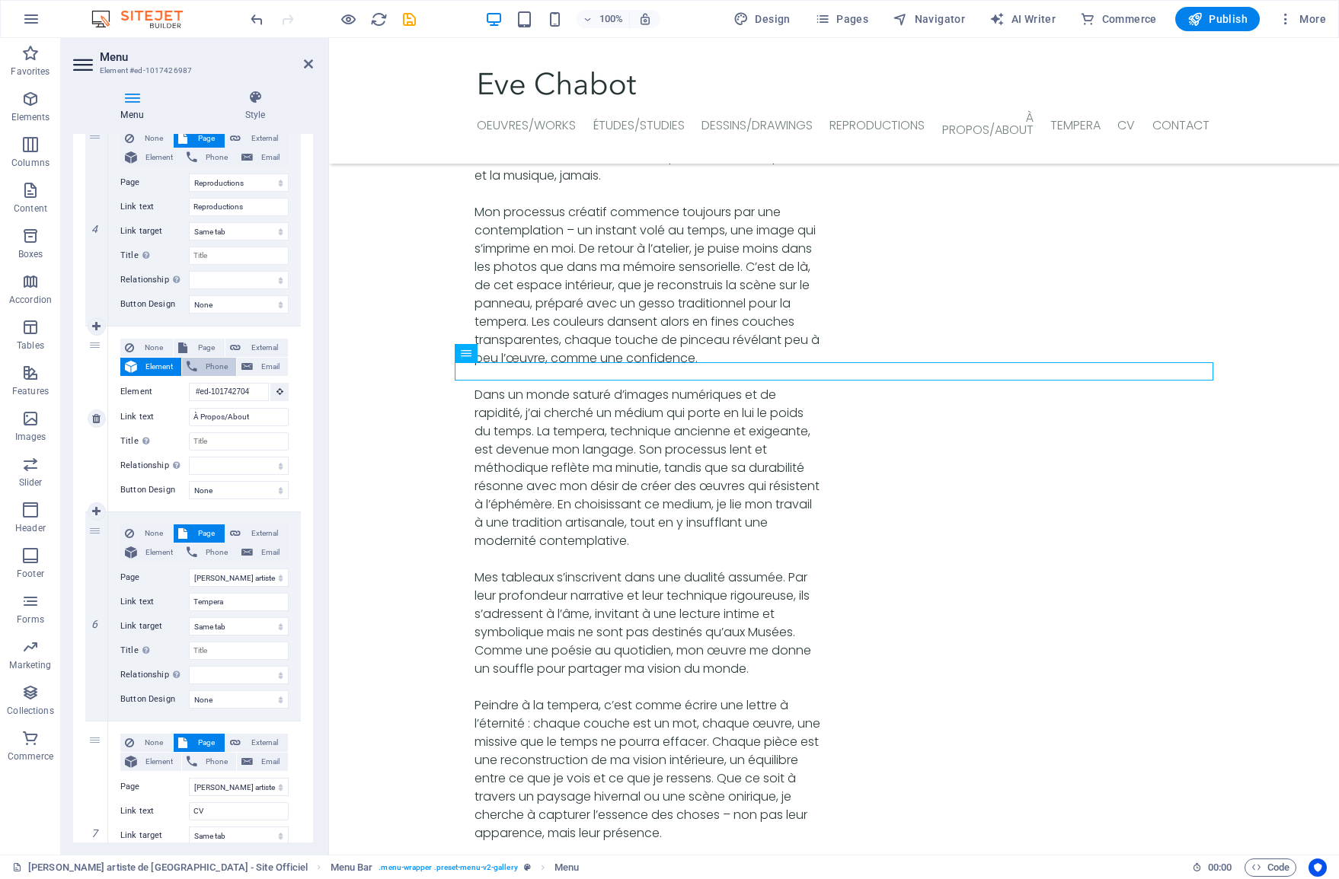
scroll to position [4575, 0]
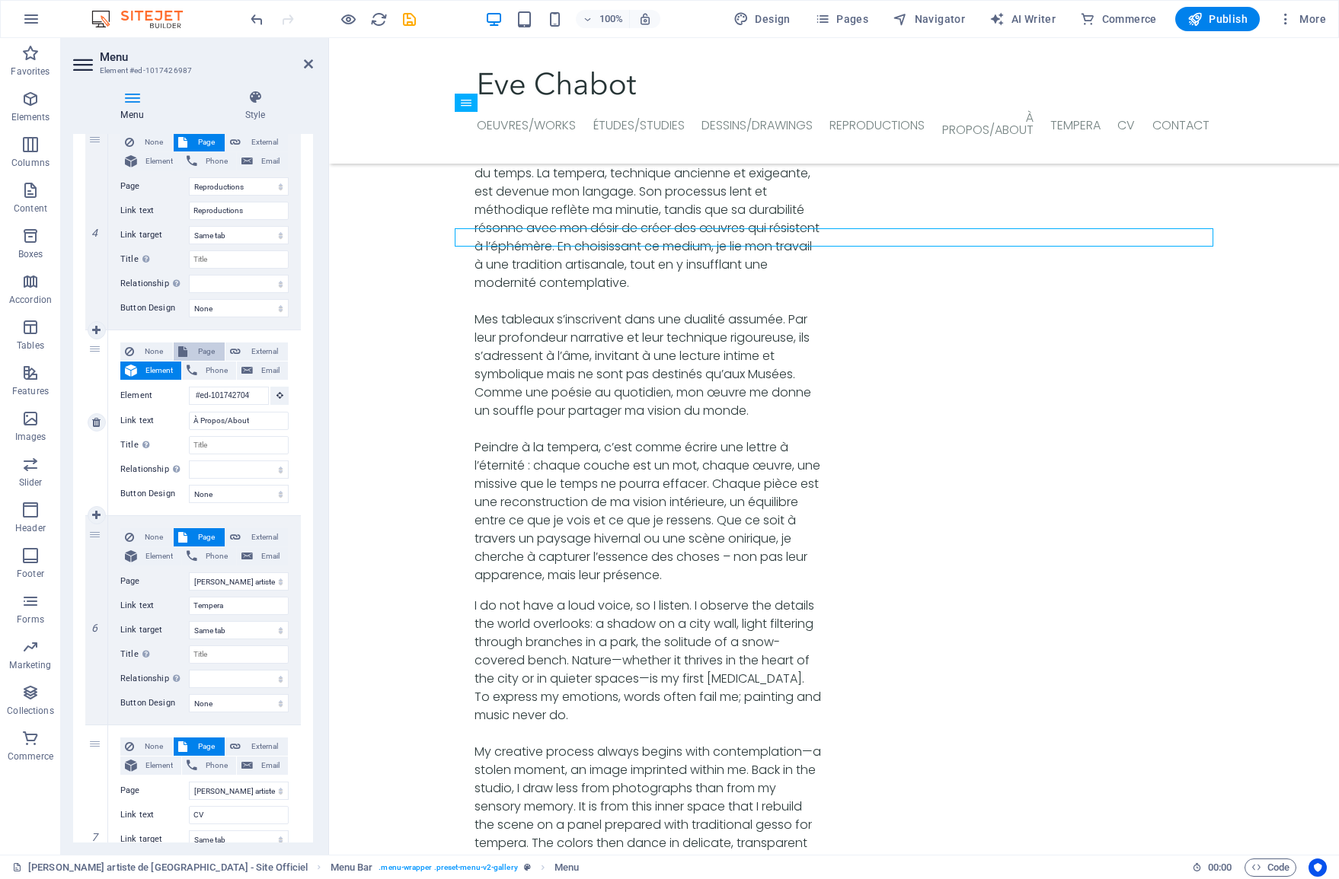
click at [198, 349] on span "Page" at bounding box center [206, 352] width 28 height 18
select select
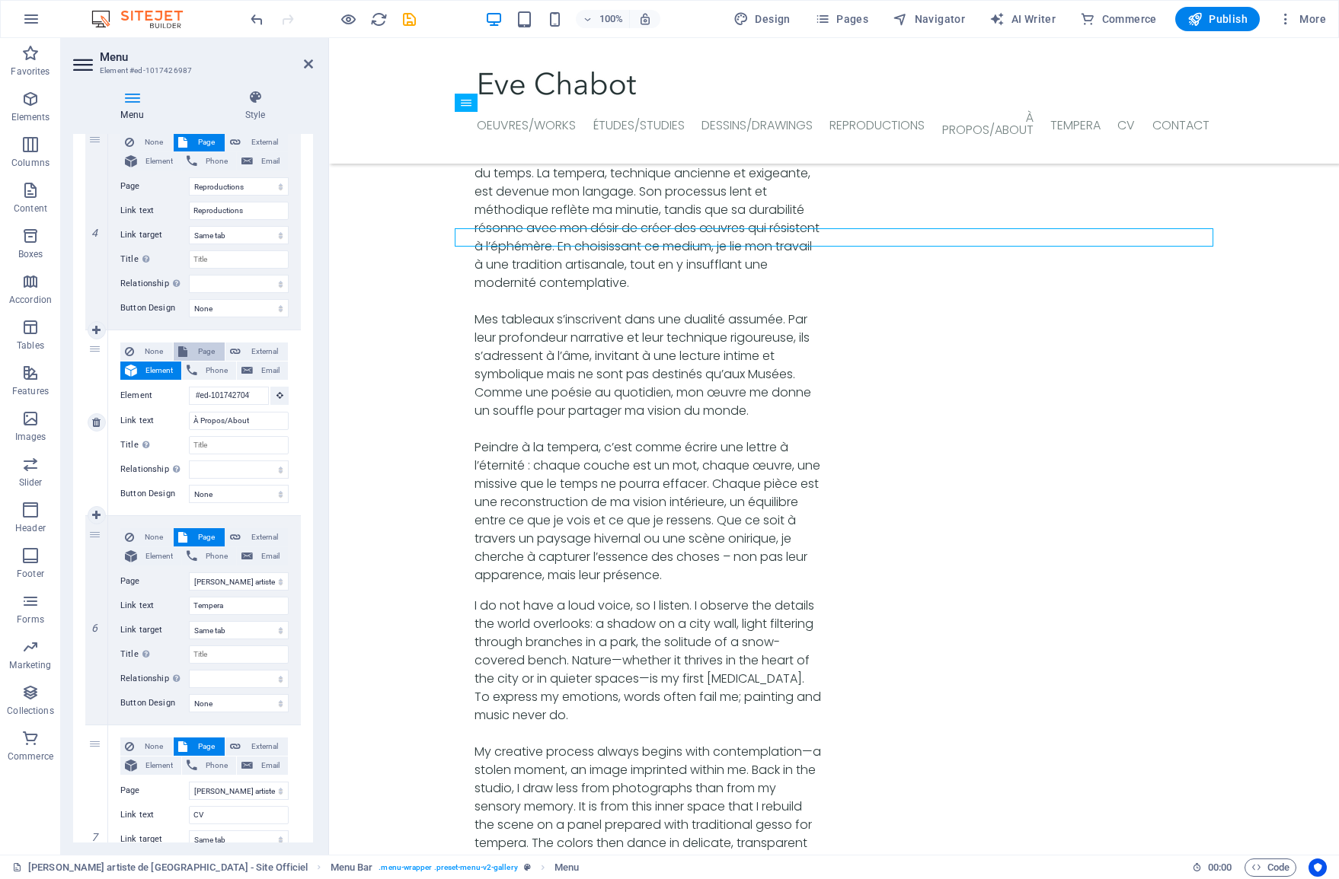
select select
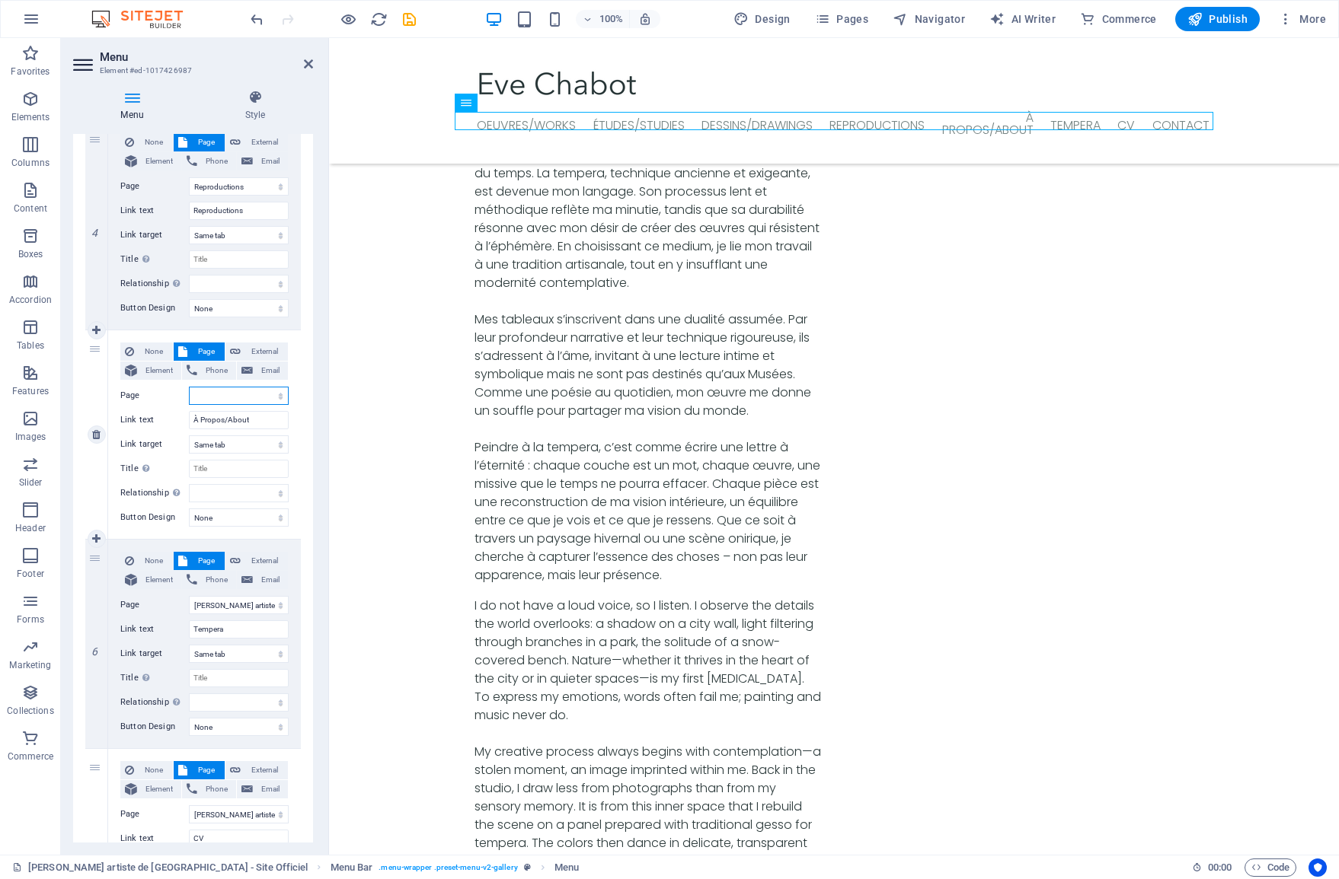
select select "0"
select select
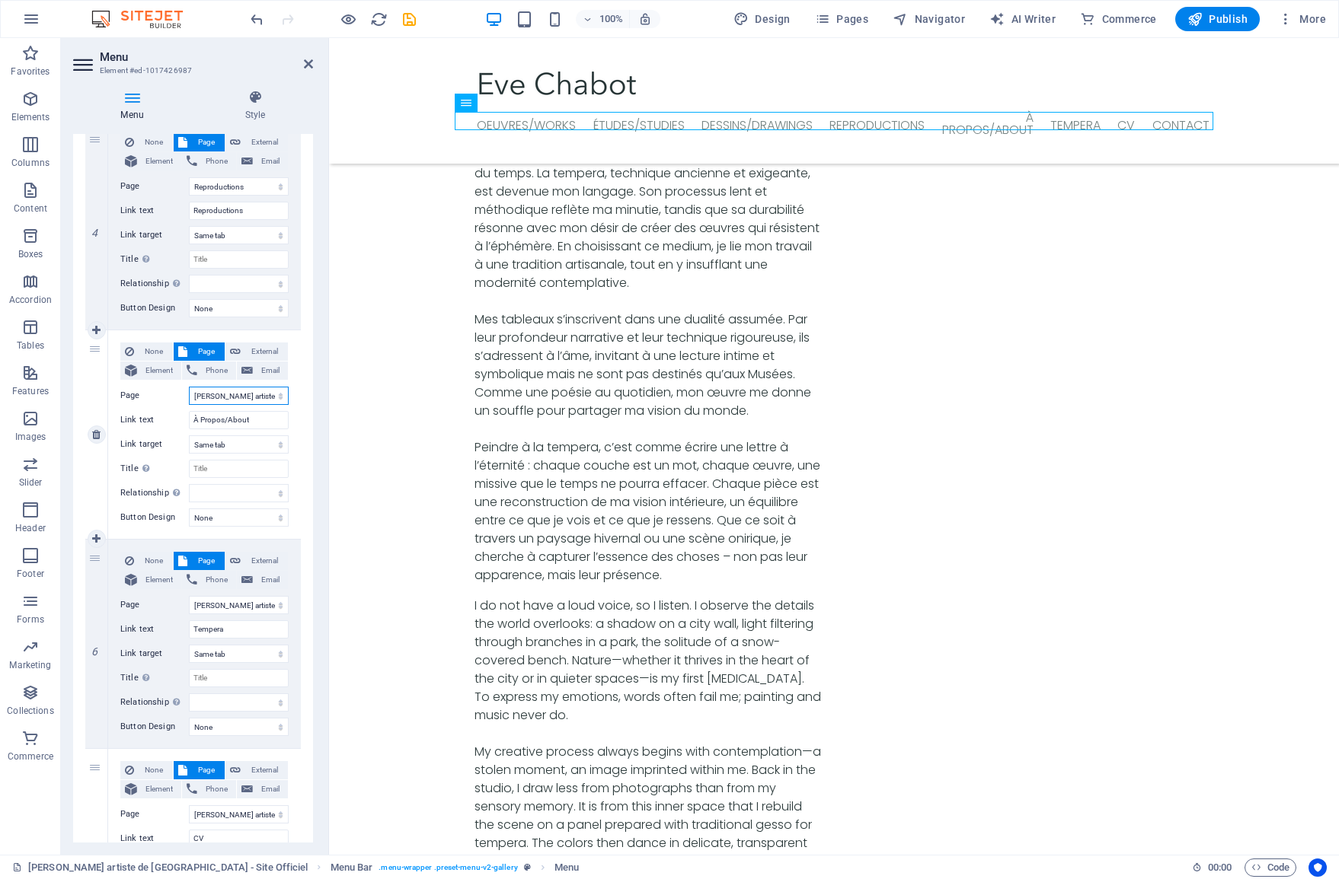
select select
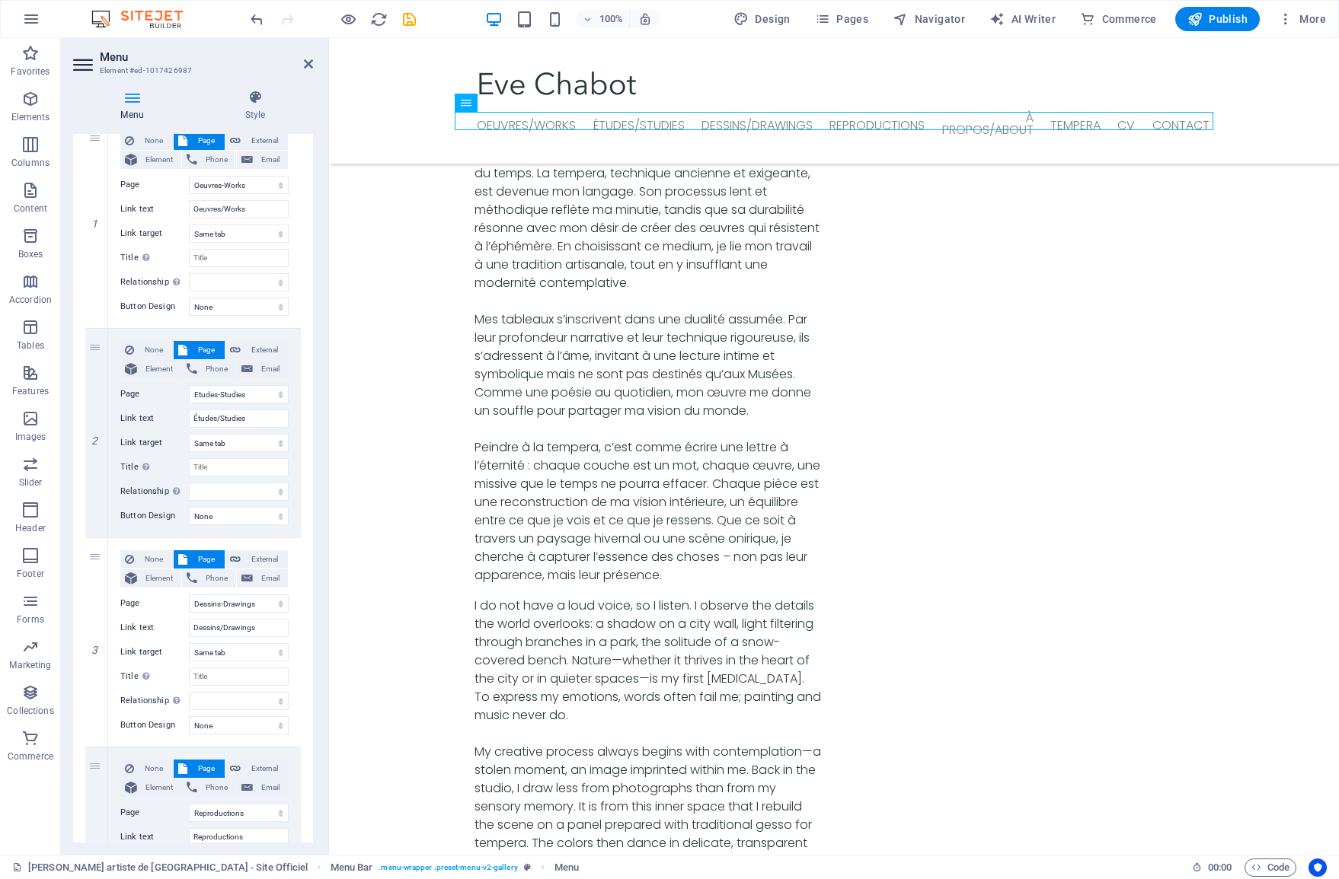
scroll to position [152, 0]
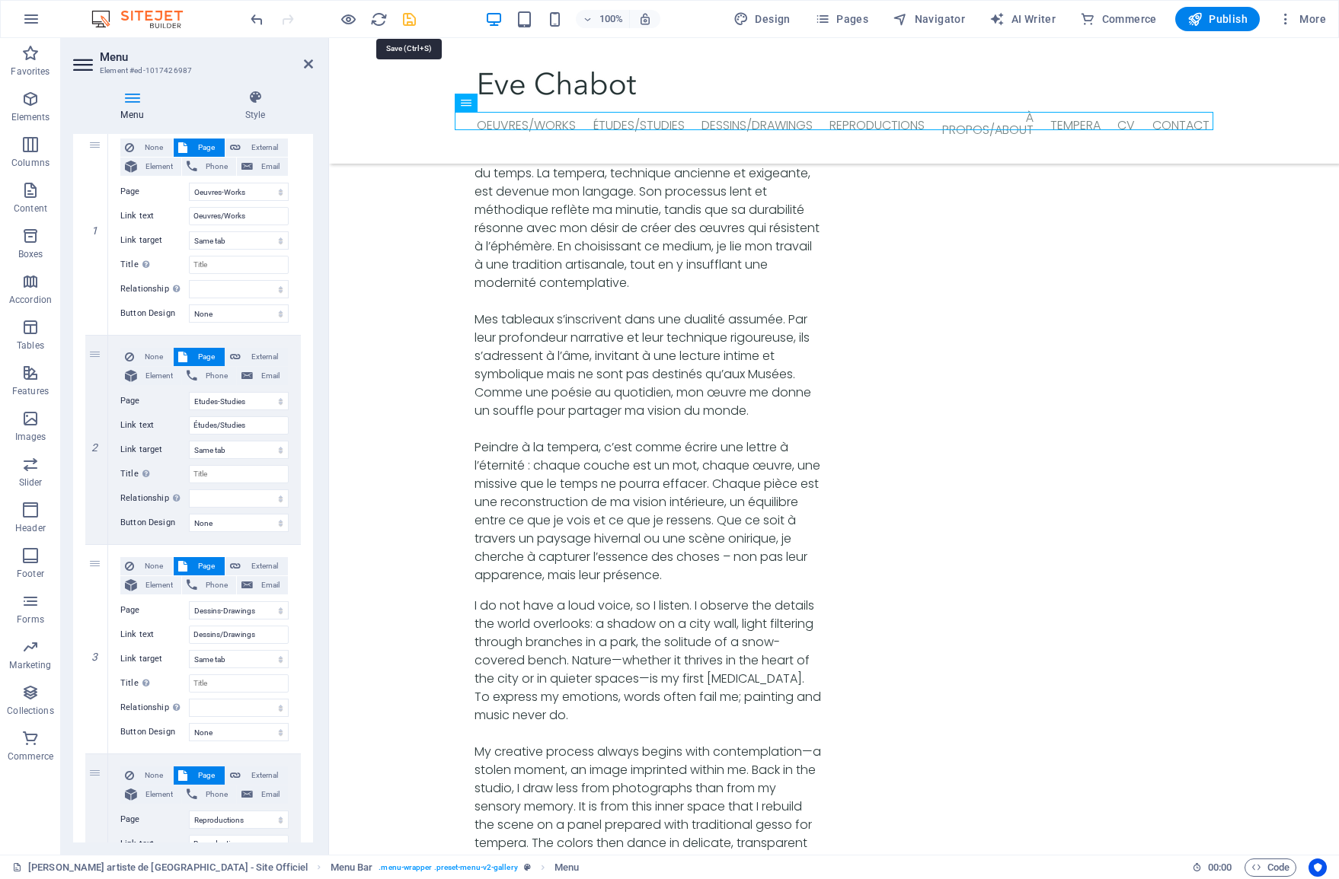
click at [408, 18] on icon "save" at bounding box center [410, 20] width 18 height 18
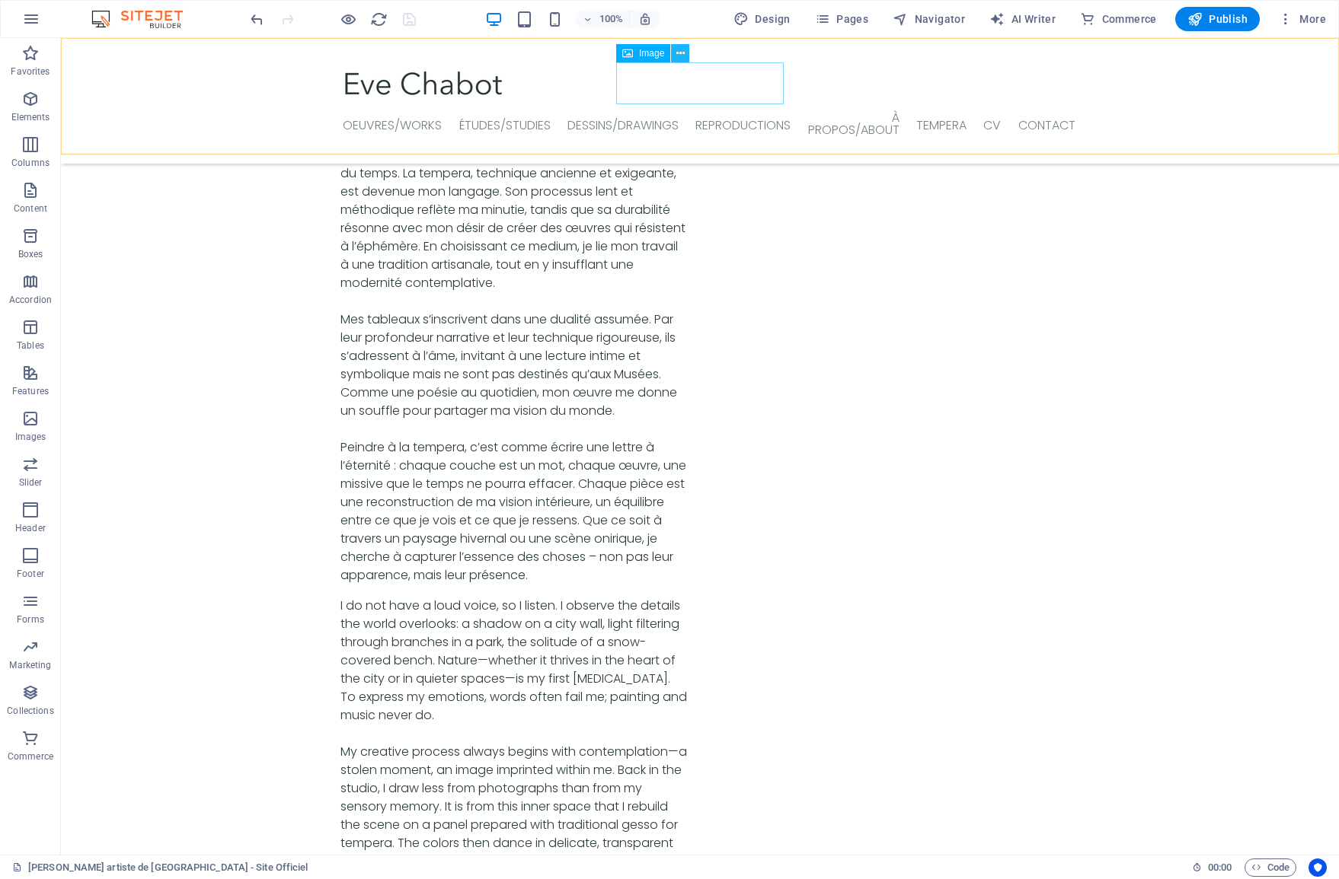
click at [681, 57] on icon at bounding box center [680, 54] width 8 height 16
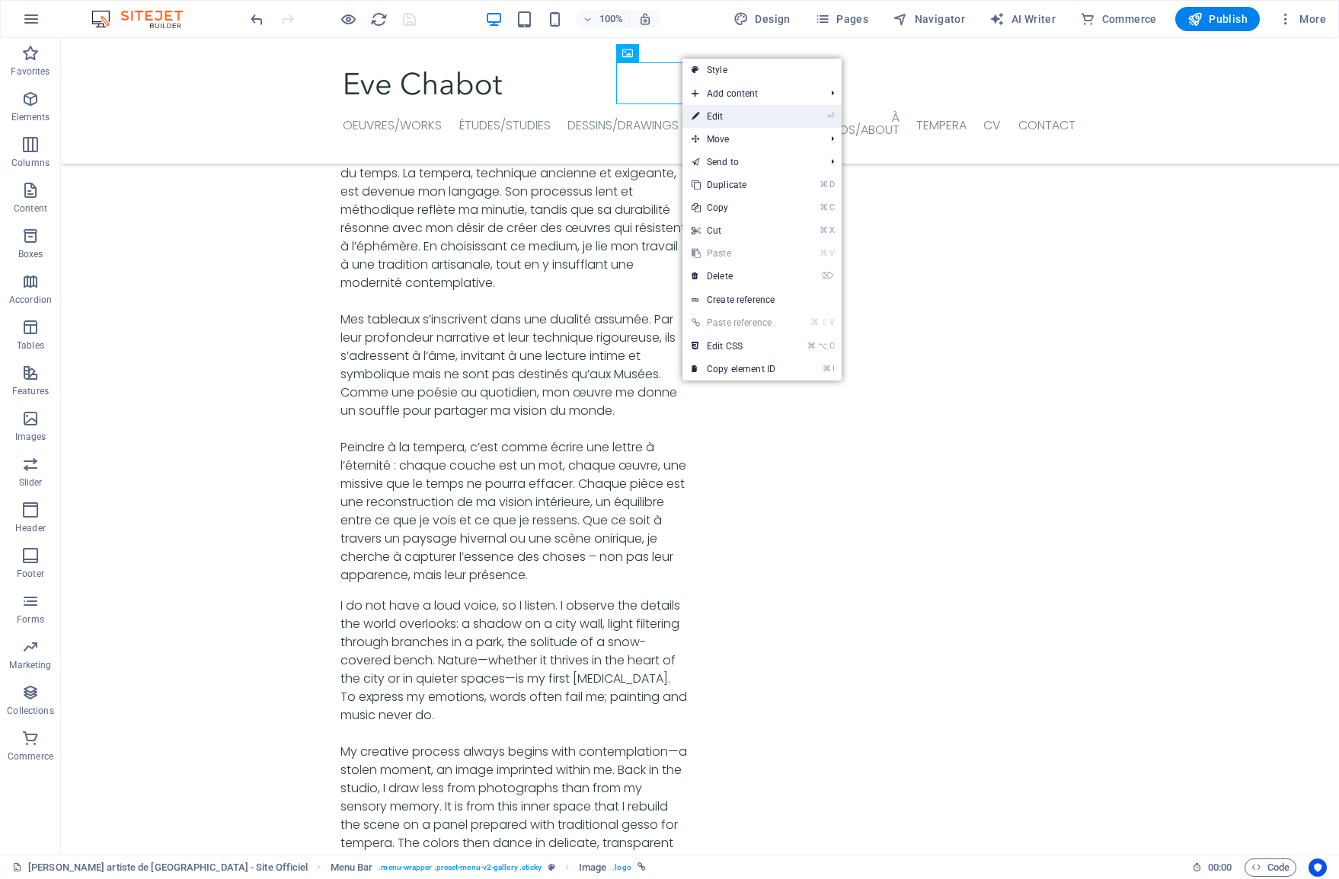
click at [704, 115] on link "⏎ Edit" at bounding box center [733, 116] width 102 height 23
select select "px"
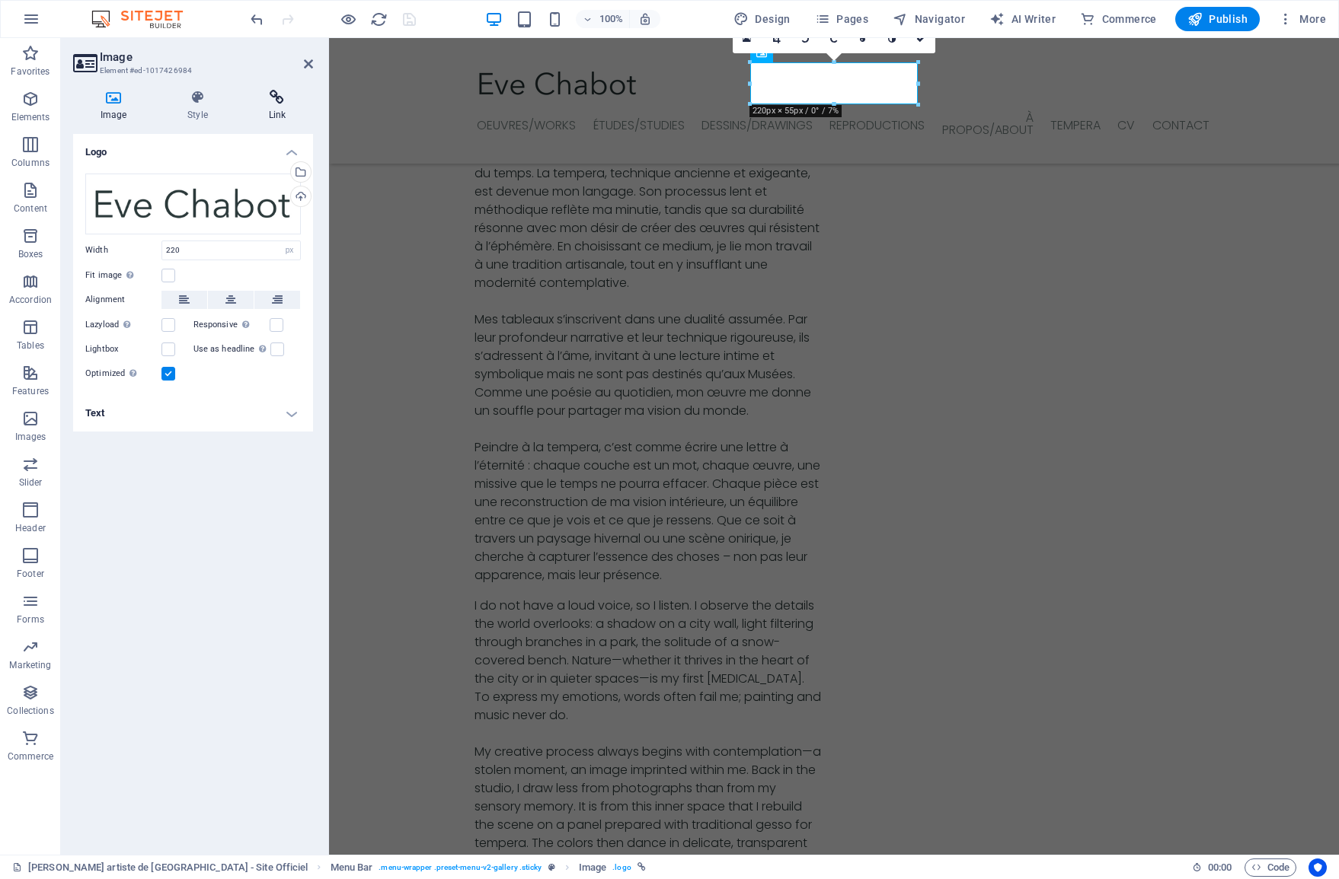
click at [283, 96] on icon at bounding box center [277, 97] width 72 height 15
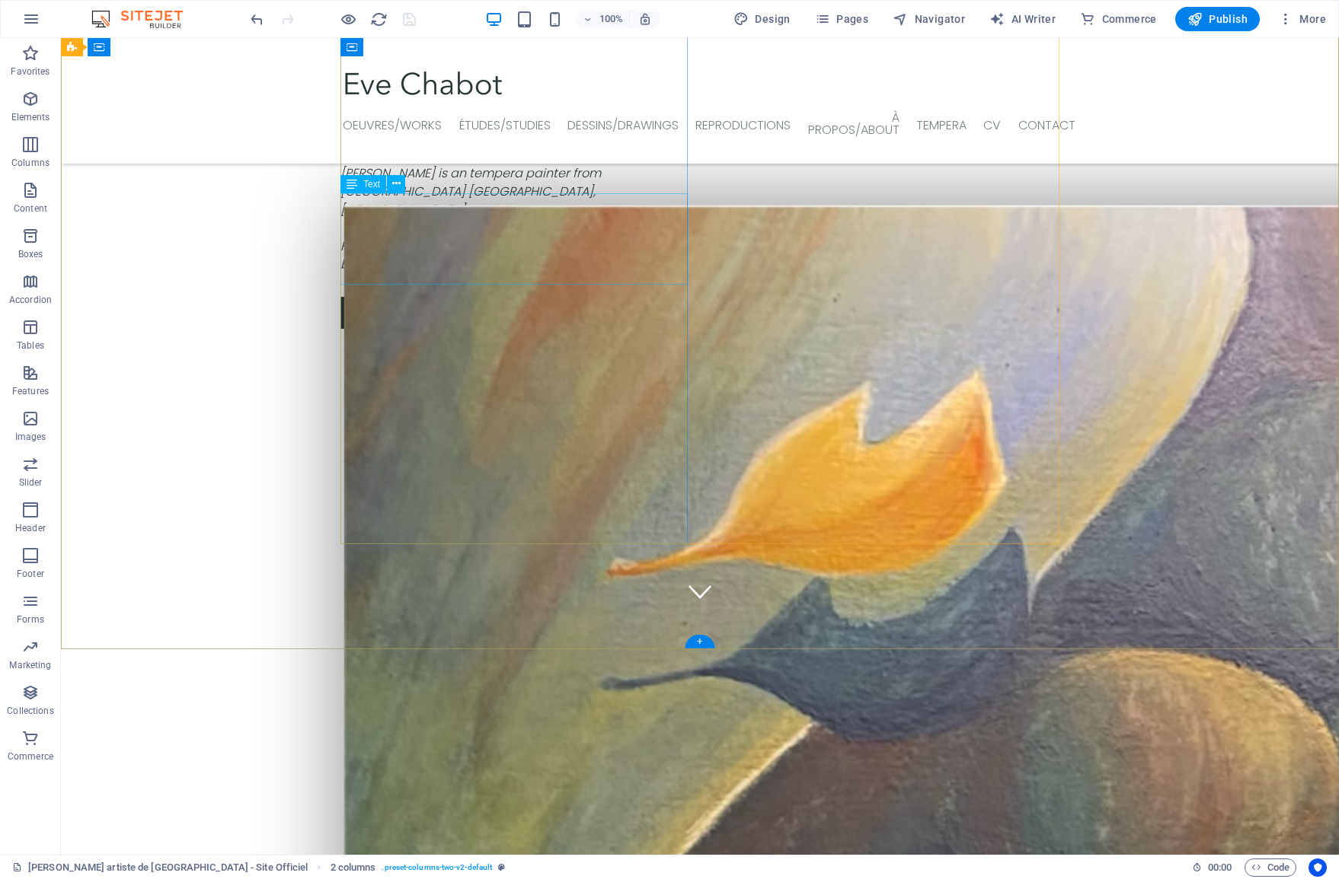
scroll to position [239, 0]
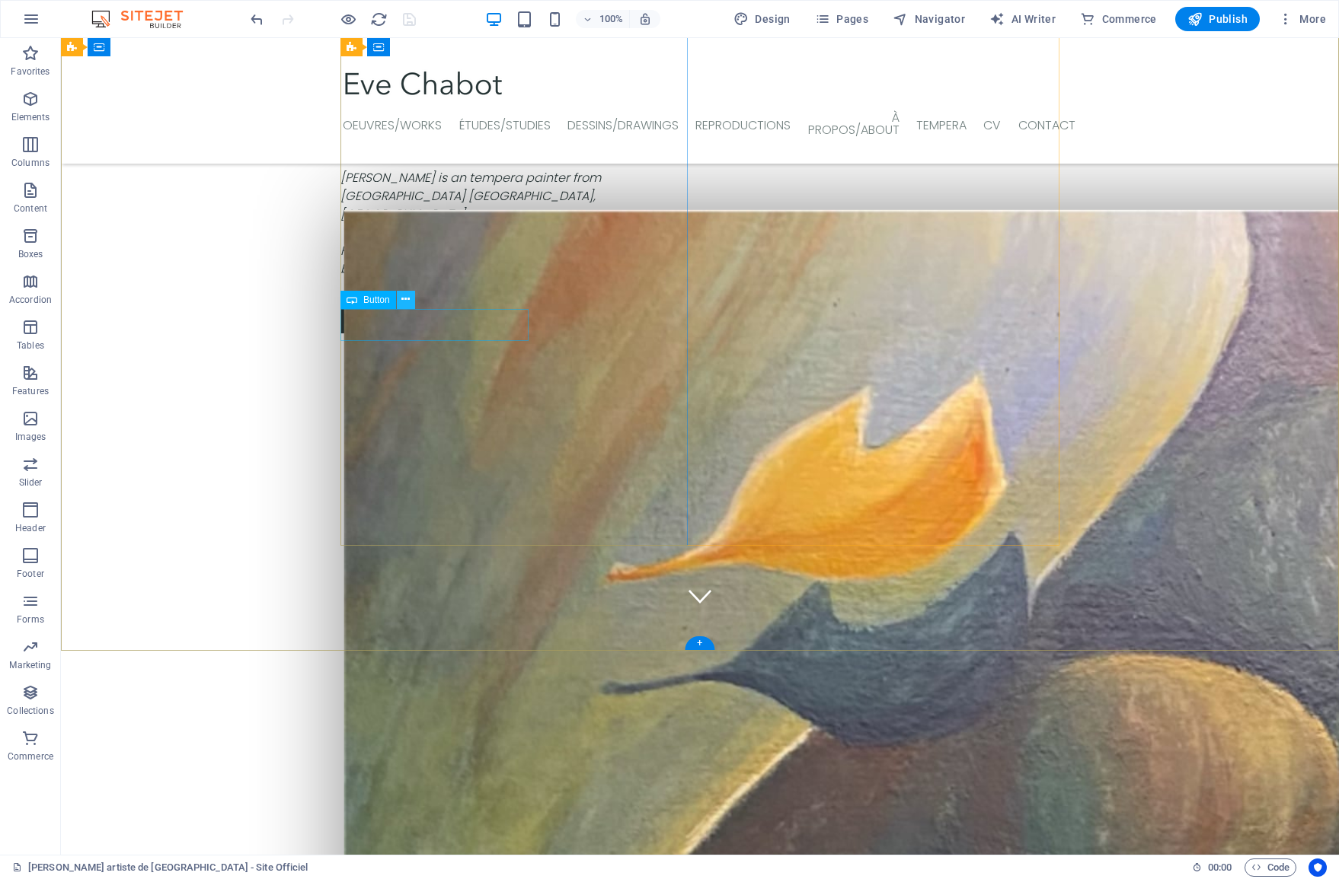
click at [407, 302] on icon at bounding box center [405, 300] width 8 height 16
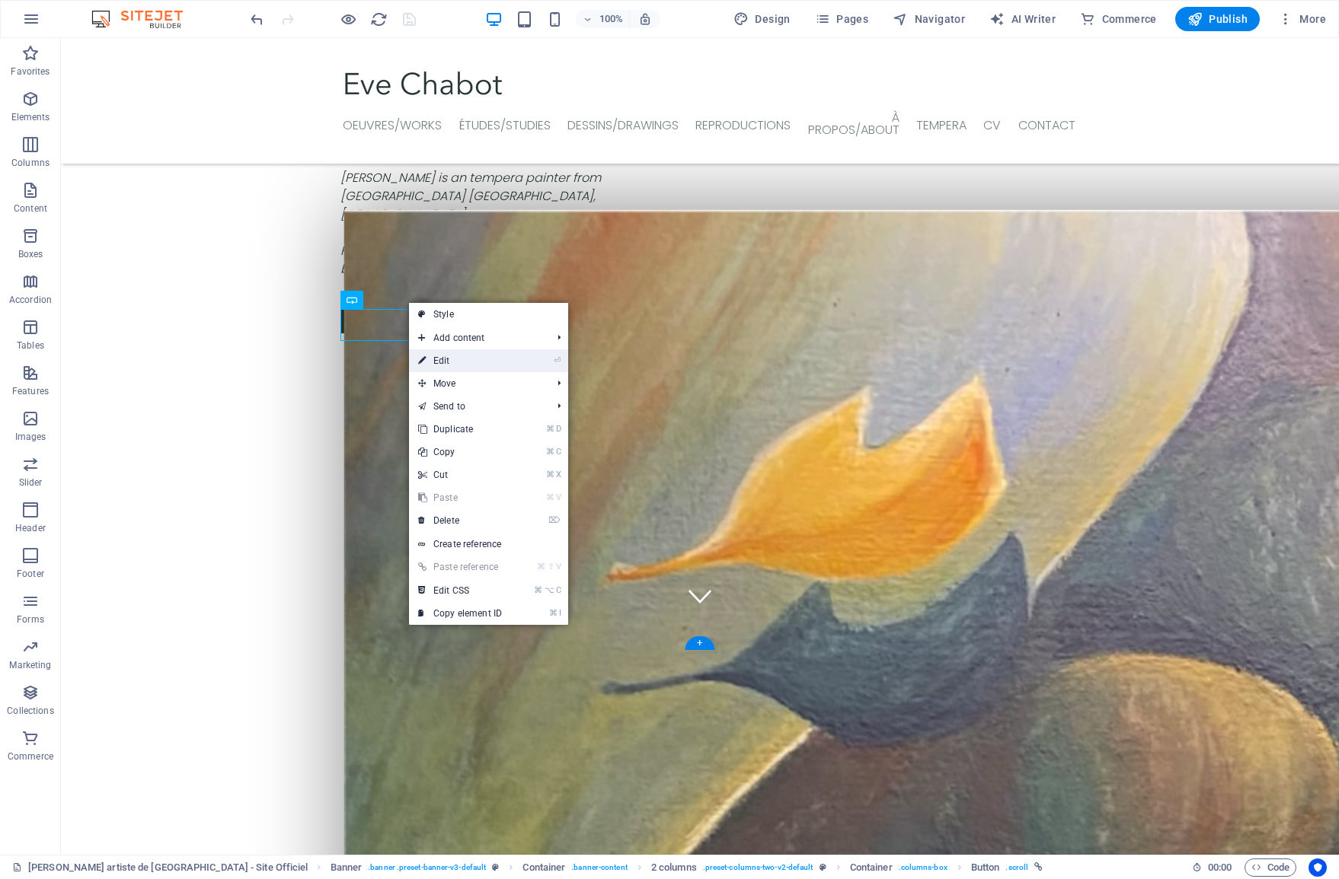
click at [424, 362] on icon at bounding box center [422, 360] width 8 height 23
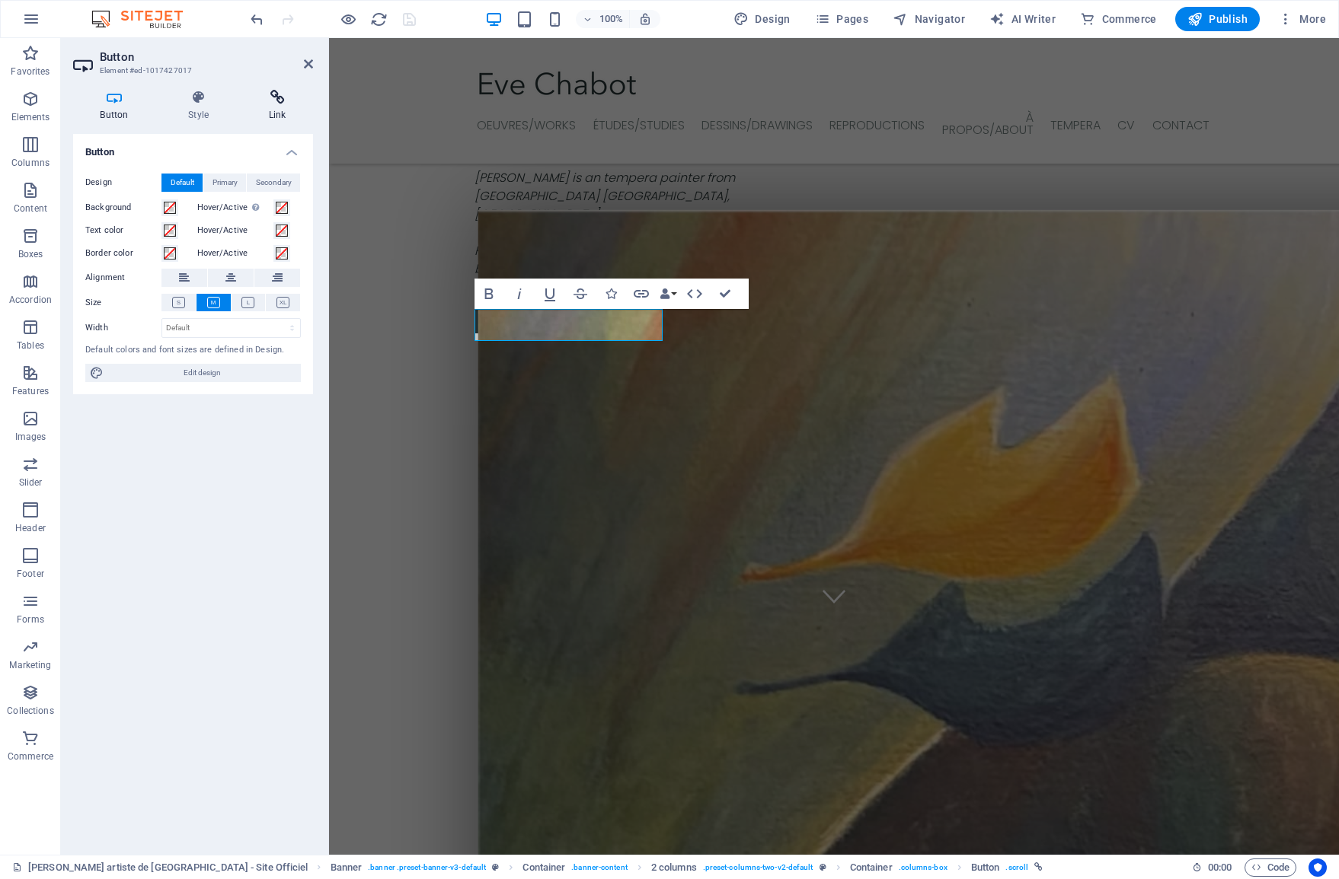
click at [263, 117] on h4 "Link" at bounding box center [277, 106] width 72 height 32
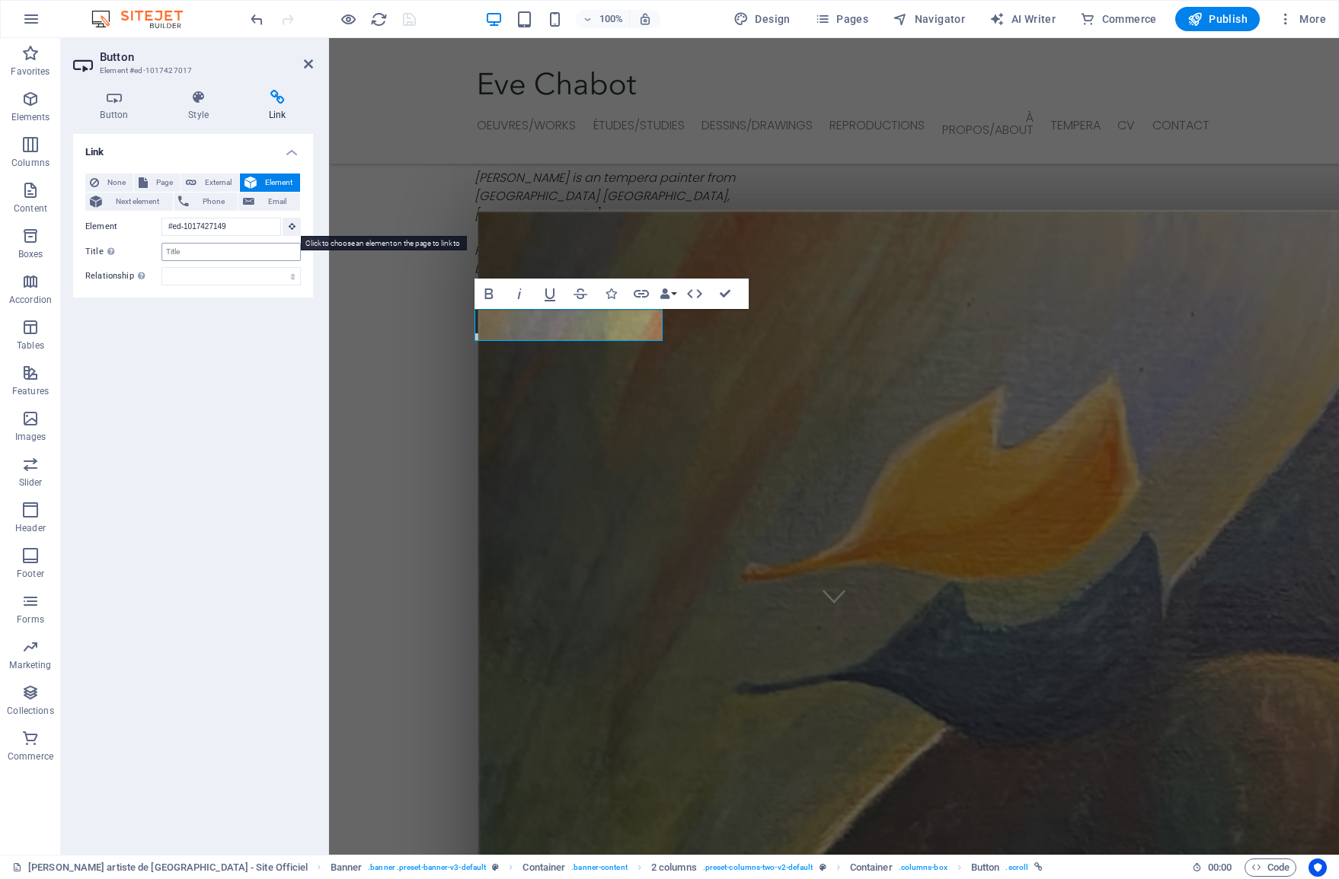
drag, startPoint x: 295, startPoint y: 228, endPoint x: 297, endPoint y: 249, distance: 21.4
click at [295, 228] on button at bounding box center [291, 227] width 18 height 18
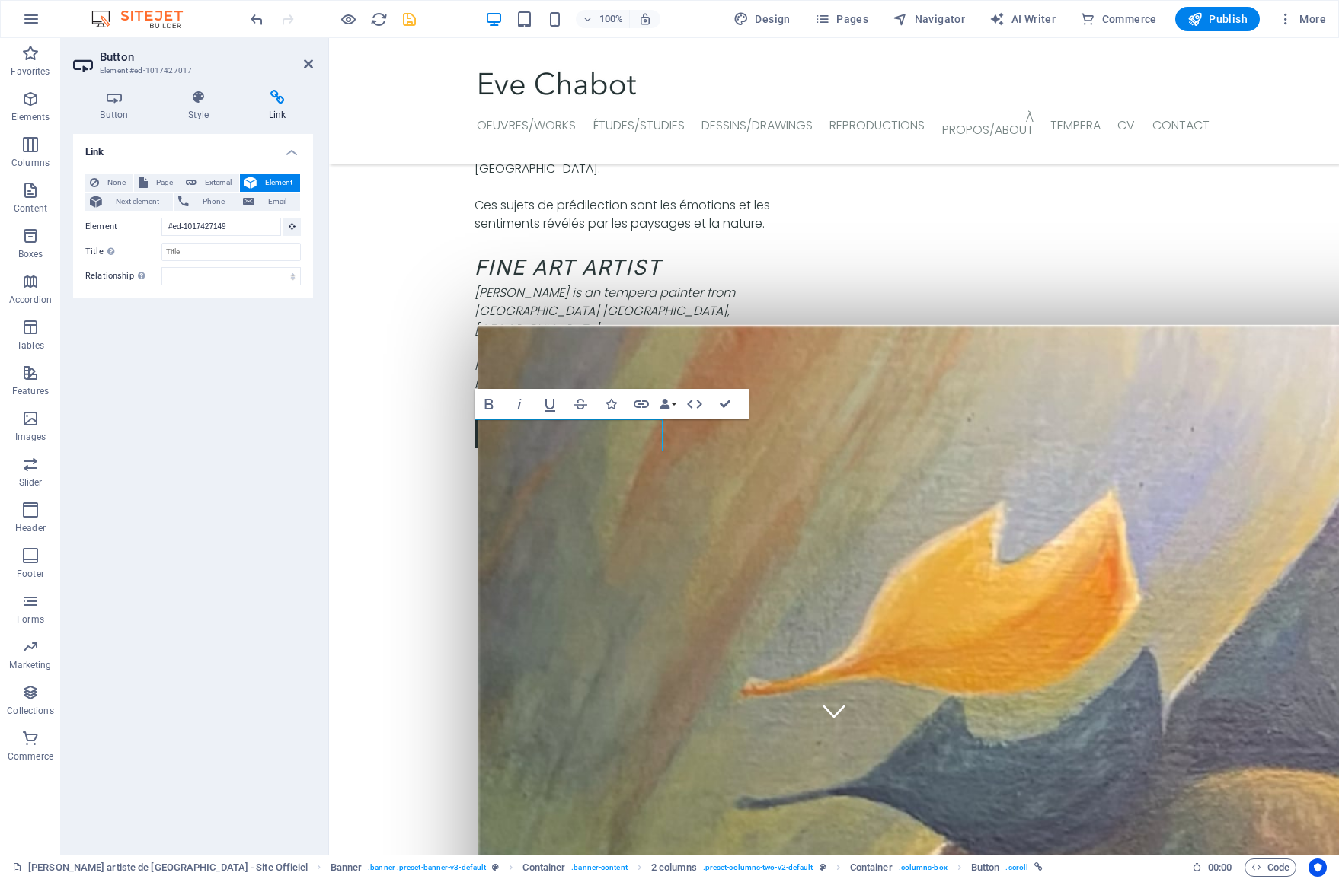
scroll to position [123, 0]
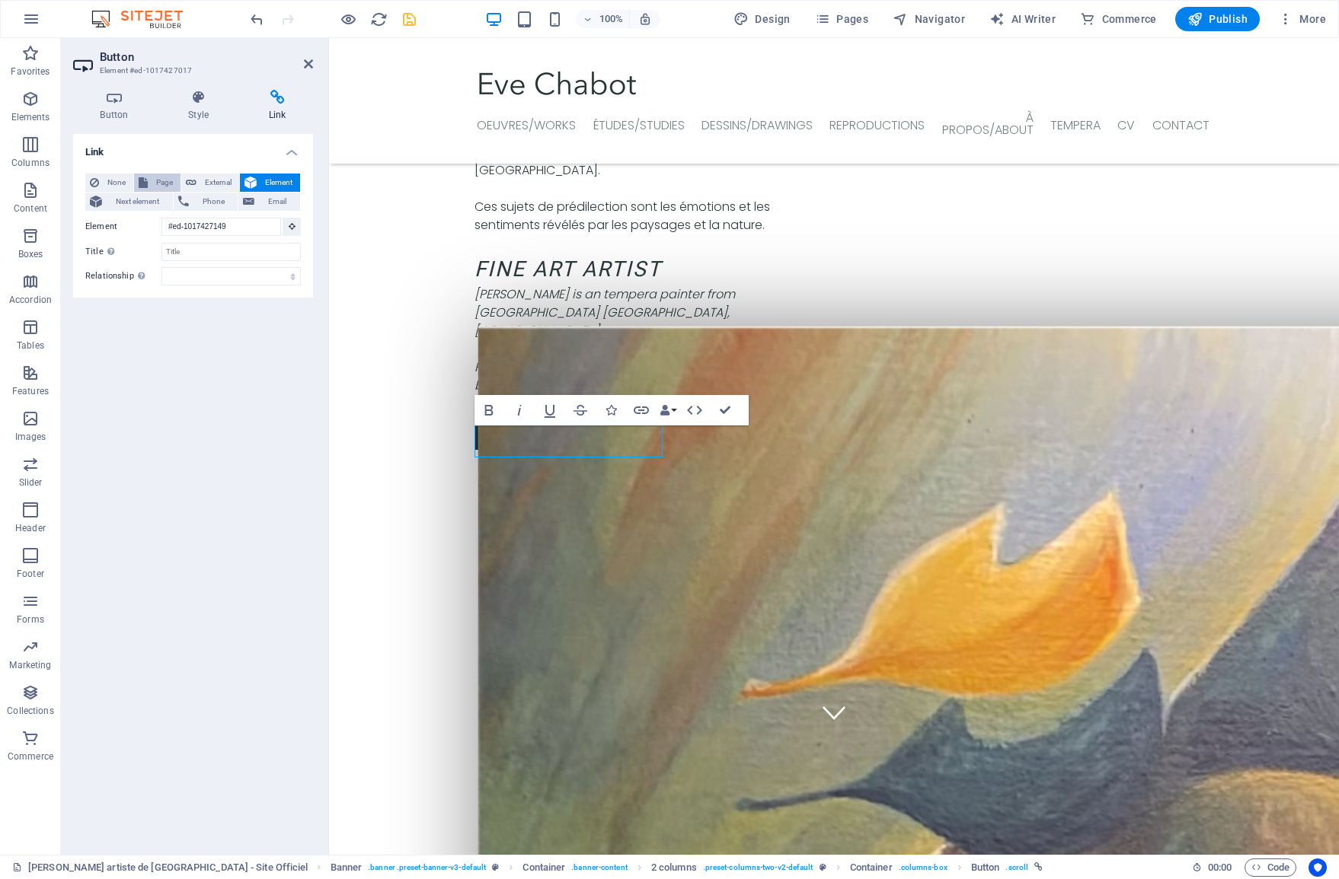
click at [155, 180] on span "Page" at bounding box center [164, 183] width 24 height 18
select select
click at [413, 11] on icon "save" at bounding box center [410, 20] width 18 height 18
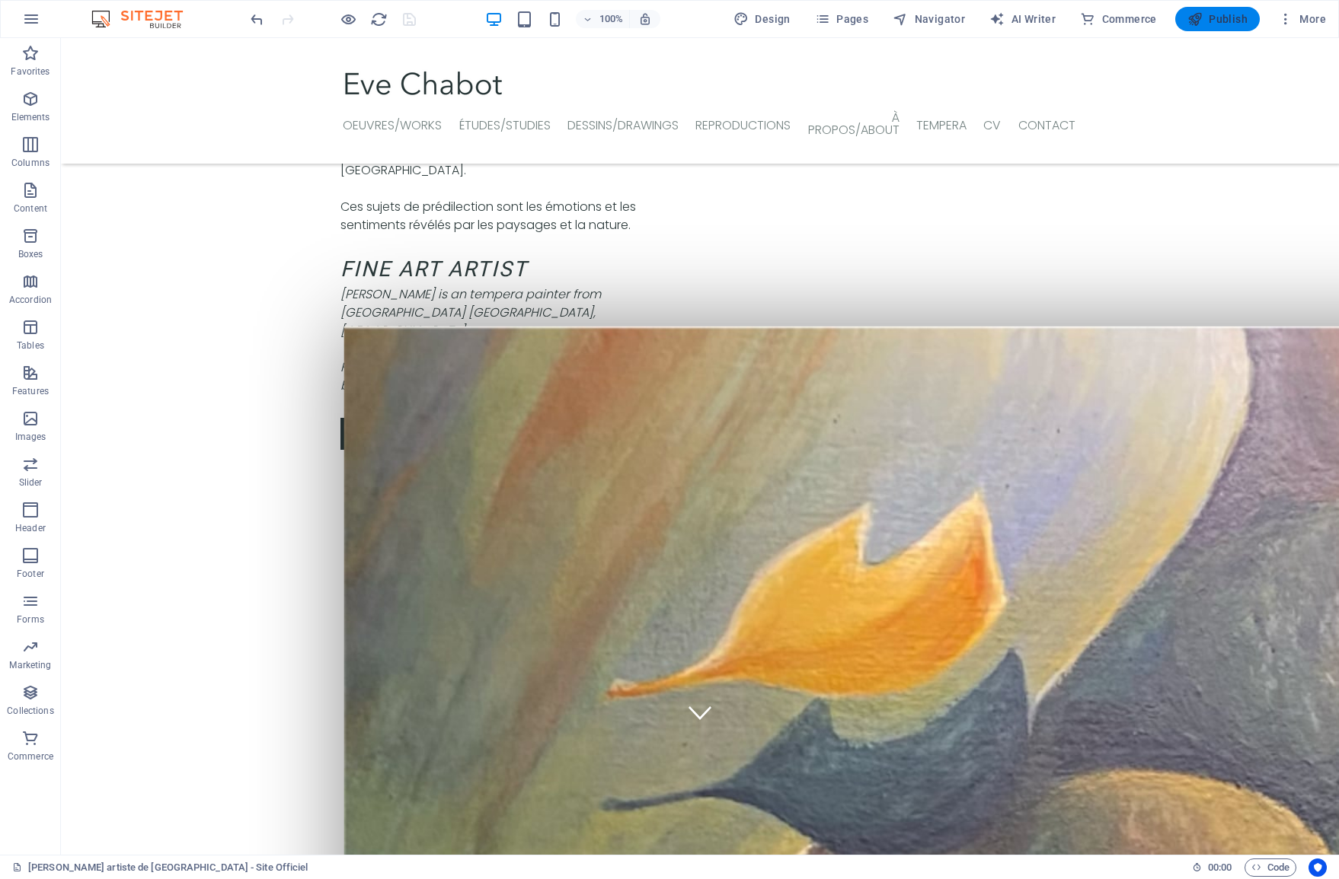
click at [1201, 18] on icon "button" at bounding box center [1194, 18] width 15 height 15
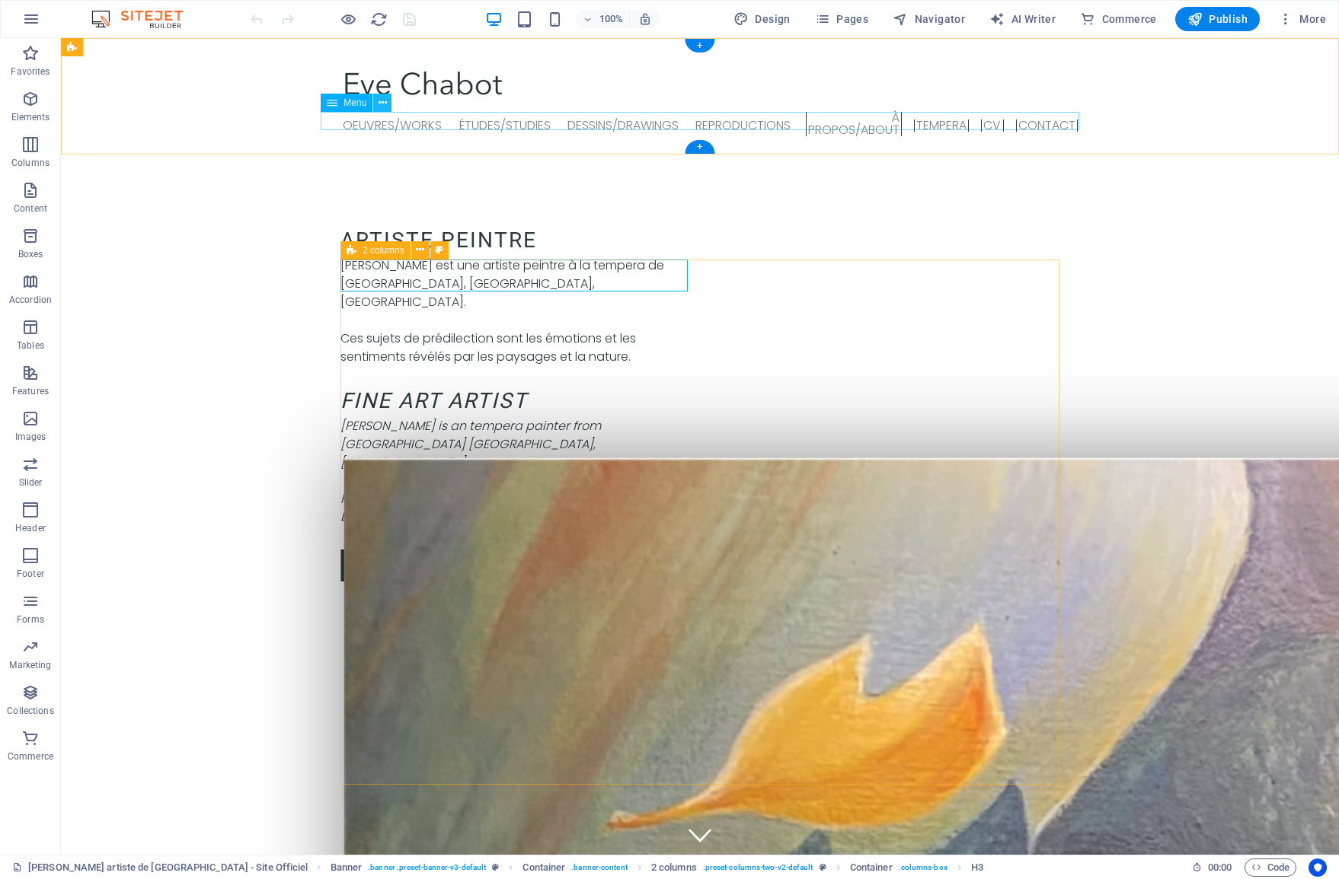
click at [381, 99] on icon at bounding box center [382, 103] width 8 height 16
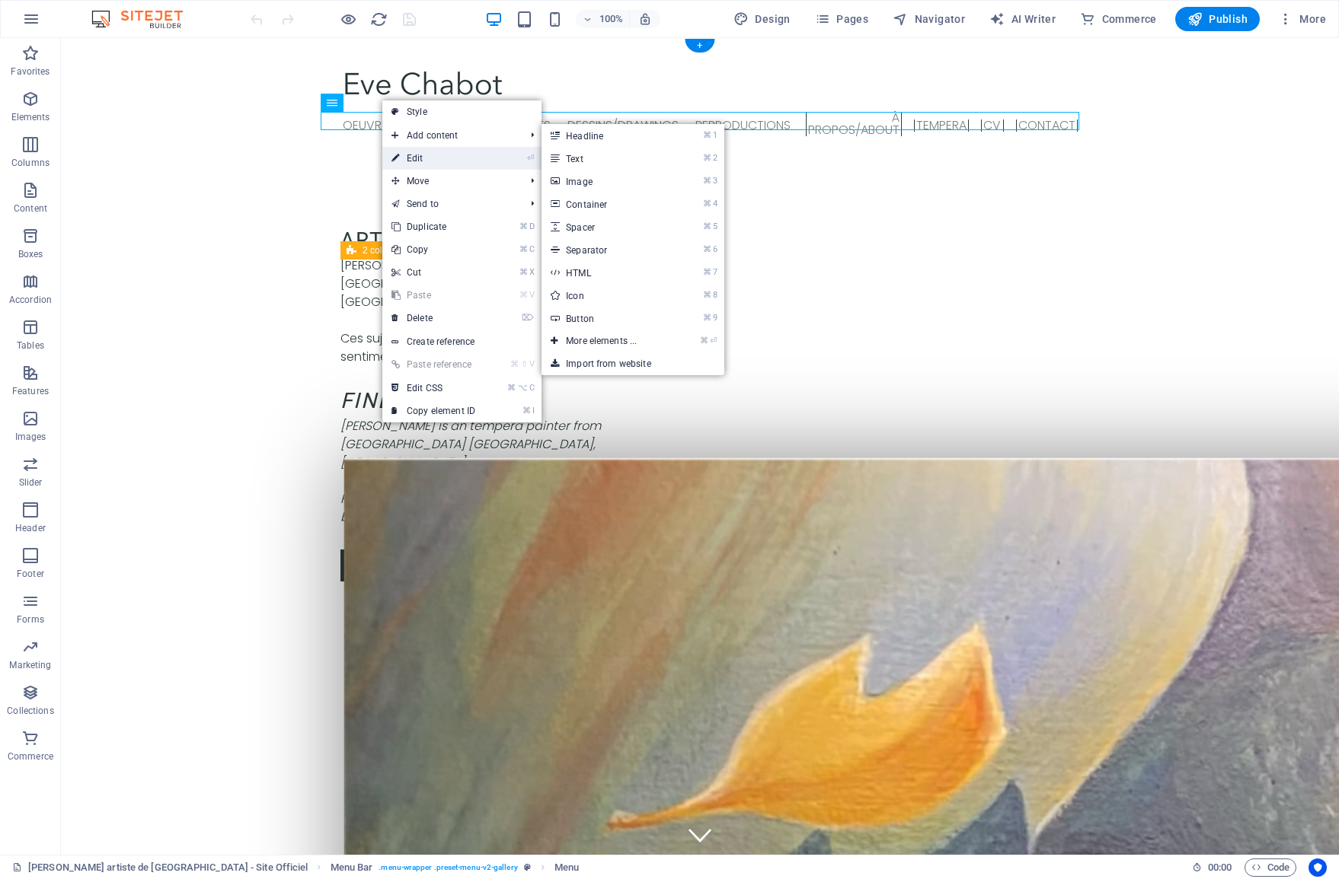
click at [397, 152] on icon at bounding box center [395, 158] width 8 height 23
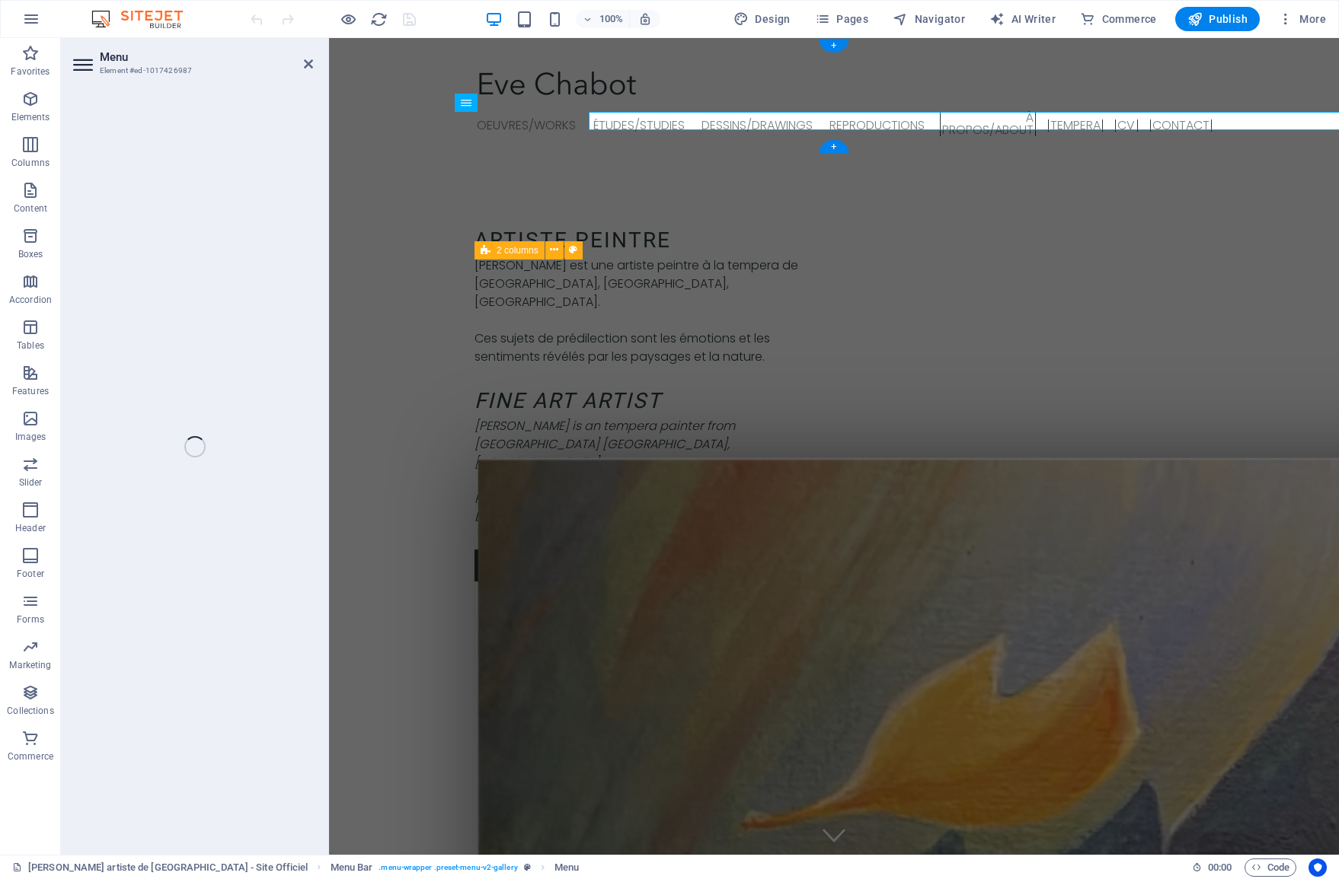
select select "1"
select select
select select "2"
select select
select select "3"
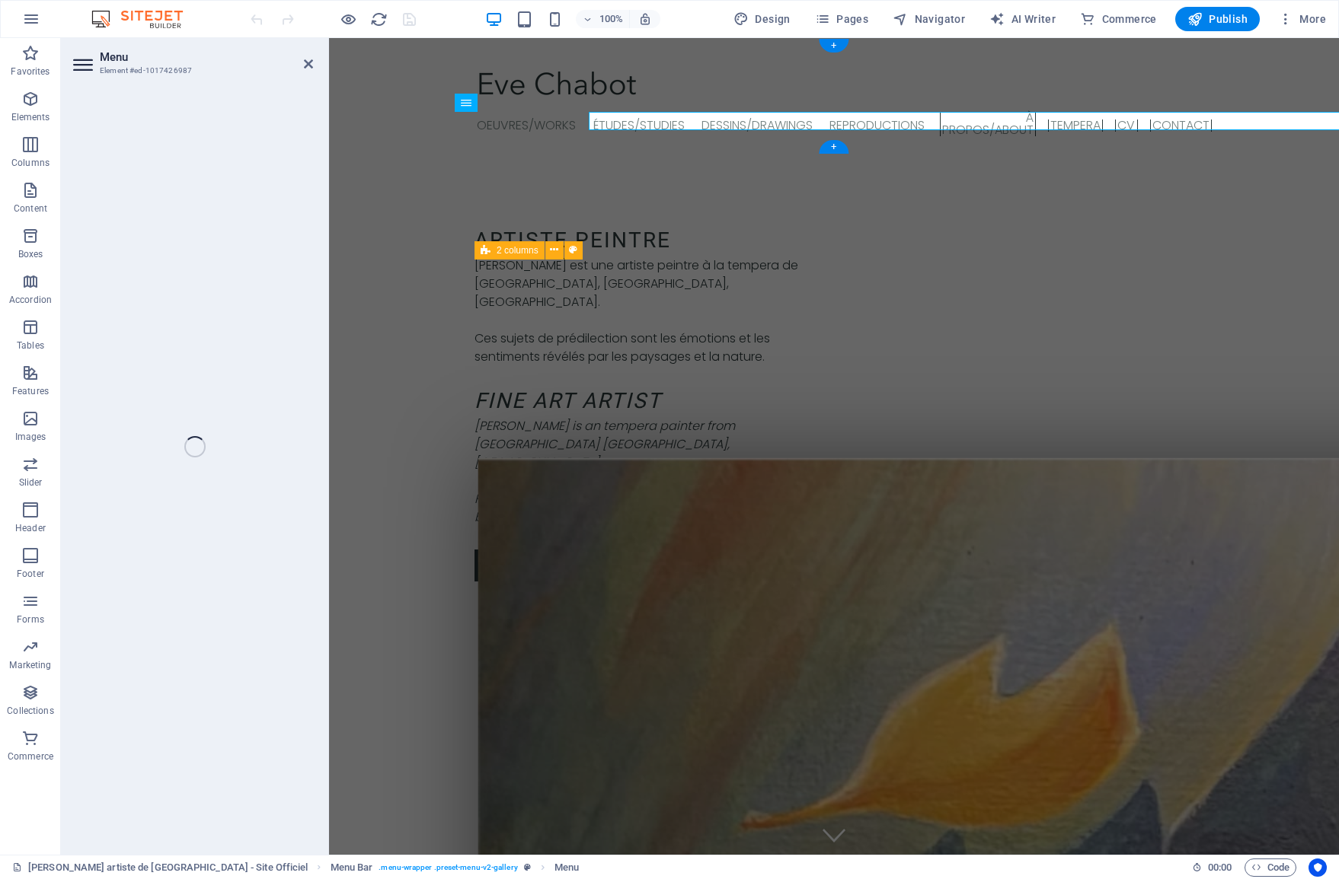
select select
select select "4"
select select
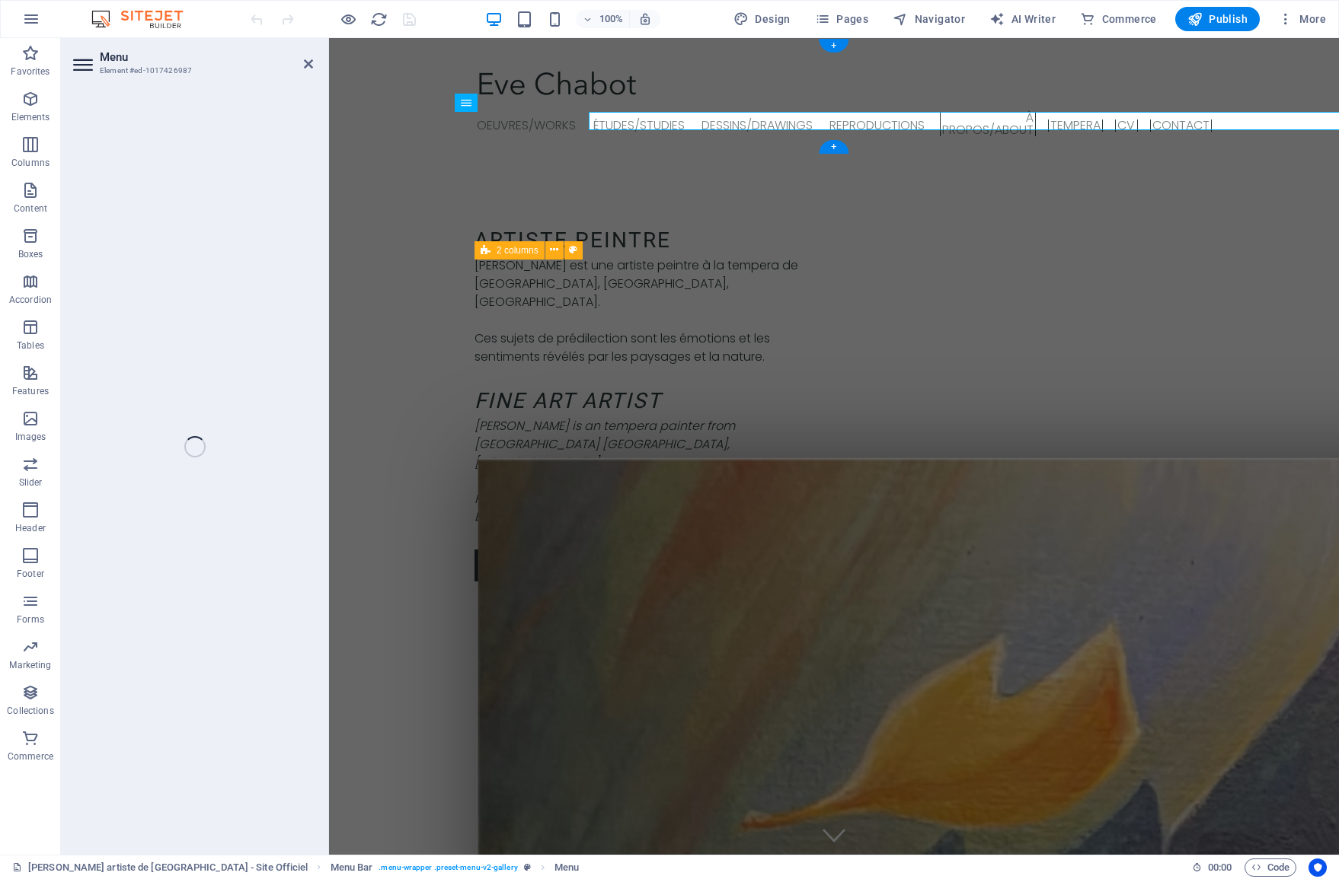
select select
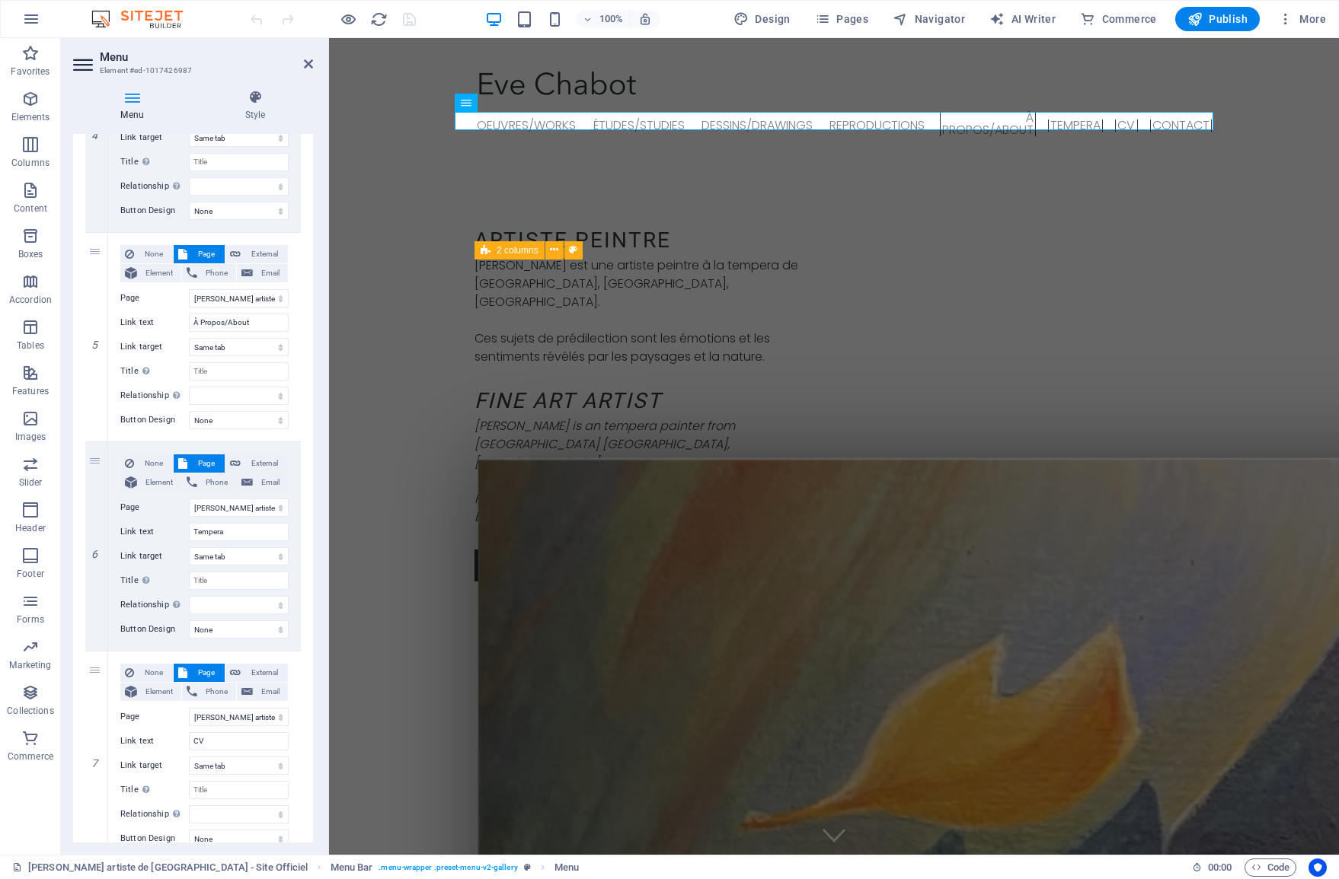
scroll to position [884, 0]
click at [140, 271] on button "Element" at bounding box center [150, 272] width 61 height 18
select select
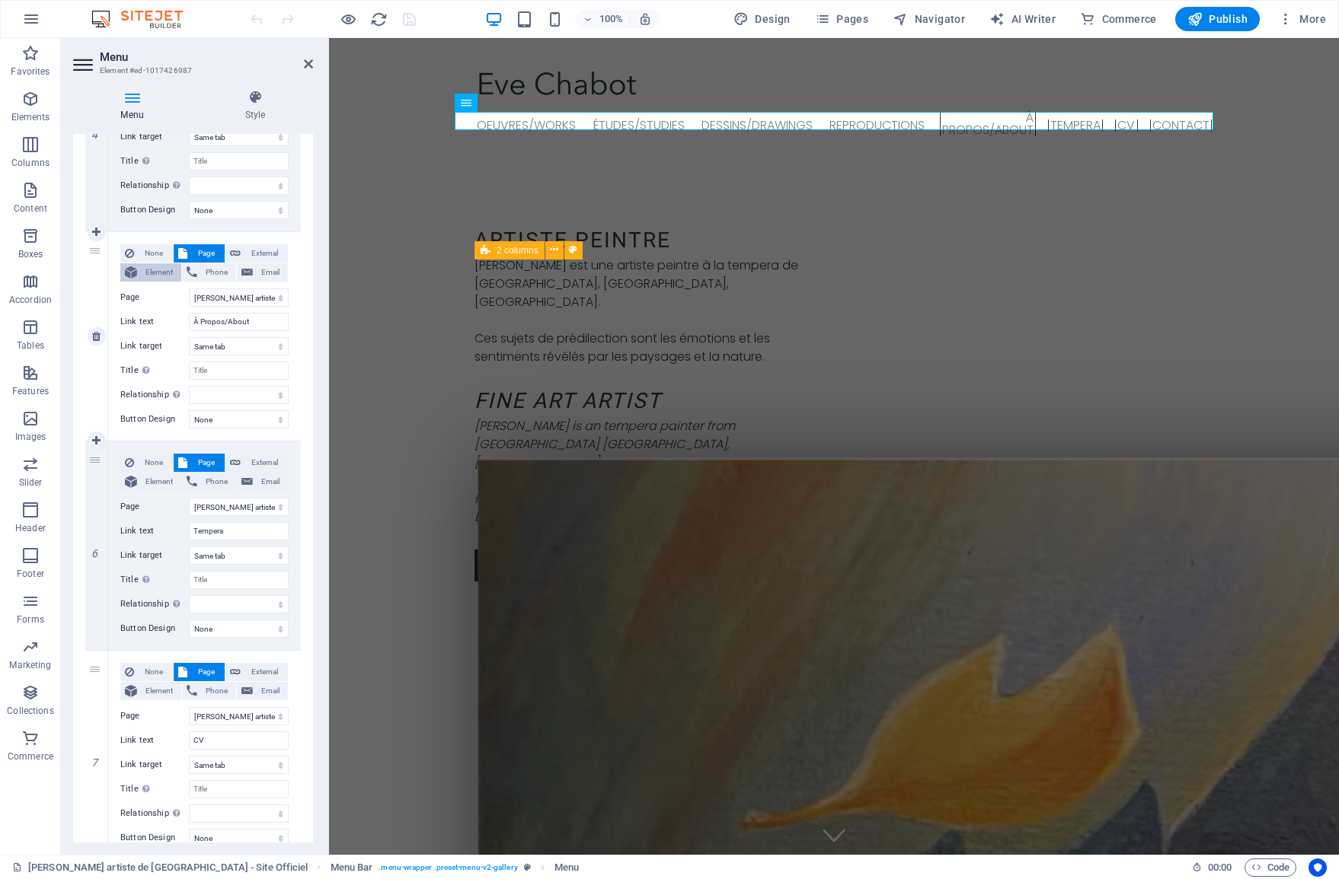
select select
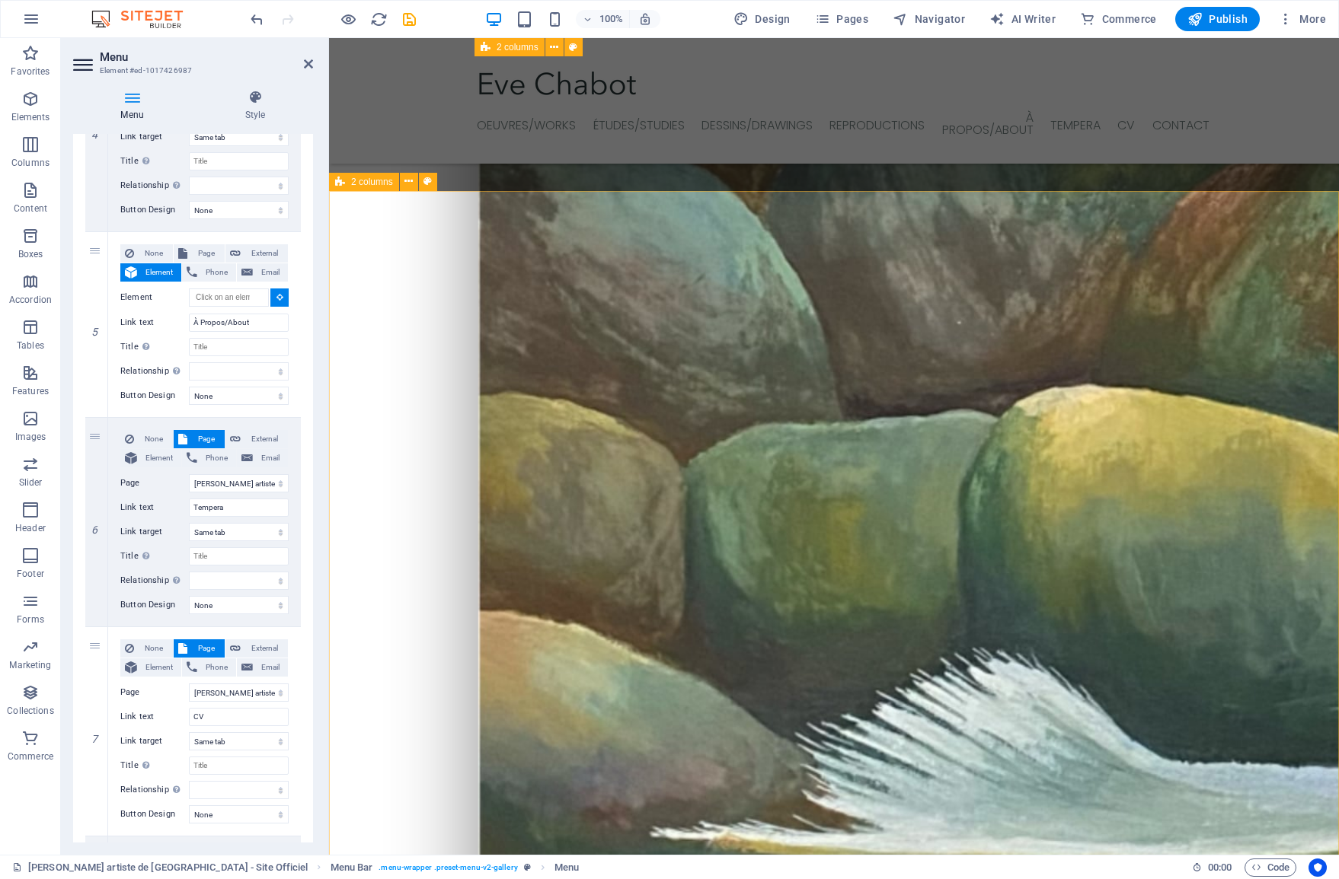
scroll to position [2149, 0]
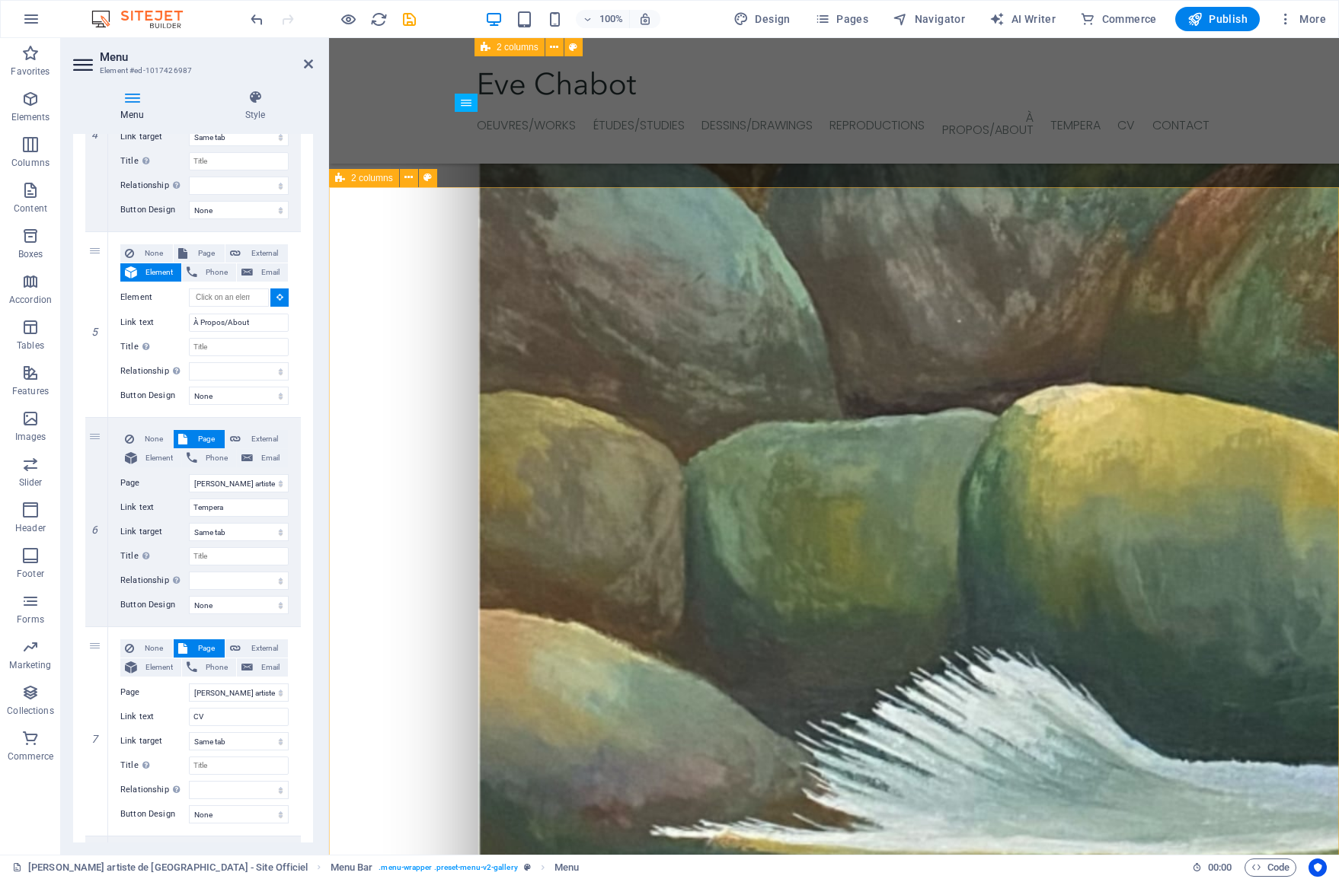
select select
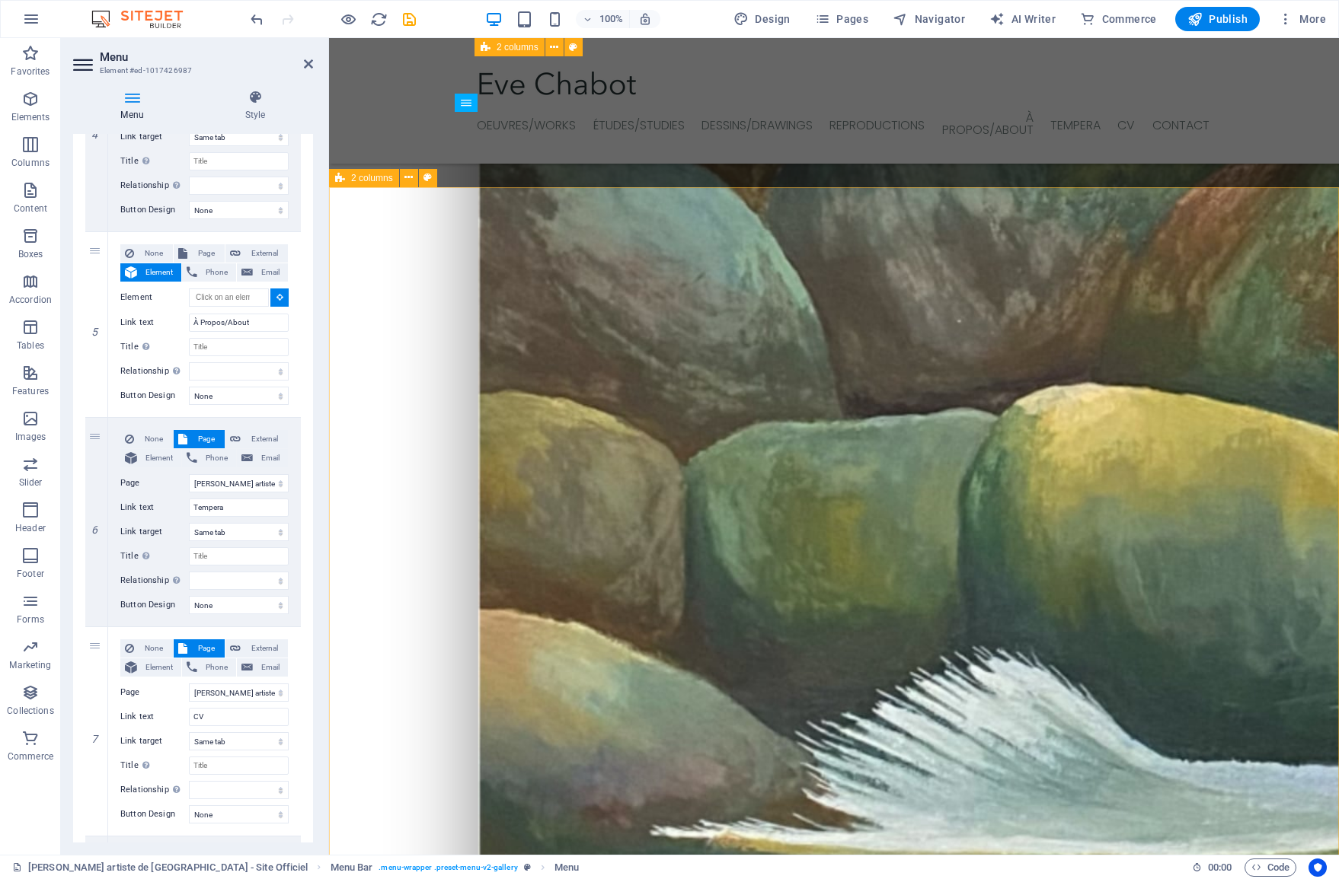
type input "#ed-1017427047"
select select
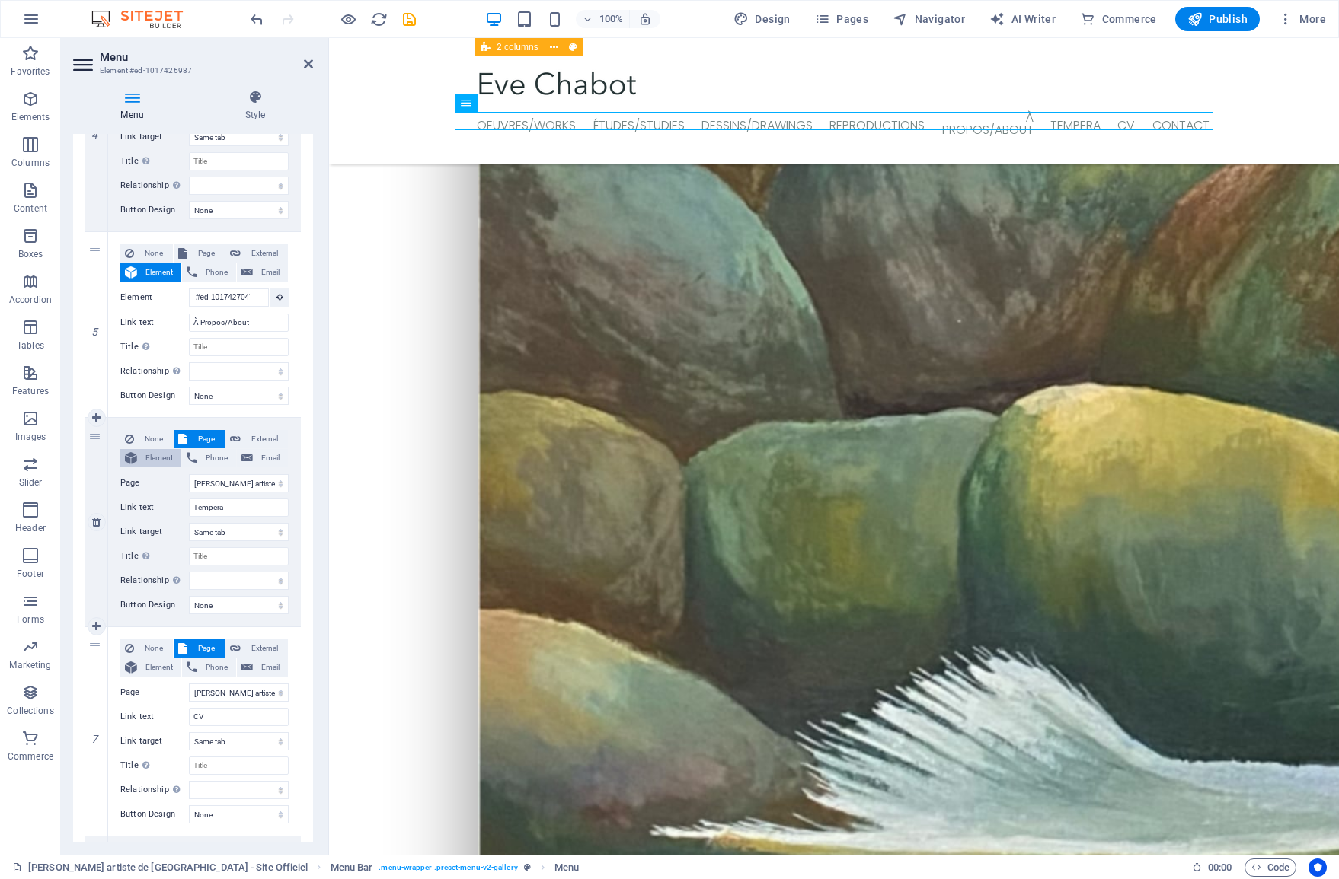
click at [164, 458] on span "Element" at bounding box center [159, 458] width 35 height 18
select select
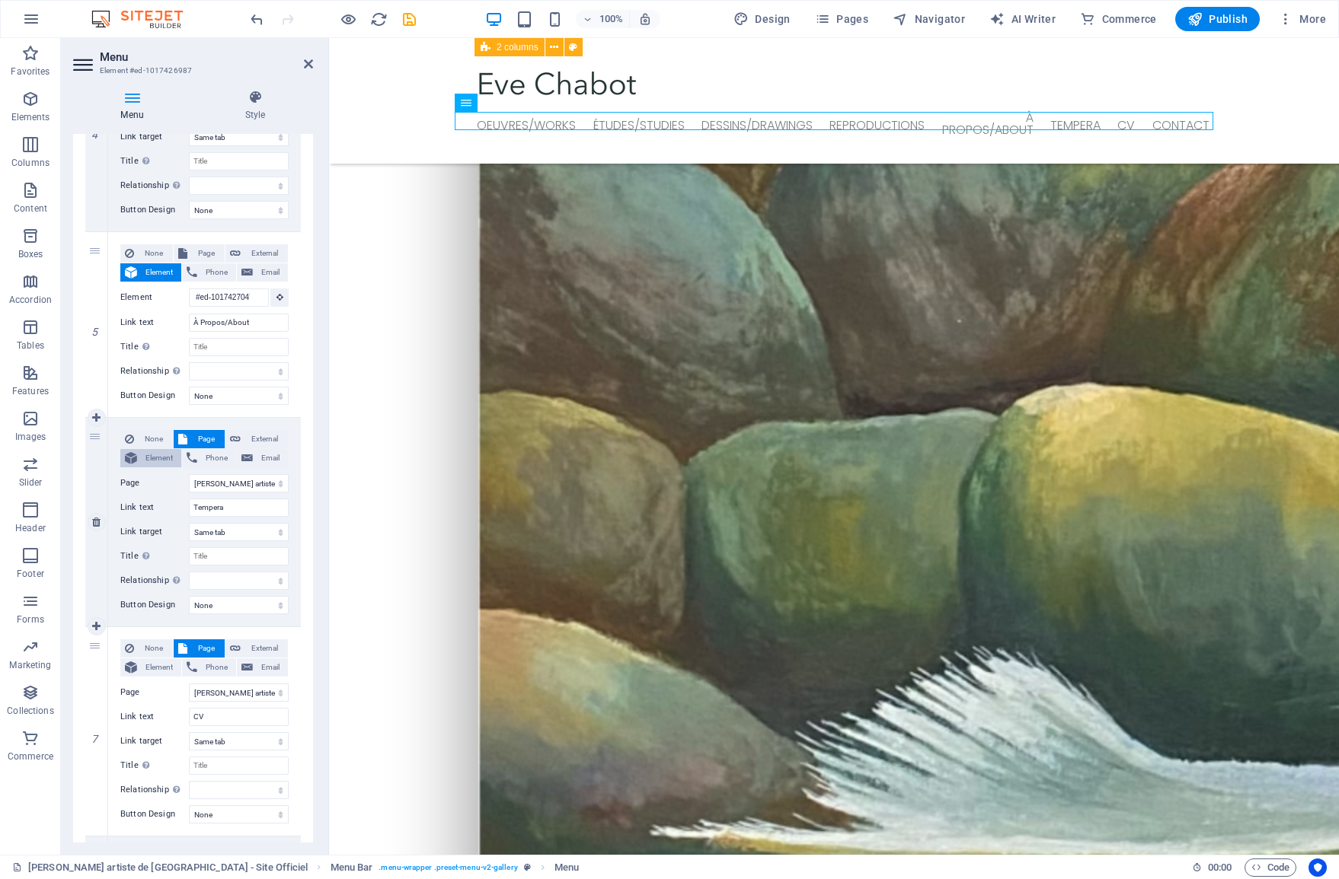
select select
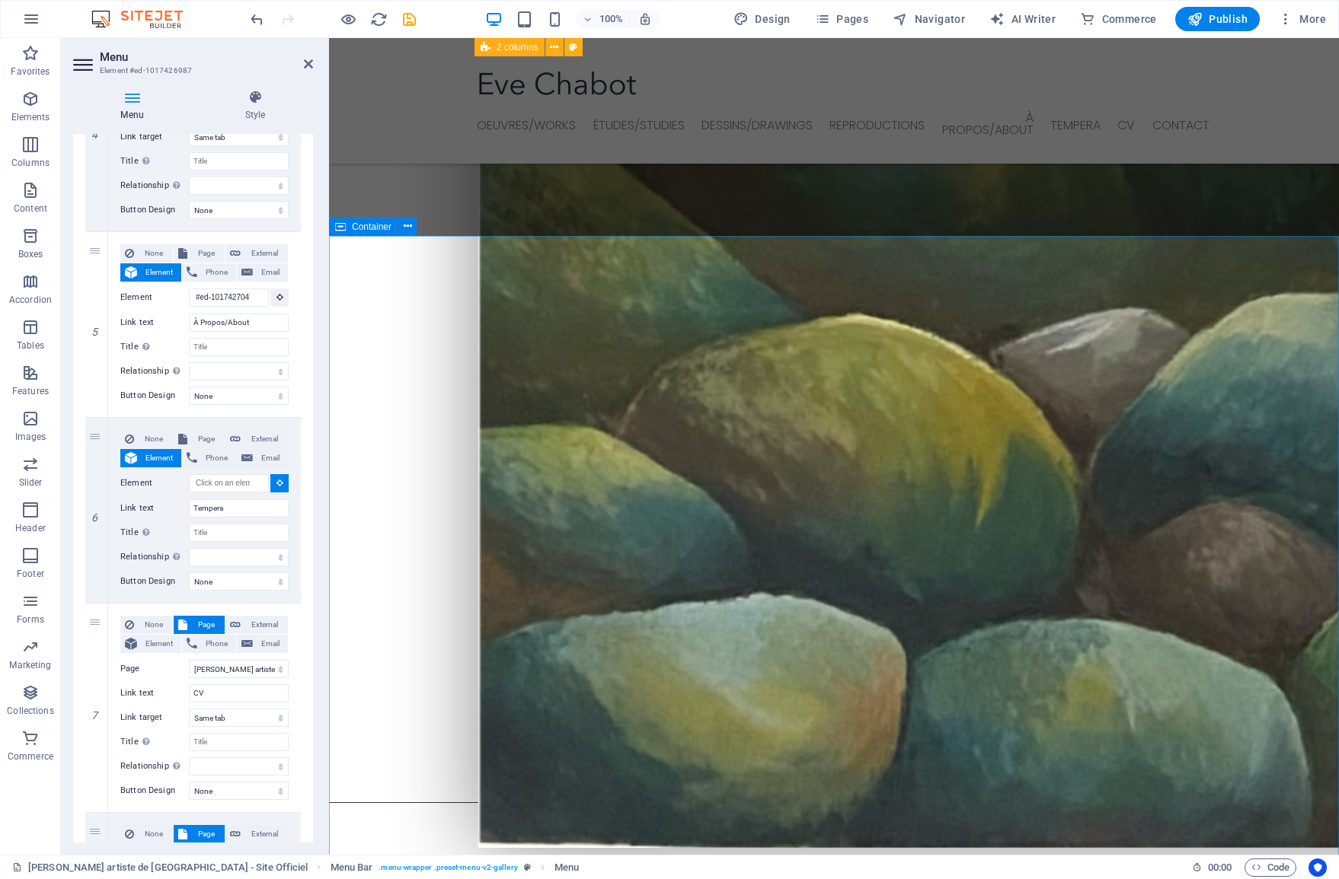
scroll to position [2954, 0]
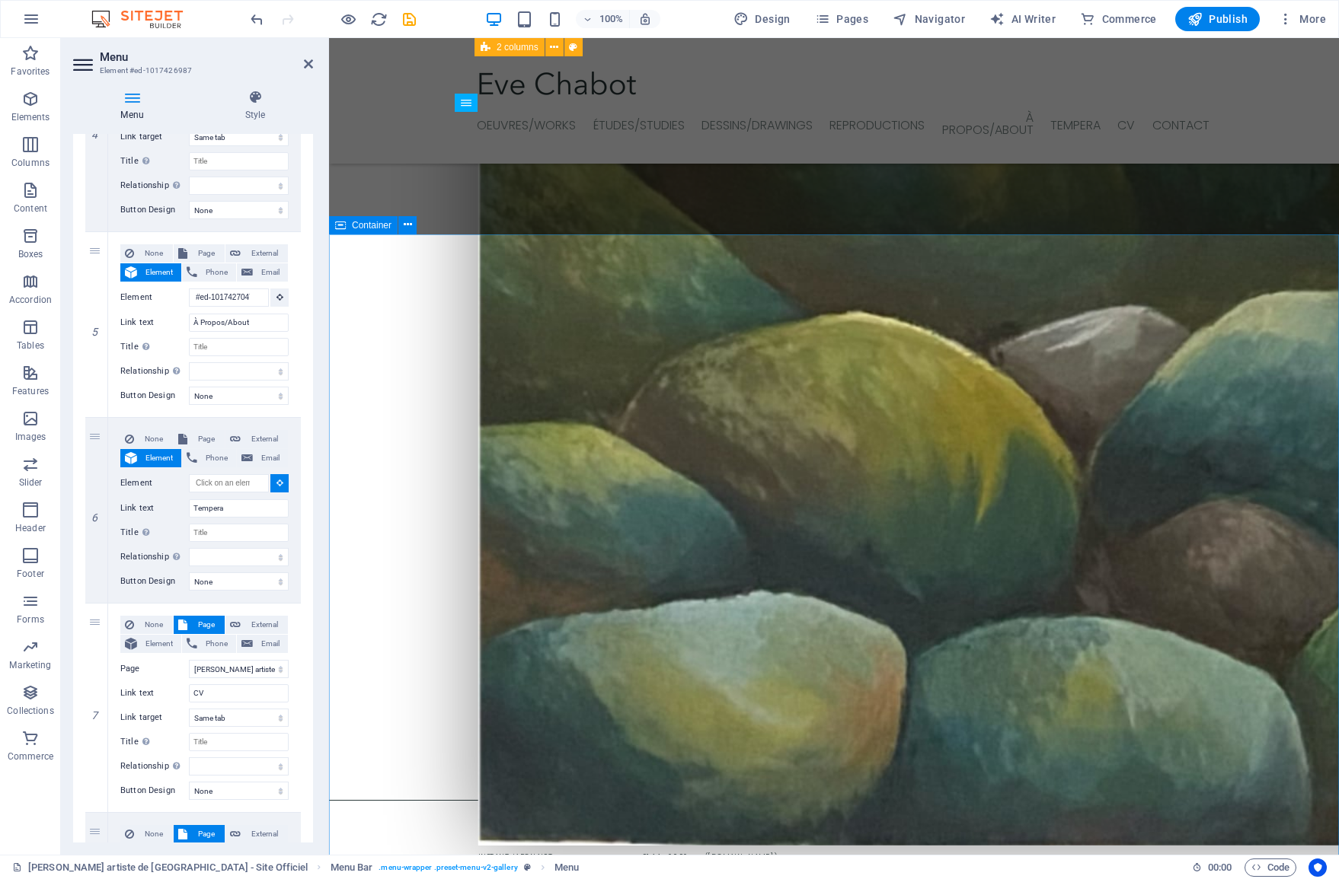
select select
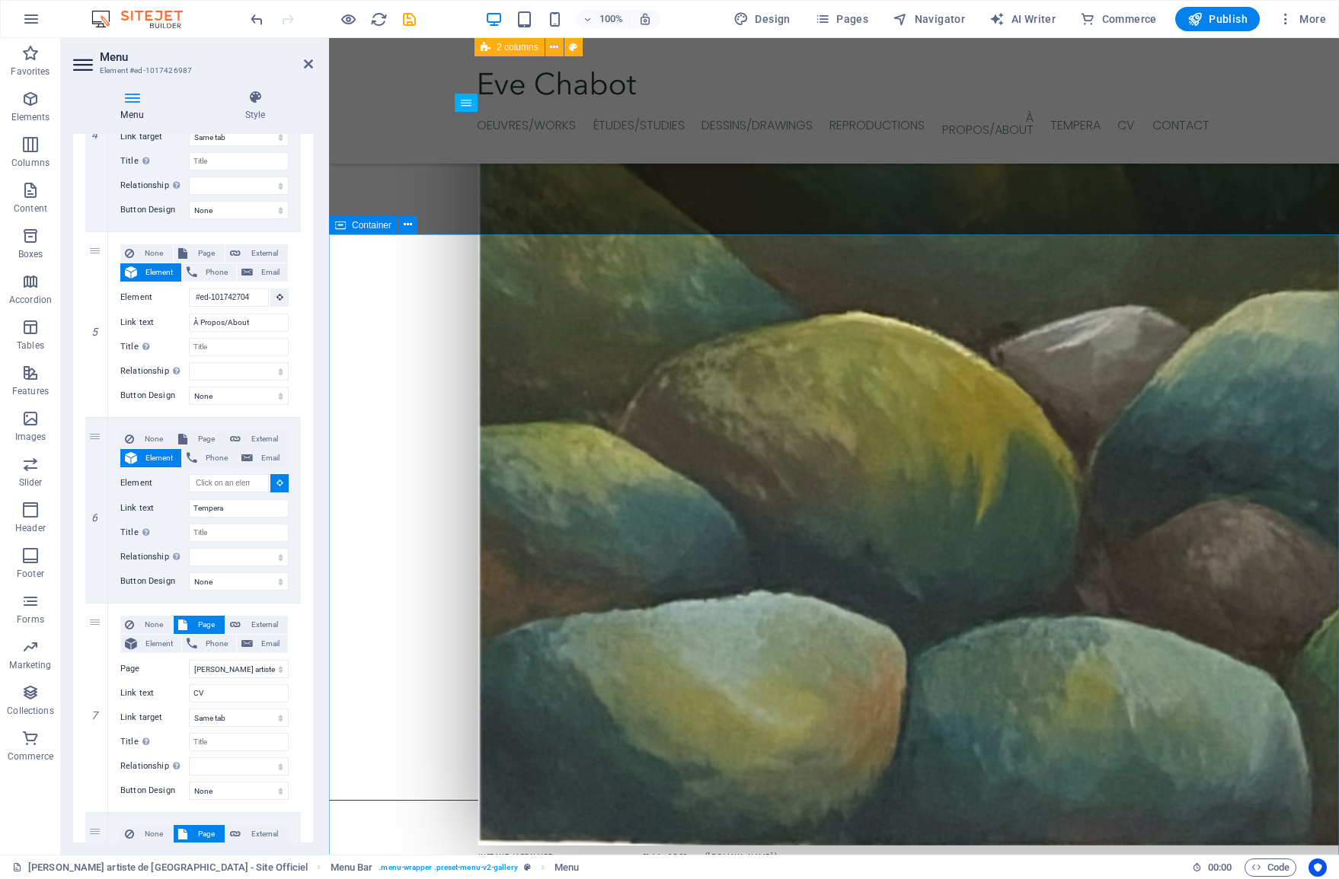
select select
type input "#ed-1017427125"
select select
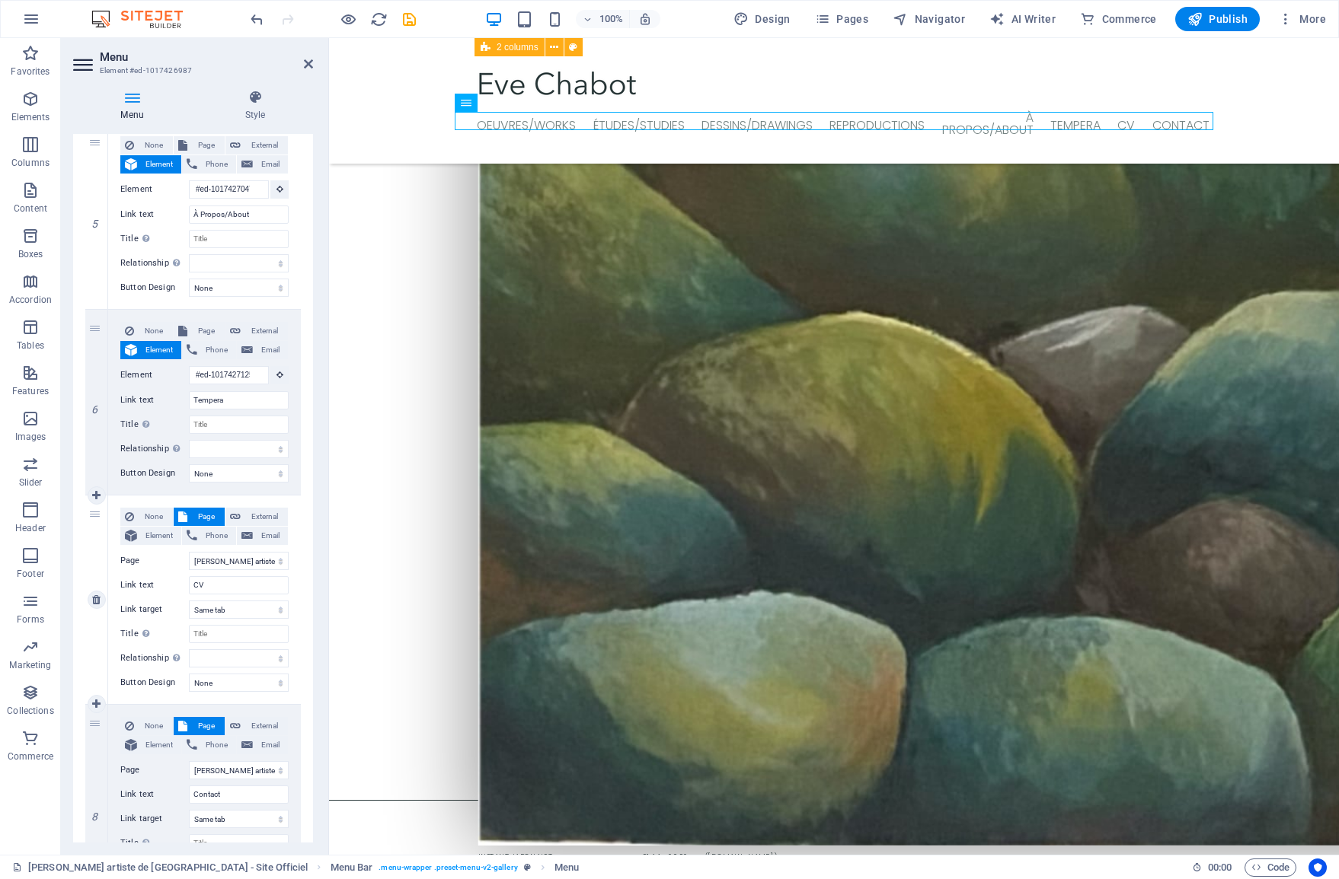
scroll to position [1027, 0]
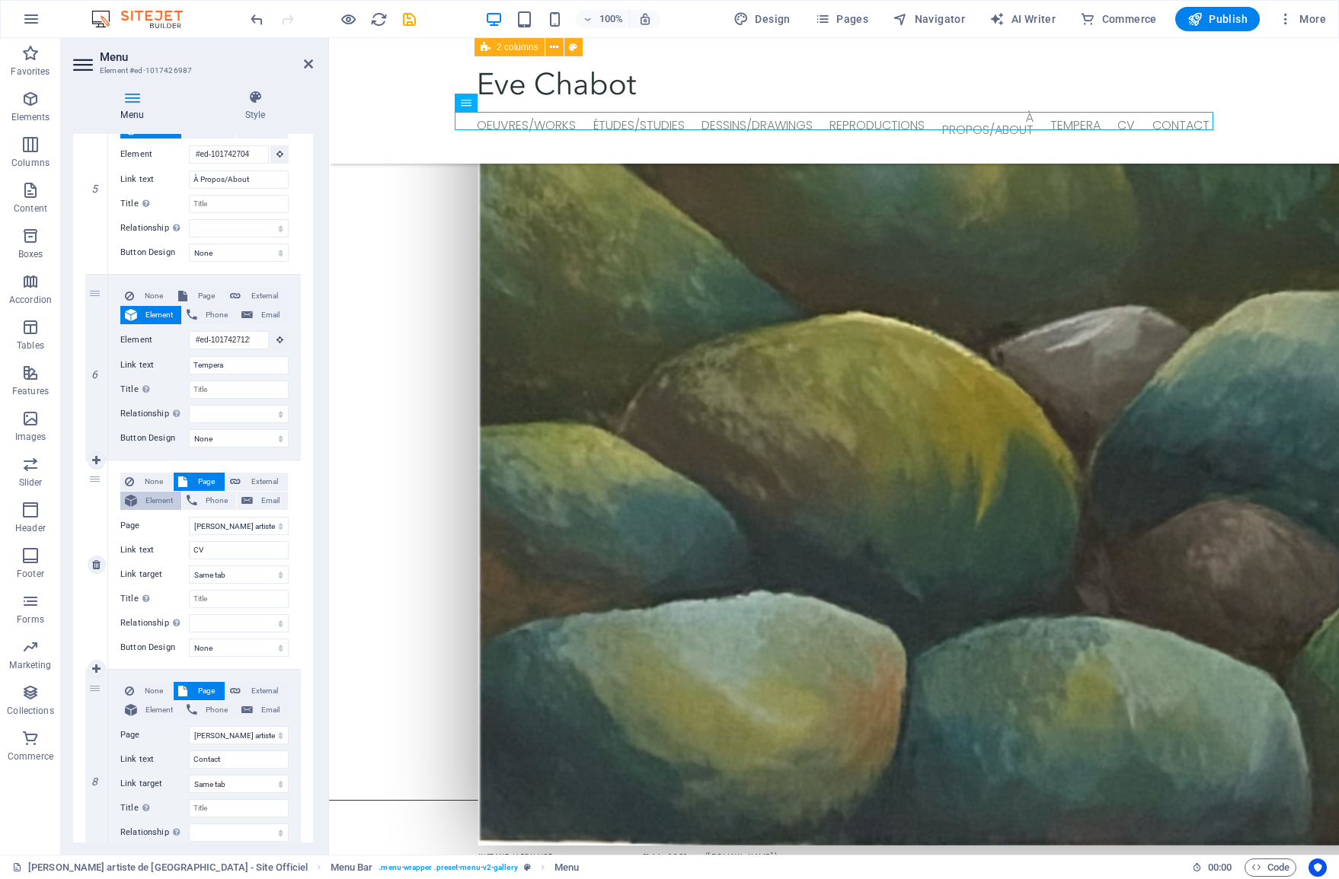
click at [150, 502] on span "Element" at bounding box center [159, 501] width 35 height 18
select select
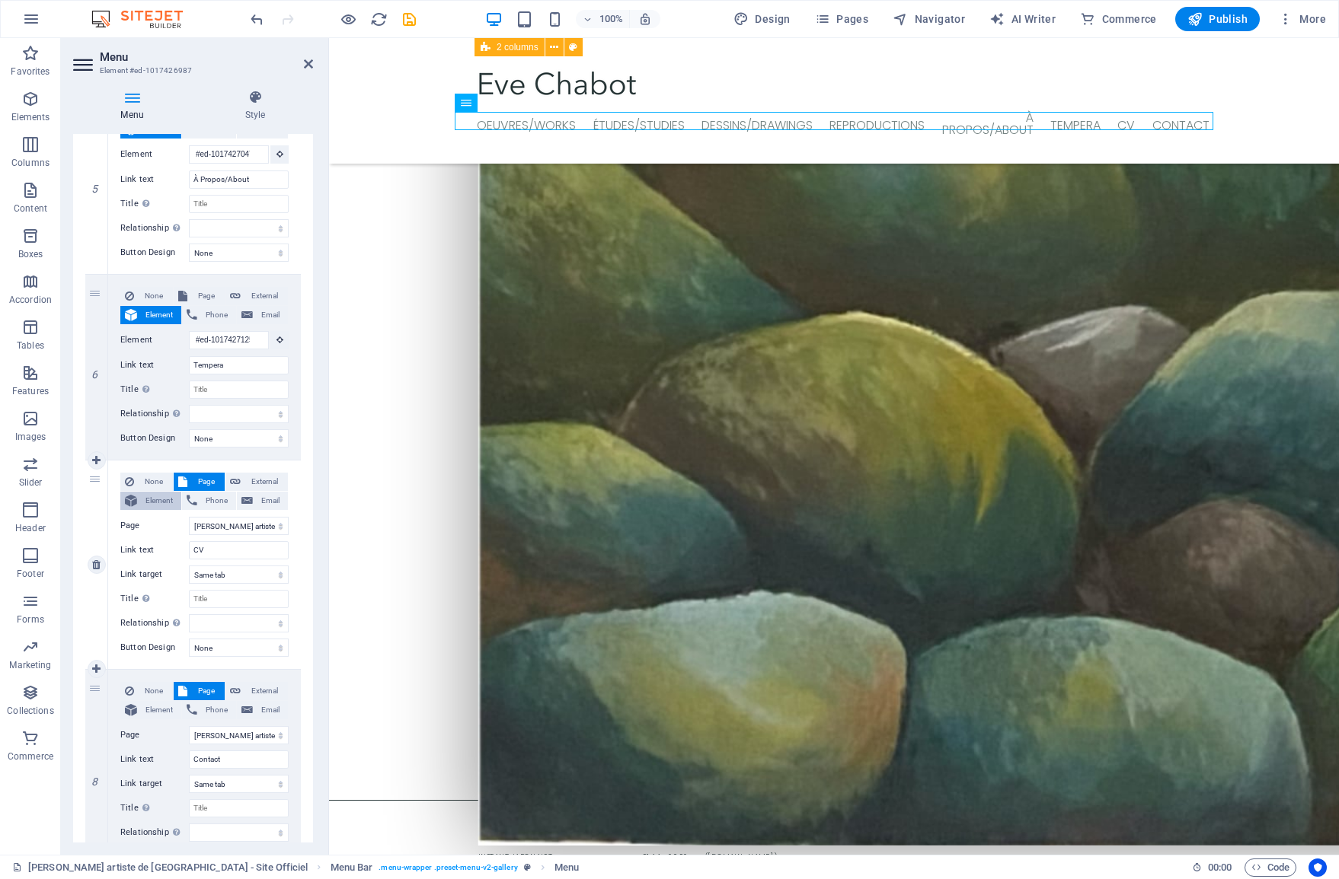
select select
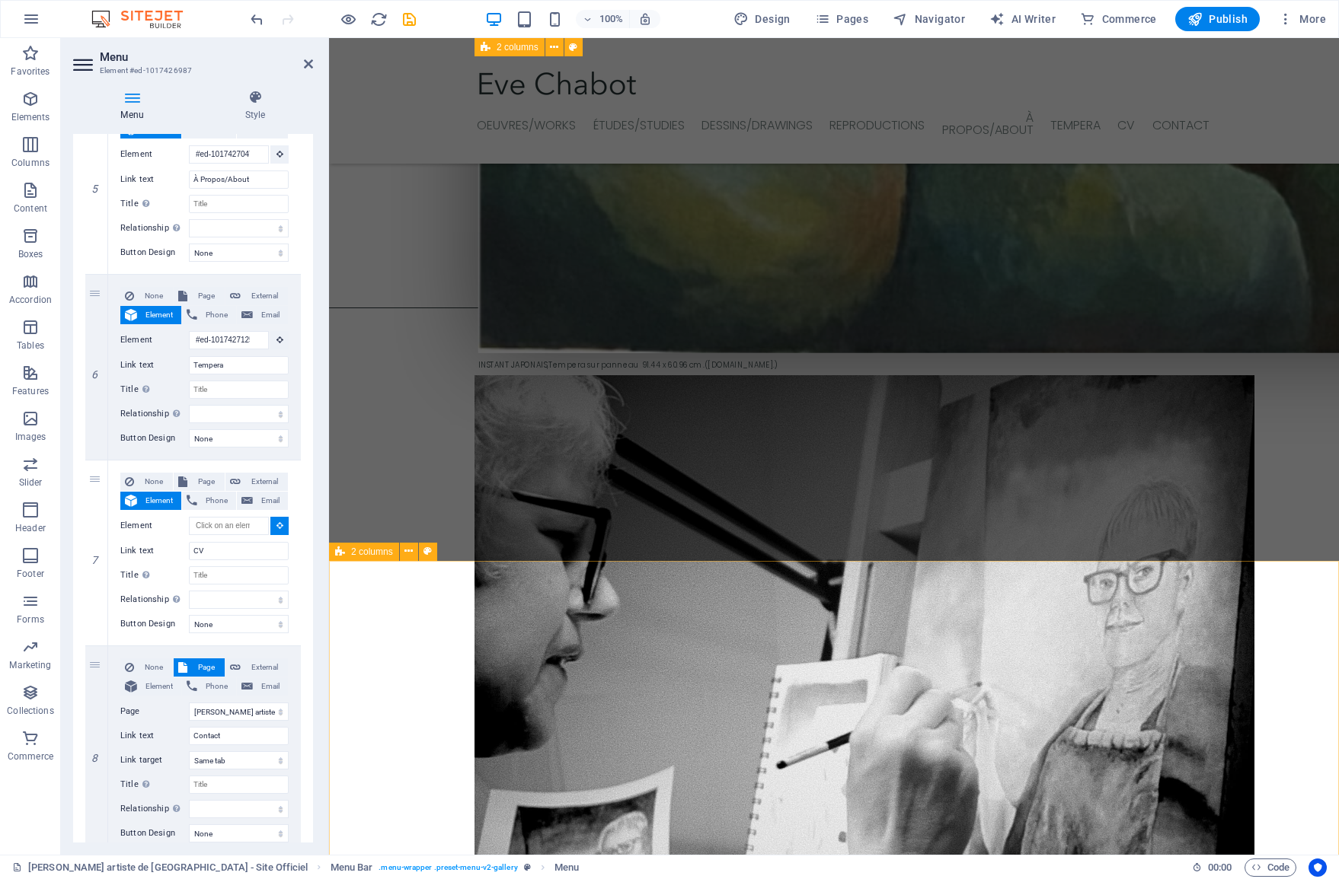
scroll to position [3447, 0]
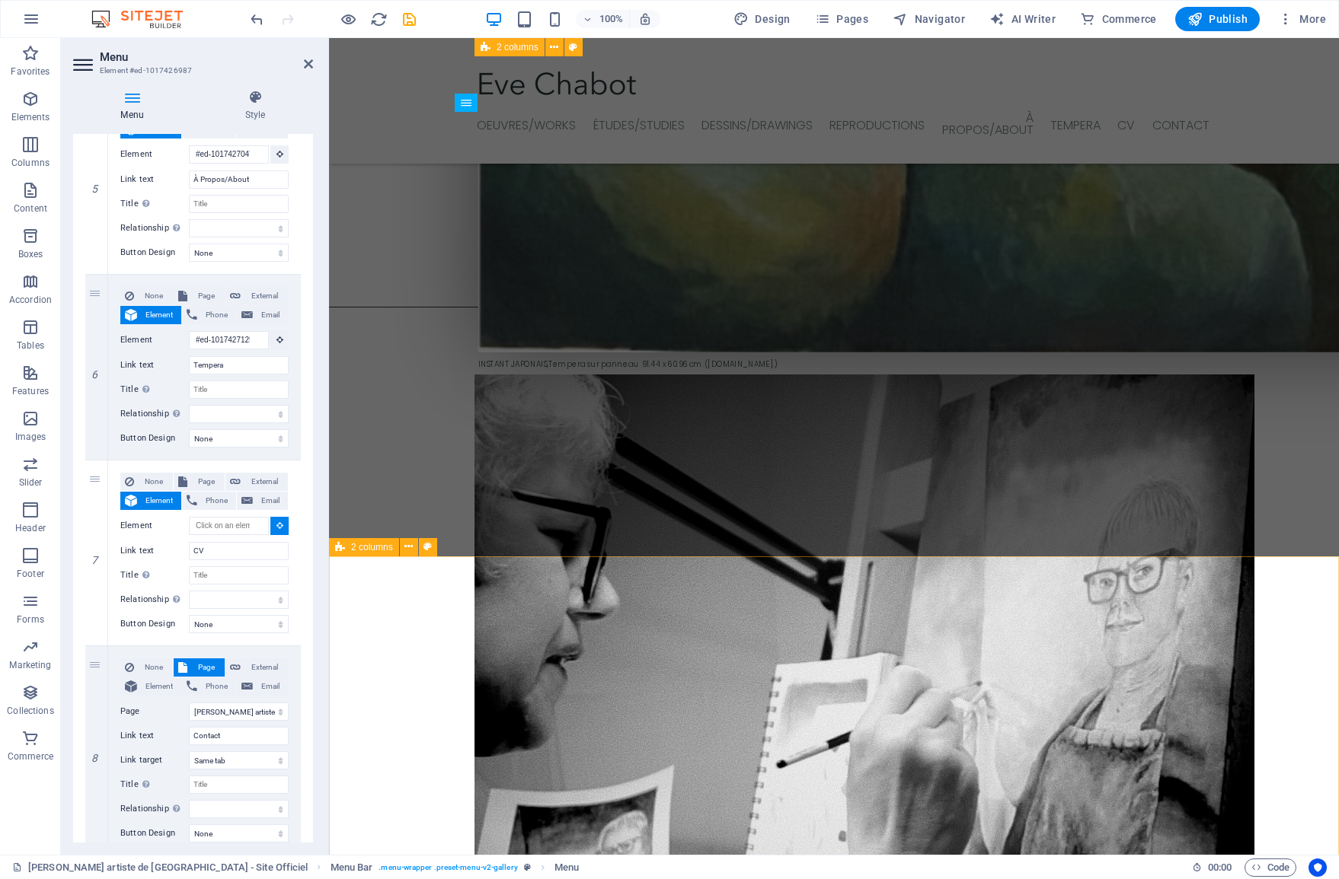
select select
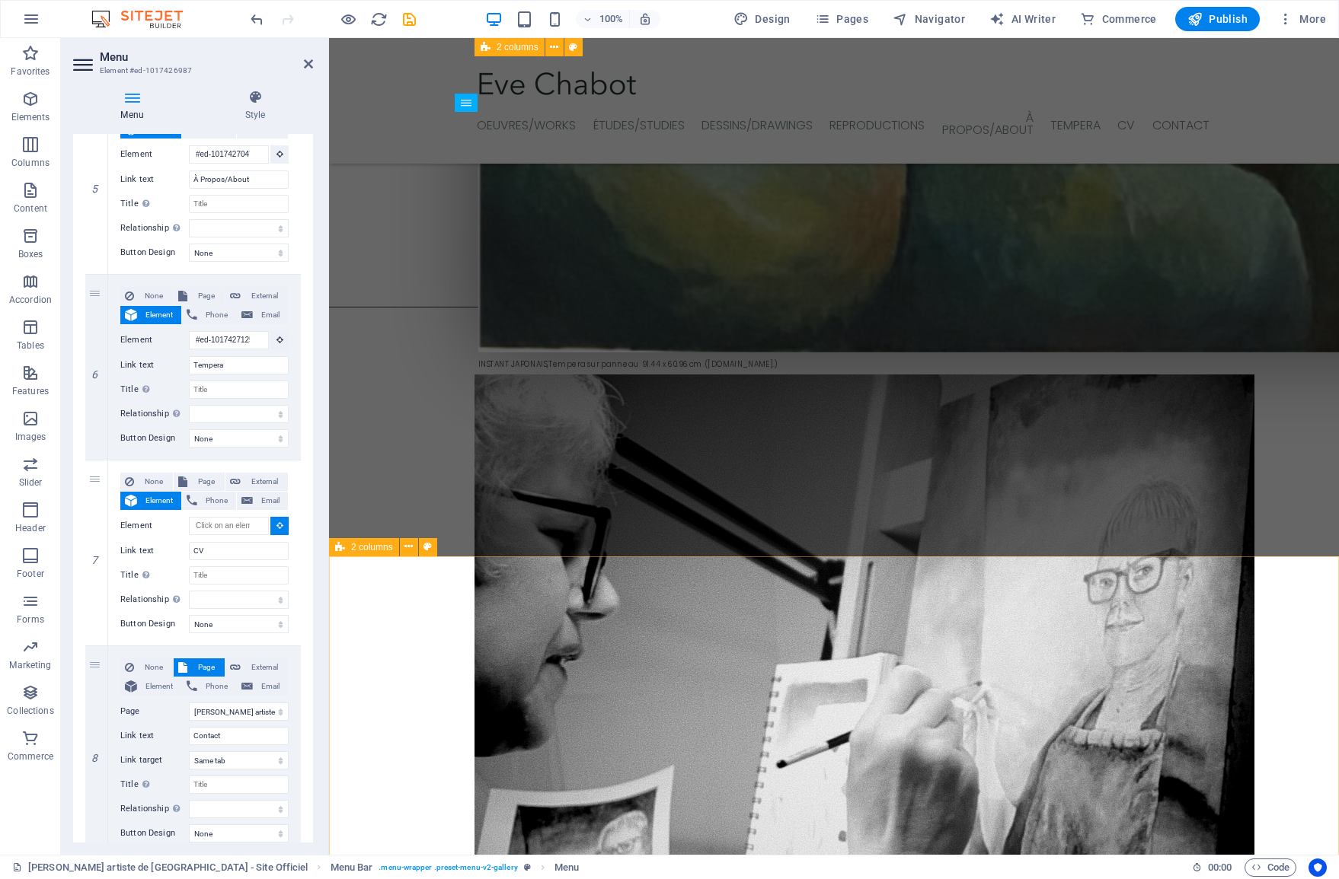
select select
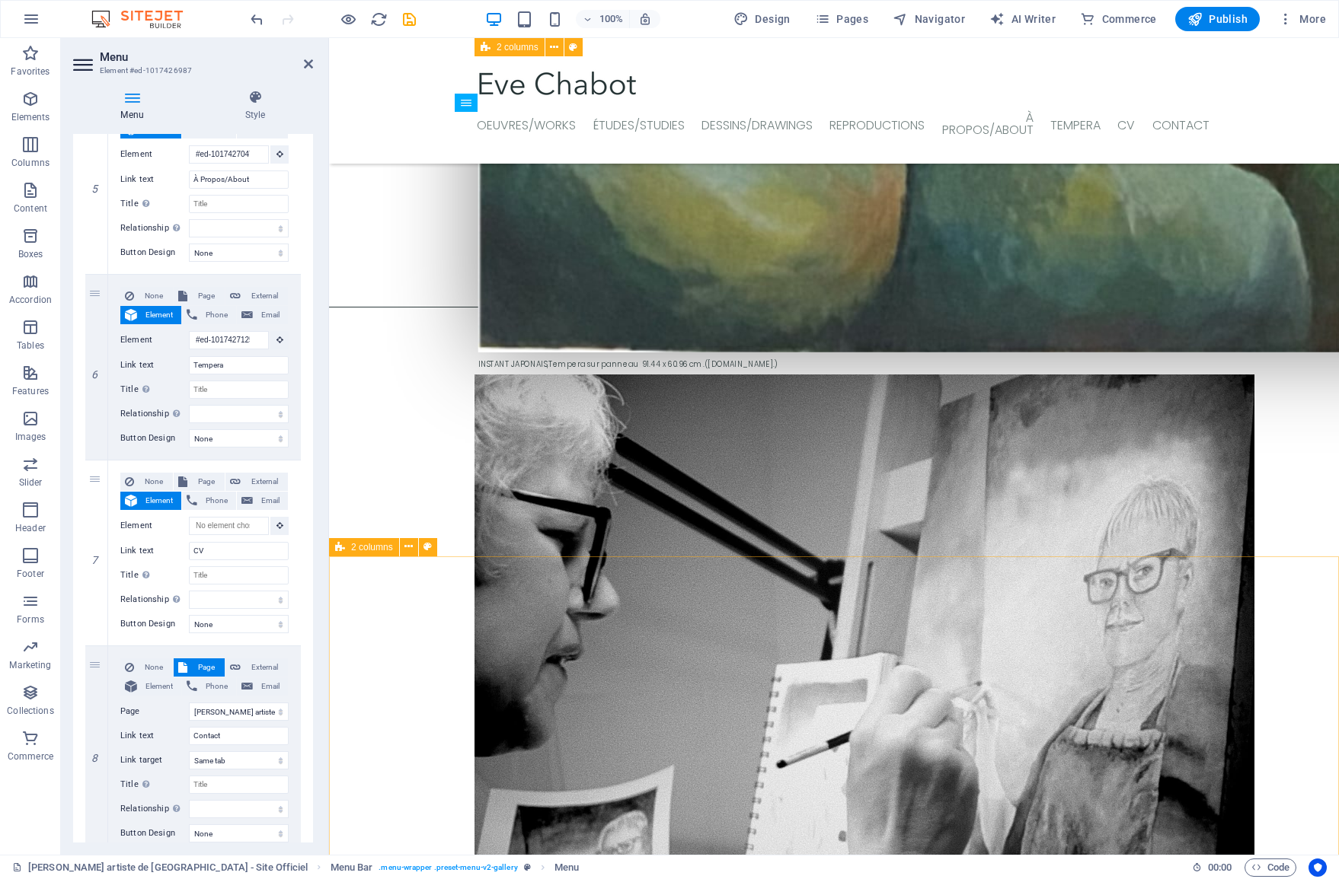
select select
type input "#ed-1017427086"
select select
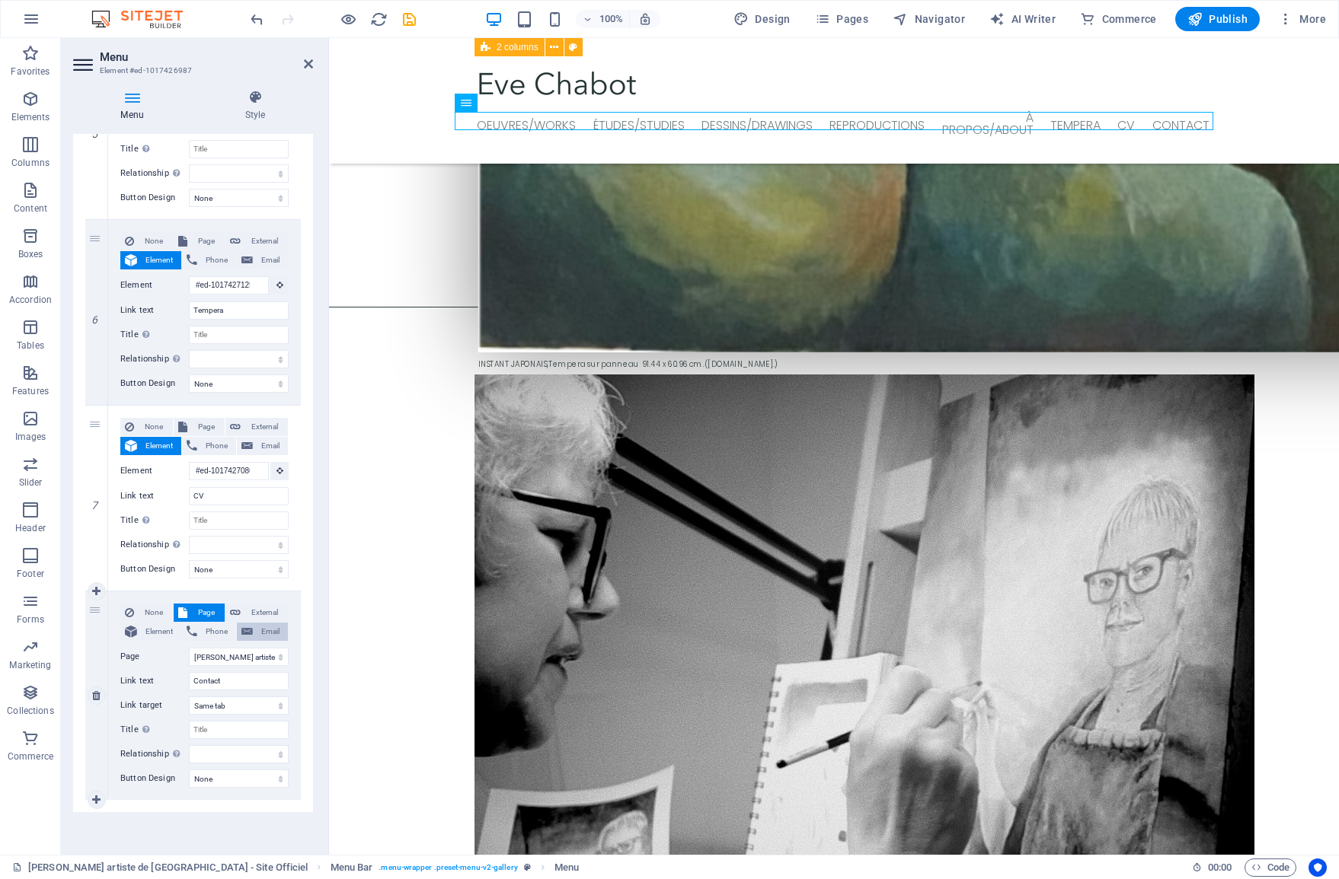
scroll to position [1082, 0]
click at [162, 627] on span "Element" at bounding box center [159, 632] width 35 height 18
select select
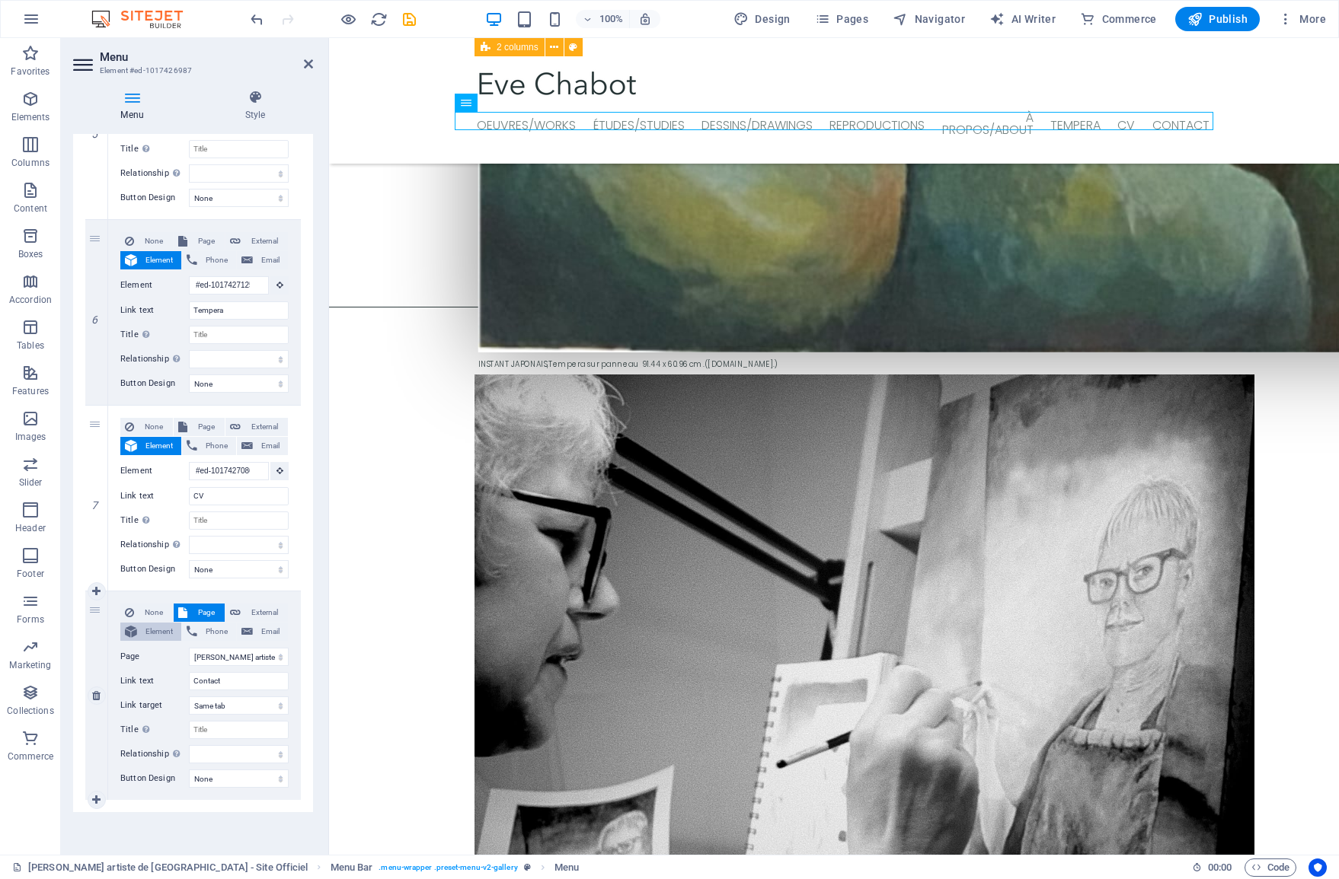
select select
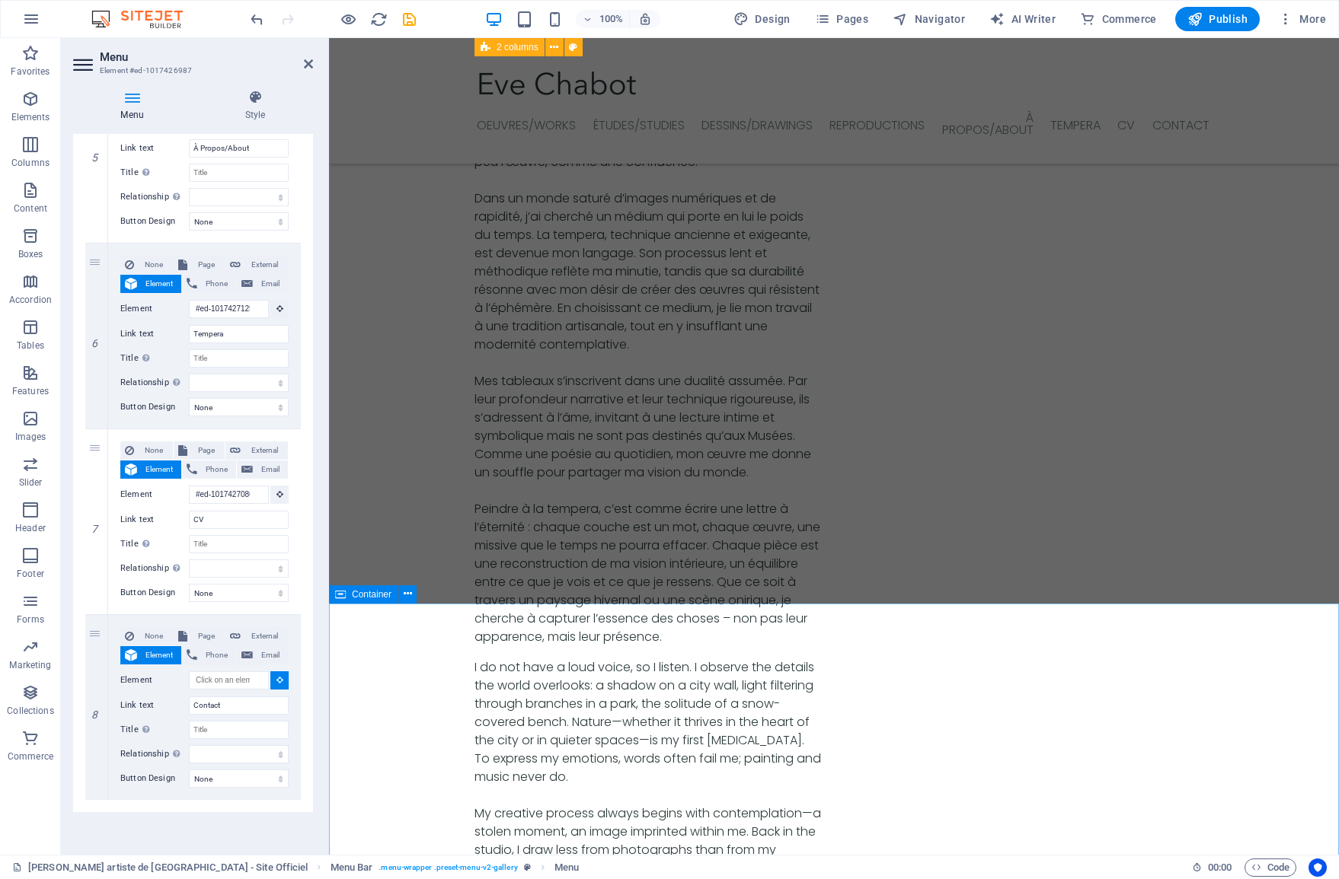
scroll to position [4517, 0]
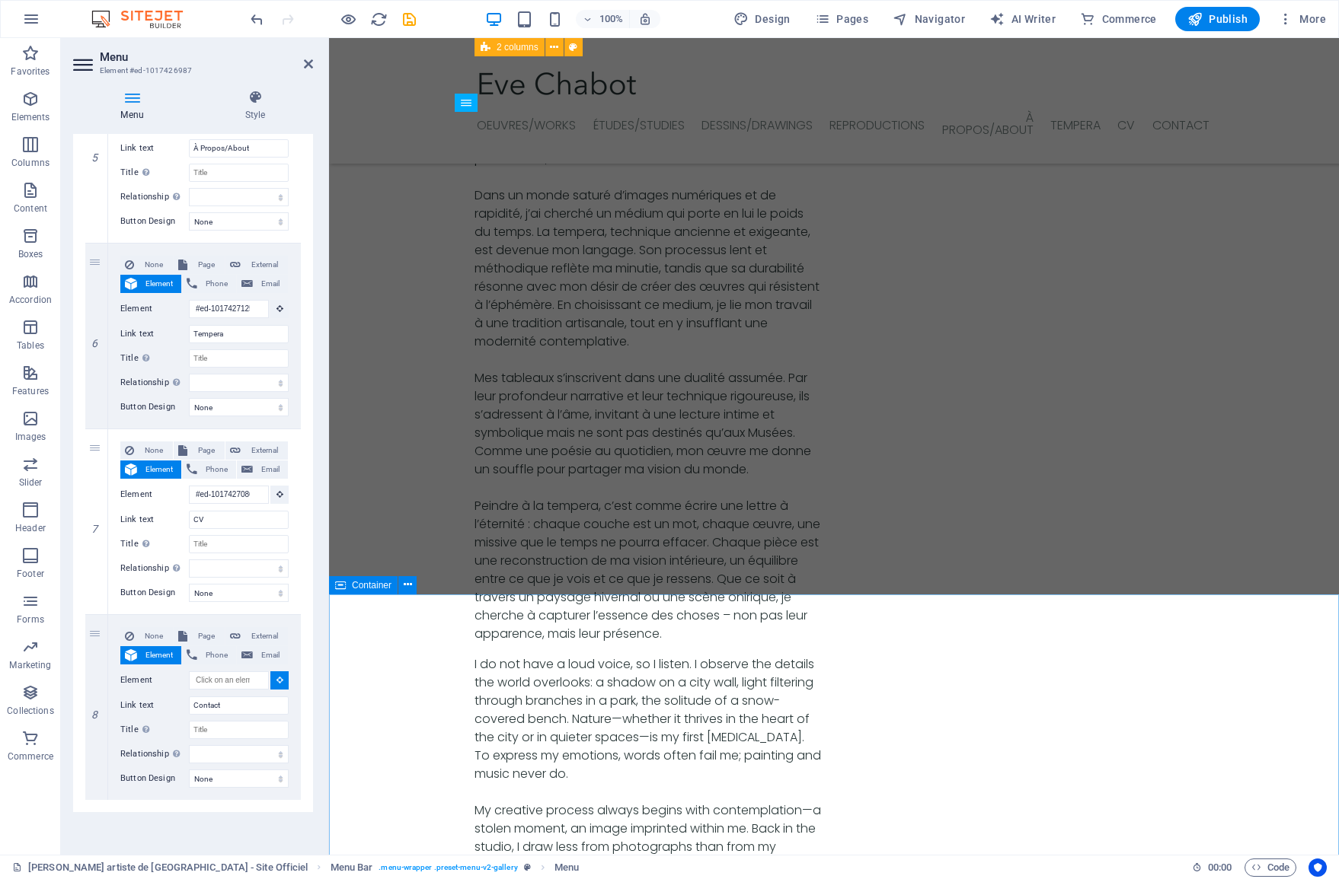
select select
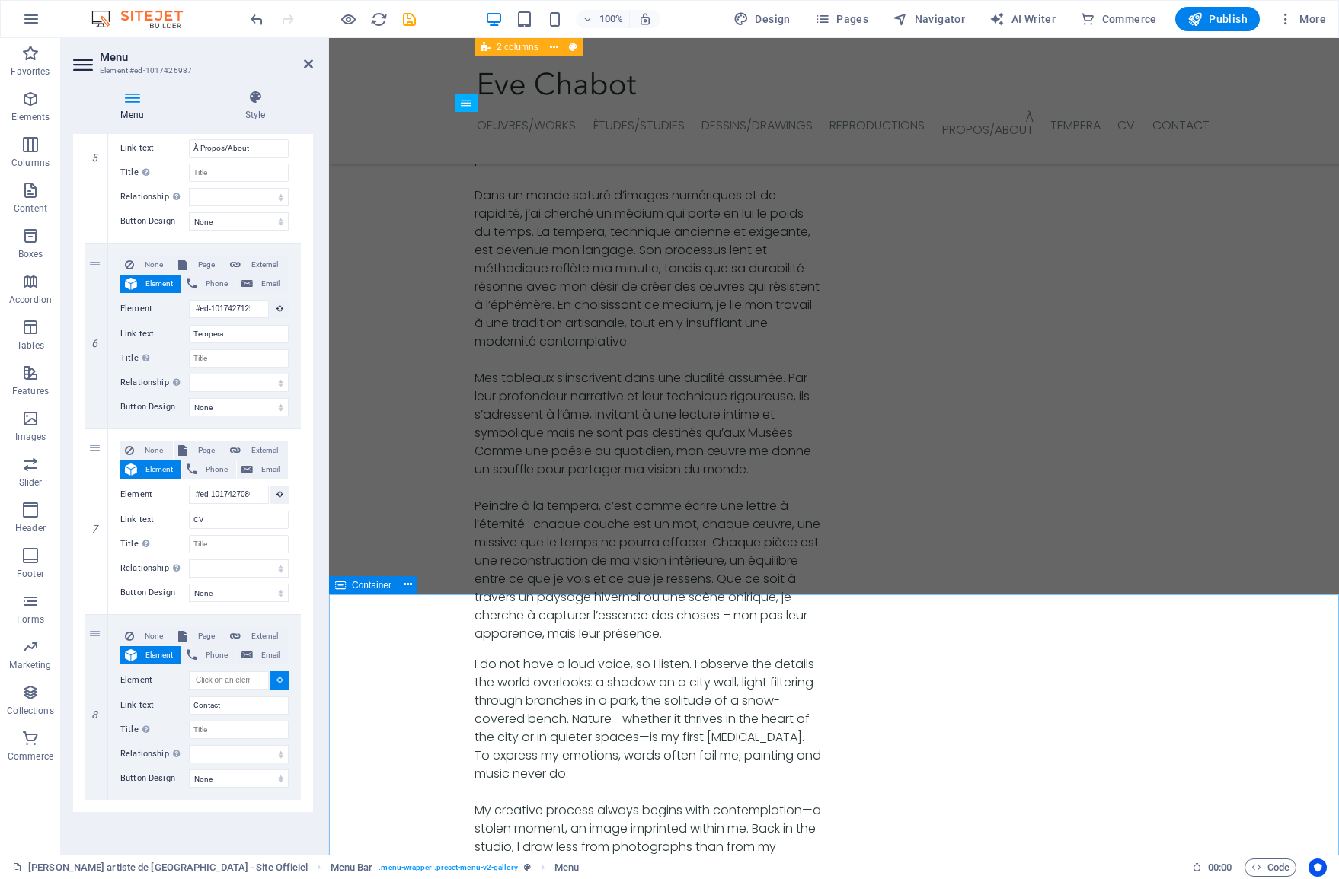
select select
type input "#ed-1017427104"
select select
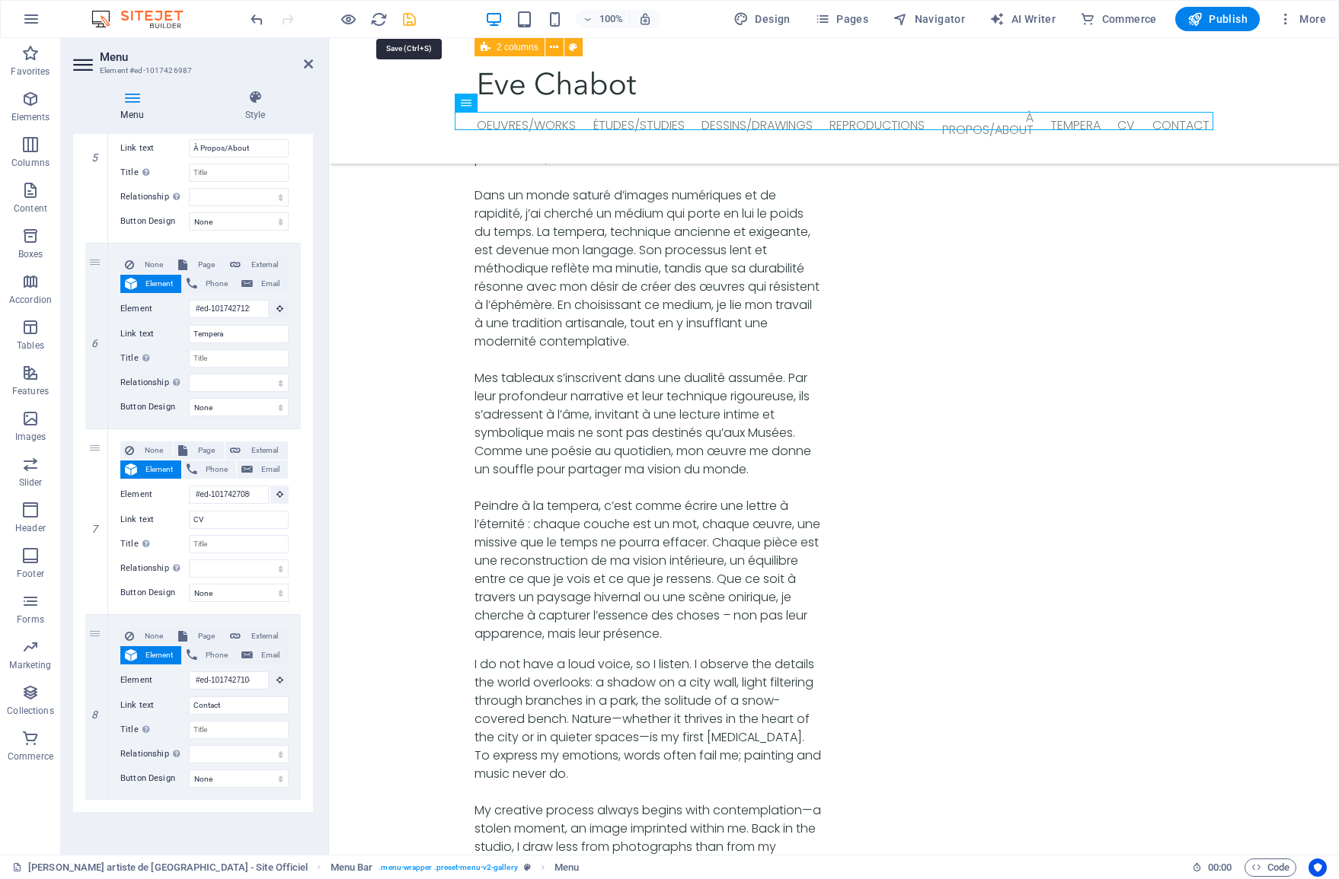
click at [404, 17] on icon "save" at bounding box center [410, 20] width 18 height 18
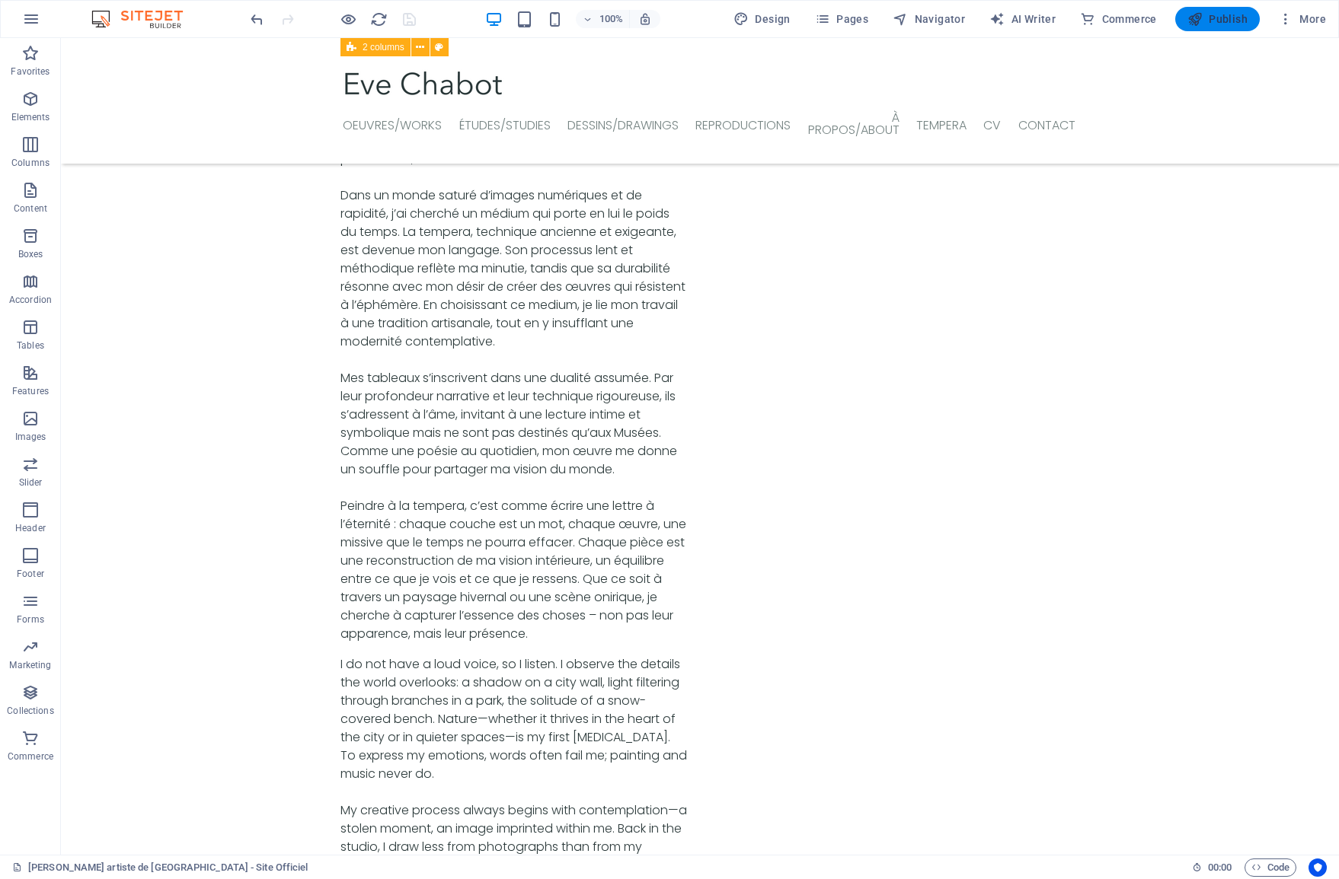
click at [1208, 22] on span "Publish" at bounding box center [1217, 18] width 60 height 15
